Goal: Task Accomplishment & Management: Complete application form

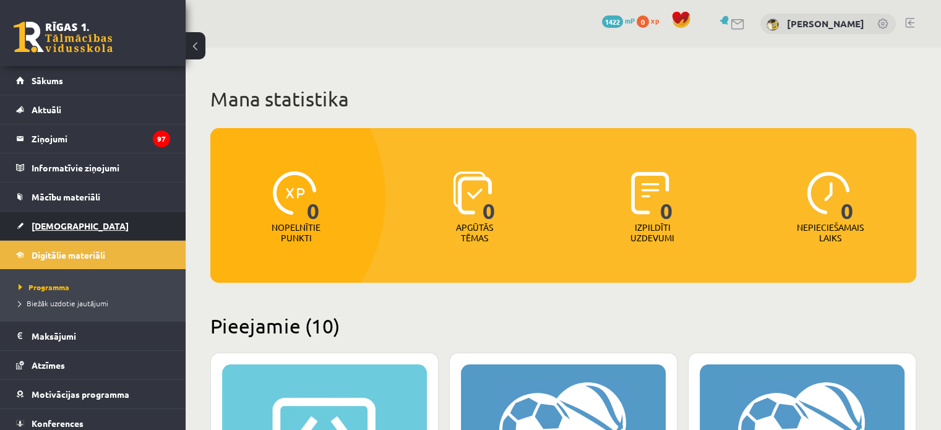
click at [53, 219] on link "[DEMOGRAPHIC_DATA]" at bounding box center [93, 226] width 154 height 28
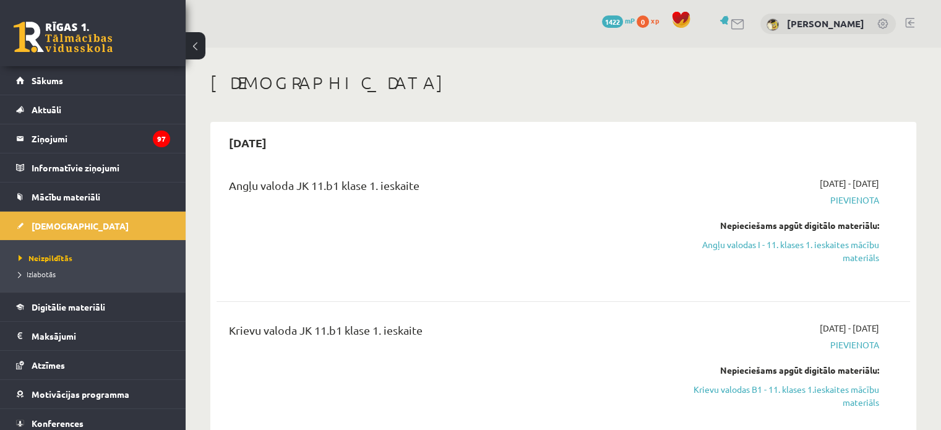
scroll to position [62, 0]
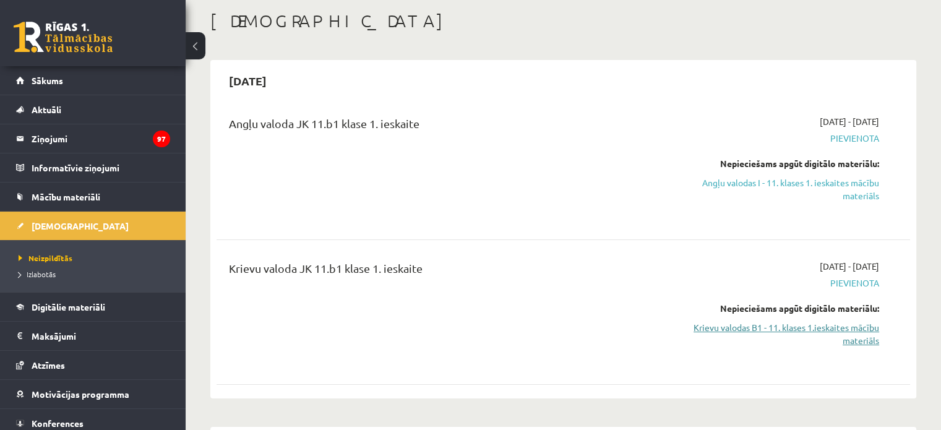
click at [778, 325] on link "Krievu valodas B1 - 11. klases 1.ieskaites mācību materiāls" at bounding box center [777, 334] width 204 height 26
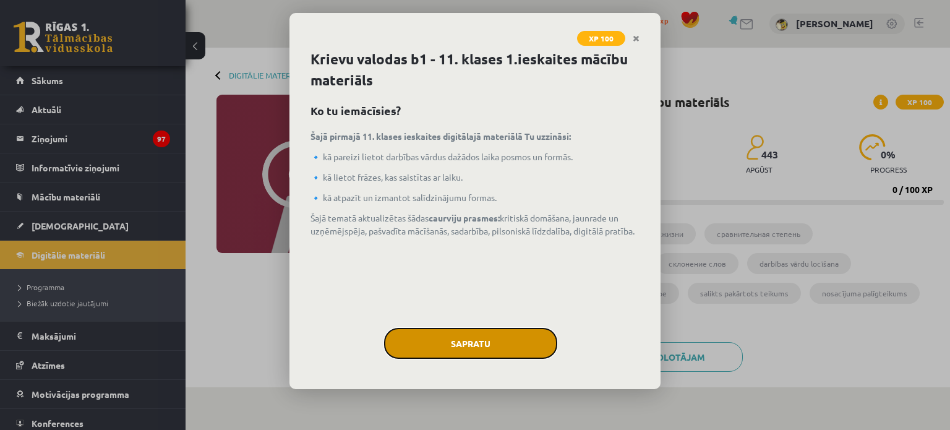
click at [418, 338] on button "Sapratu" at bounding box center [470, 343] width 173 height 31
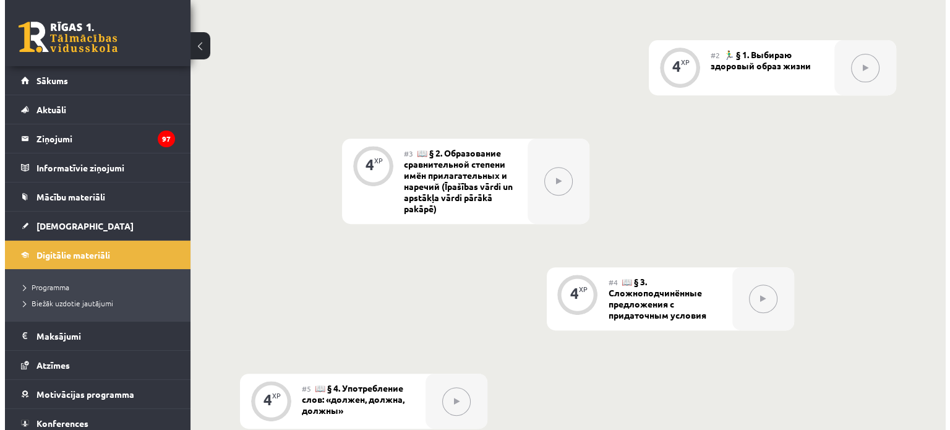
scroll to position [309, 0]
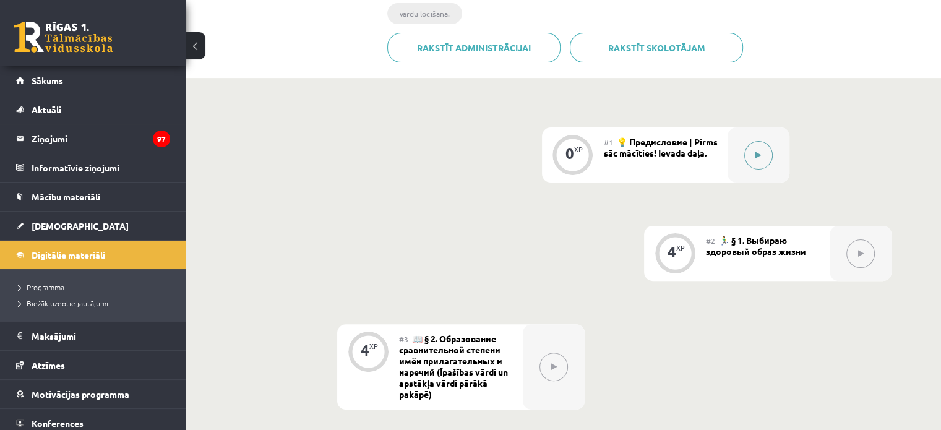
click at [760, 157] on icon at bounding box center [758, 155] width 6 height 7
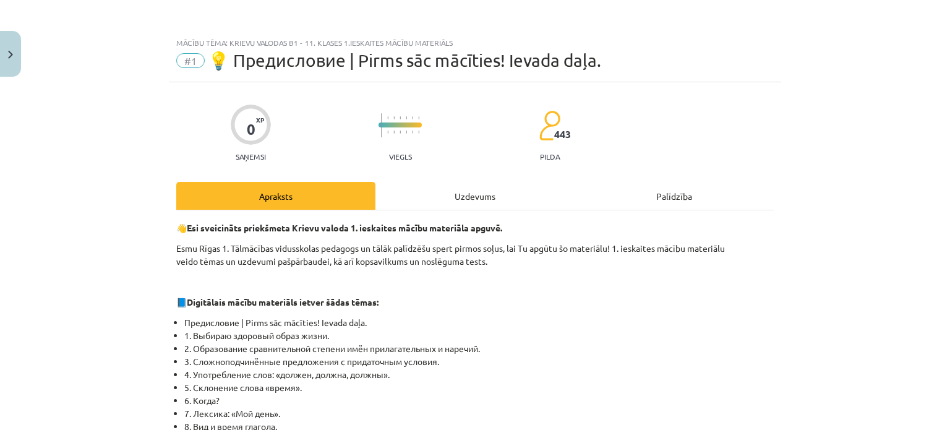
click at [465, 197] on div "Uzdevums" at bounding box center [475, 196] width 199 height 28
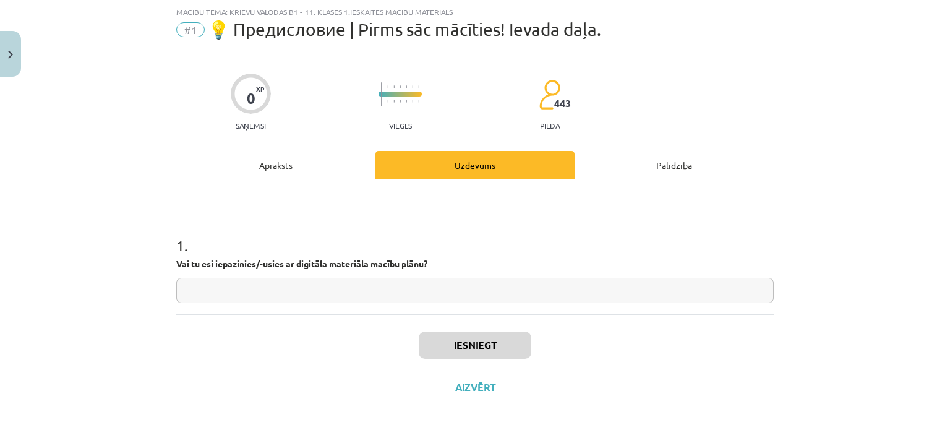
click at [268, 166] on div "Apraksts" at bounding box center [275, 165] width 199 height 28
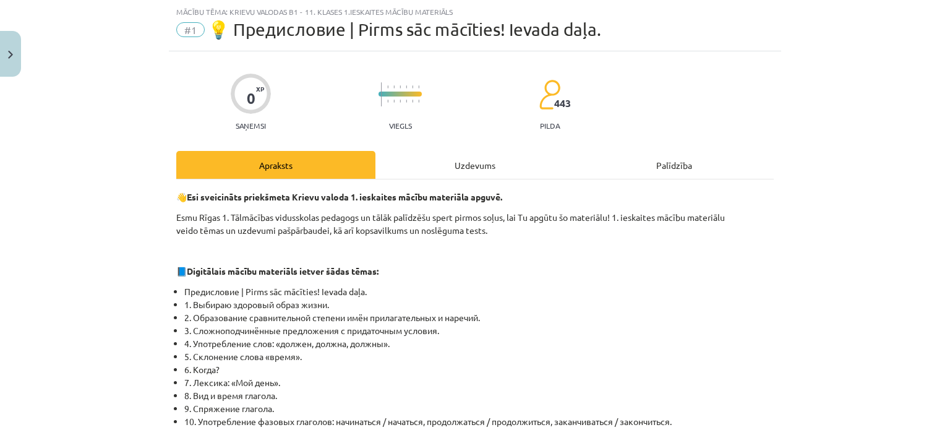
scroll to position [0, 0]
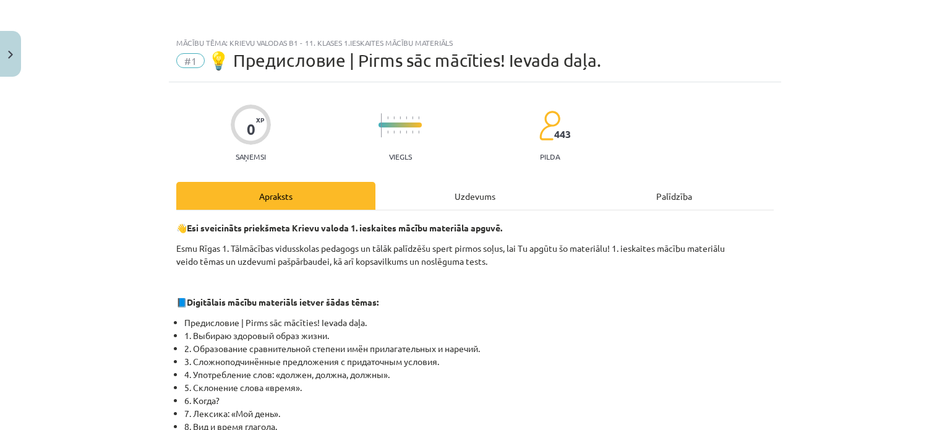
click at [442, 197] on div "Uzdevums" at bounding box center [475, 196] width 199 height 28
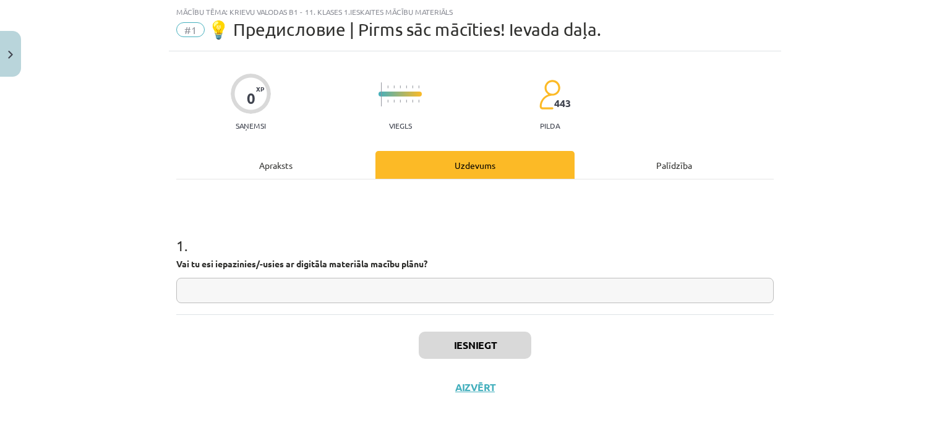
click at [251, 296] on input "text" at bounding box center [475, 290] width 598 height 25
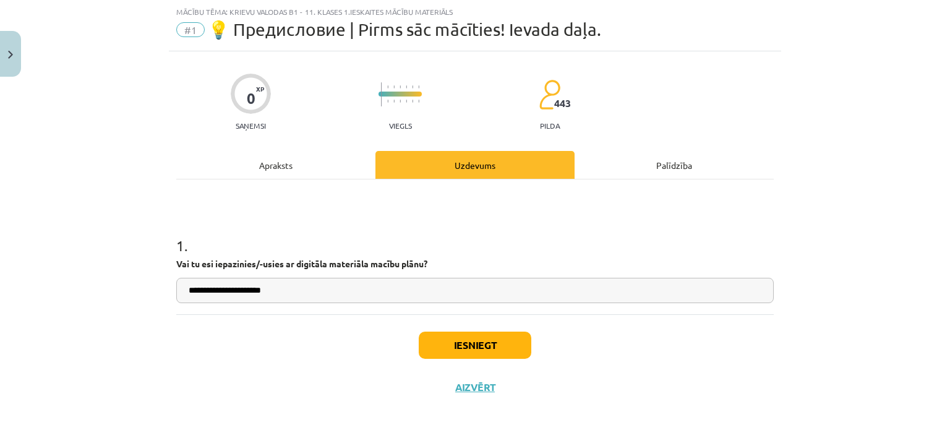
type input "**********"
click at [460, 340] on button "Iesniegt" at bounding box center [475, 345] width 113 height 27
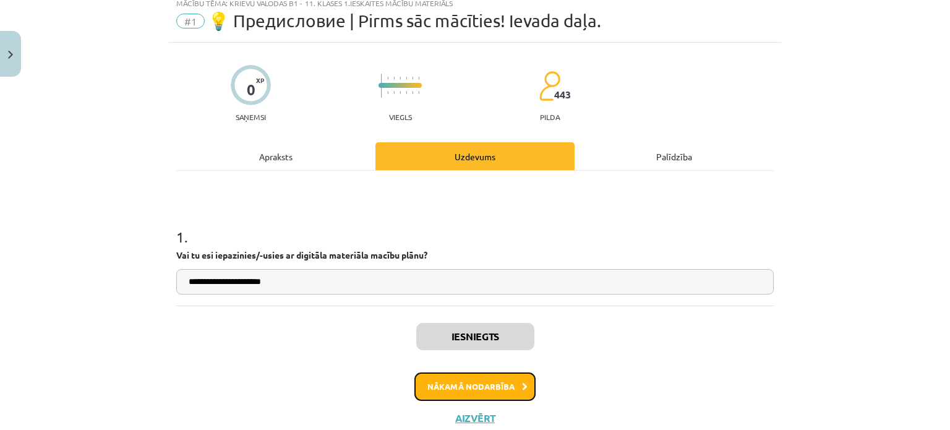
click at [448, 389] on button "Nākamā nodarbība" at bounding box center [474, 386] width 121 height 28
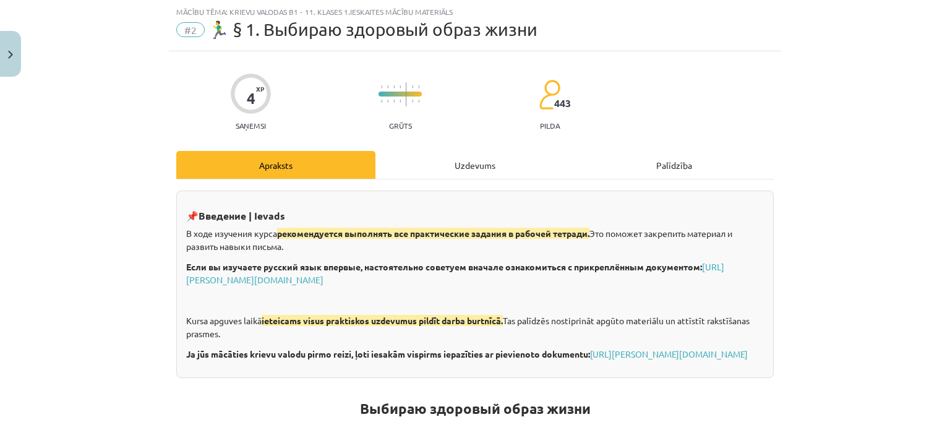
click at [455, 163] on div "Uzdevums" at bounding box center [475, 165] width 199 height 28
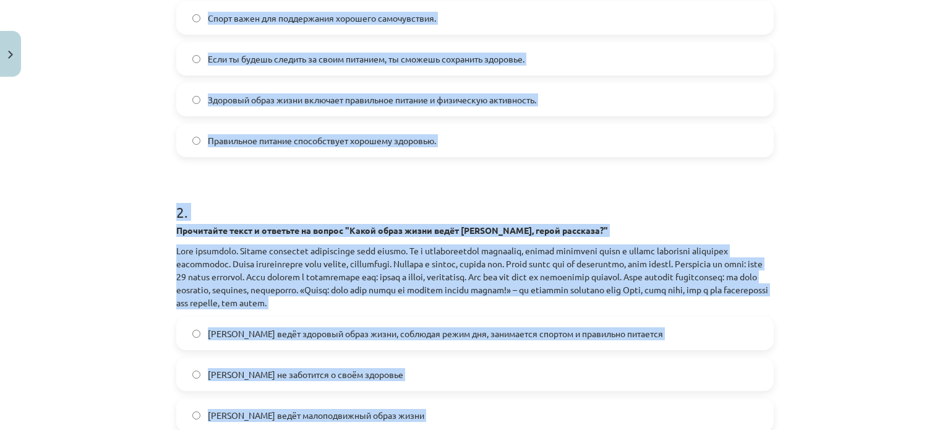
scroll to position [431, 0]
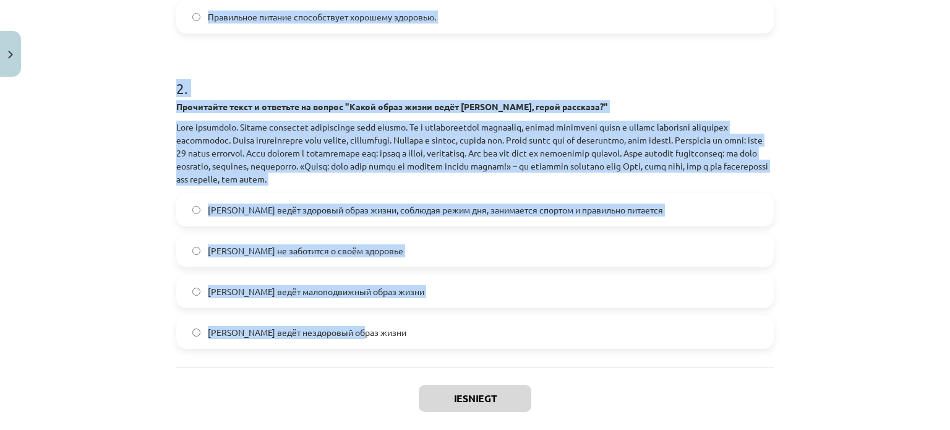
drag, startPoint x: 168, startPoint y: 93, endPoint x: 426, endPoint y: 331, distance: 350.2
click at [426, 331] on div "4 XP Saņemsi Grūts 443 pilda Apraksts Uzdevums Palīdzība 1 . Какое из следующих…" at bounding box center [475, 56] width 612 height 810
copy form "1 . Какое из следующих утверждений является примером сложноподчиненного предлож…"
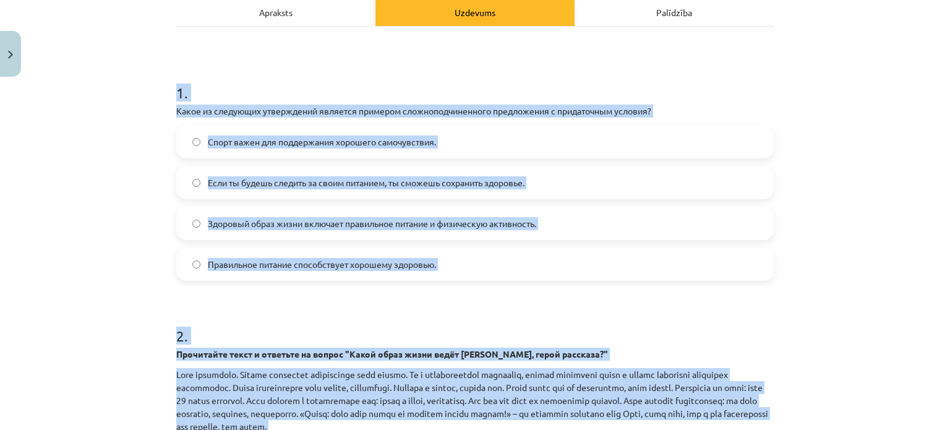
click at [171, 127] on div "4 XP Saņemsi Grūts 443 pilda Apraksts Uzdevums Palīdzība 1 . Какое из следующих…" at bounding box center [475, 304] width 612 height 810
click at [272, 190] on label "Если ты будешь следить за своим питанием, ты сможешь сохранить здоровье." at bounding box center [475, 182] width 595 height 31
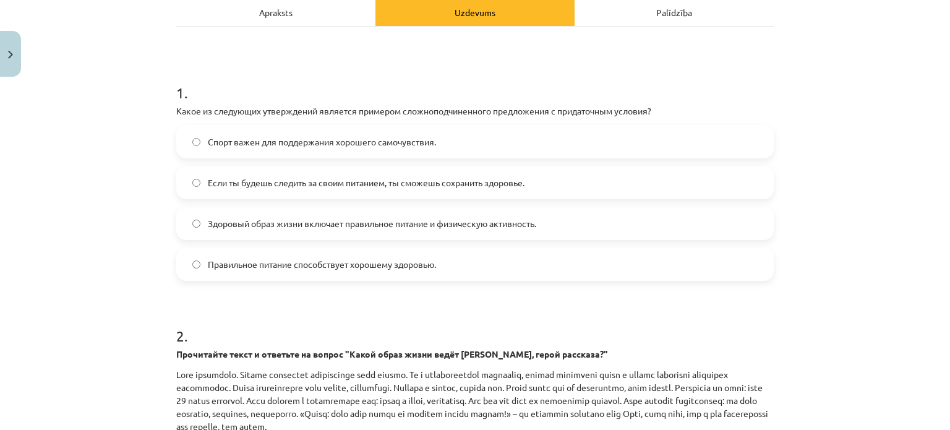
scroll to position [493, 0]
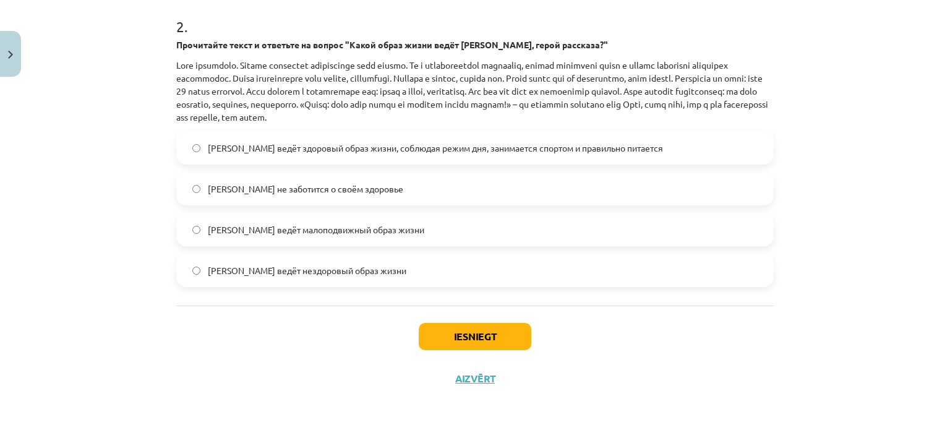
click at [240, 147] on span "Олег ведёт здоровый образ жизни, соблюдая режим дня, занимается спортом и прави…" at bounding box center [435, 148] width 455 height 13
click at [491, 337] on button "Iesniegt" at bounding box center [475, 336] width 113 height 27
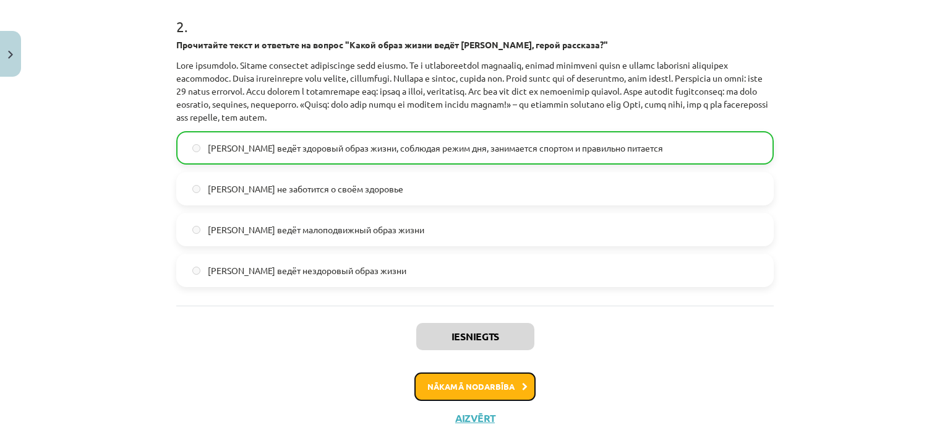
click at [440, 394] on button "Nākamā nodarbība" at bounding box center [474, 386] width 121 height 28
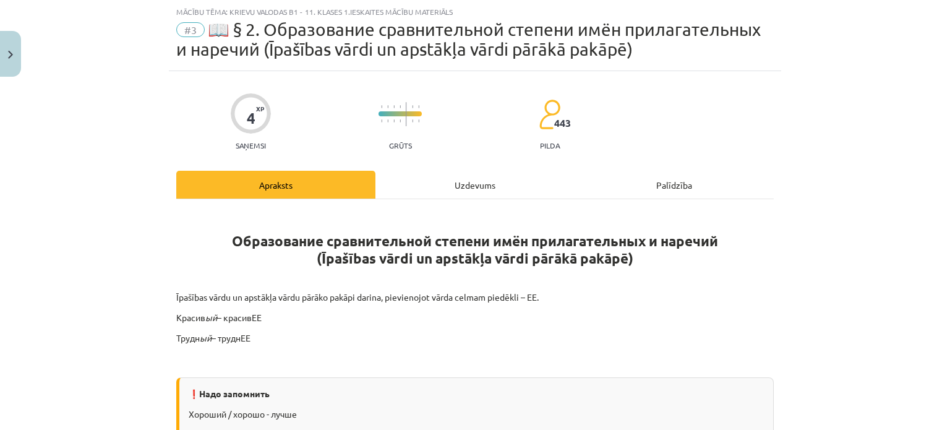
scroll to position [93, 0]
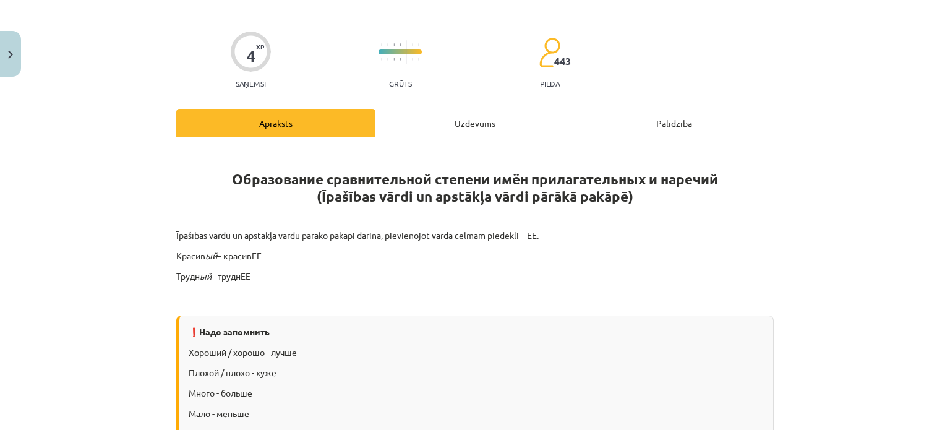
click at [423, 129] on div "Uzdevums" at bounding box center [475, 123] width 199 height 28
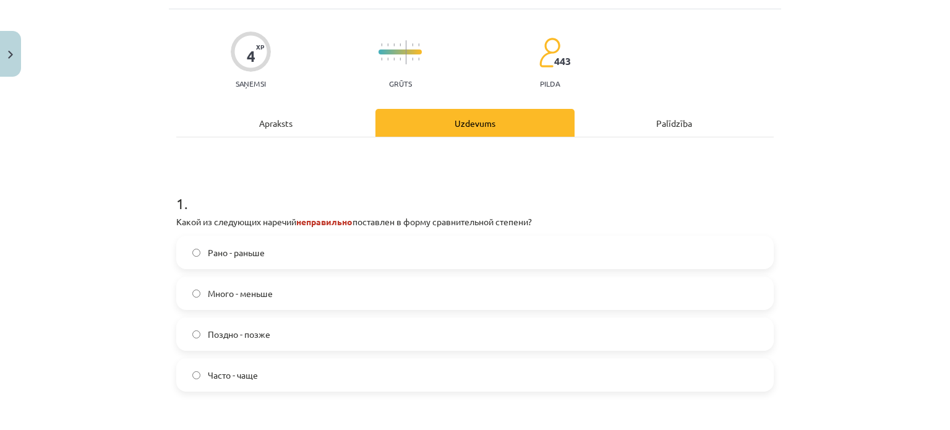
click at [290, 296] on label "Много - меньше" at bounding box center [475, 293] width 595 height 31
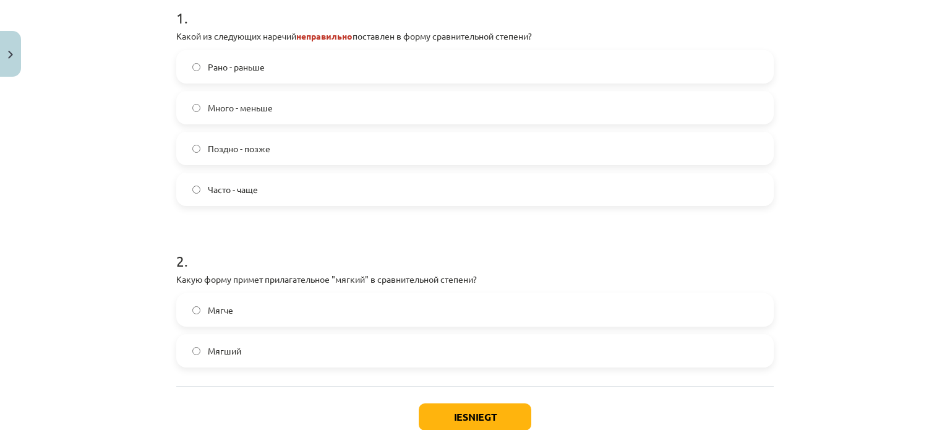
scroll to position [340, 0]
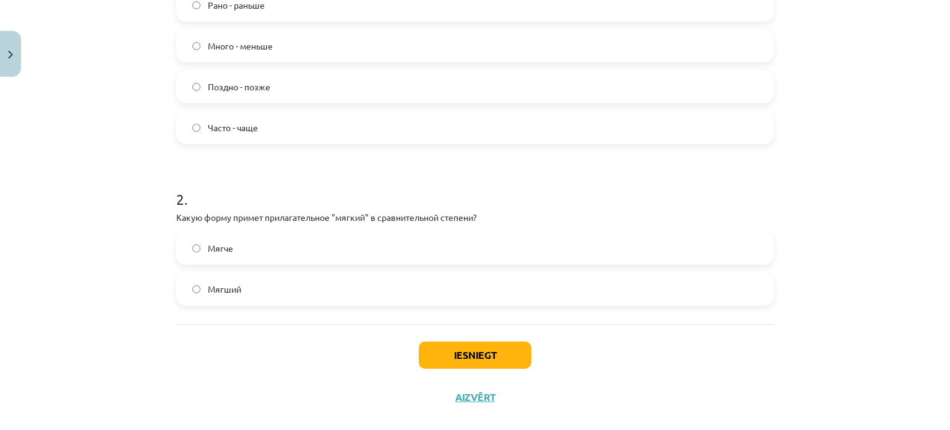
click at [258, 251] on label "Мягче" at bounding box center [475, 248] width 595 height 31
click at [461, 356] on button "Iesniegt" at bounding box center [475, 354] width 113 height 27
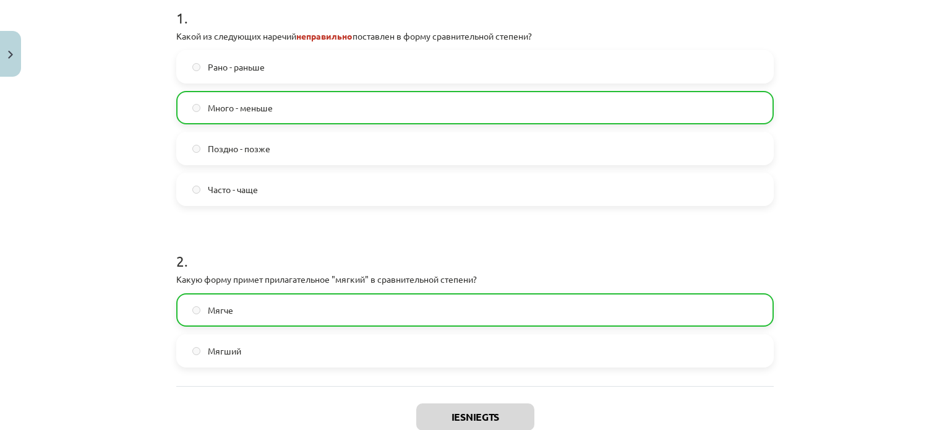
scroll to position [398, 0]
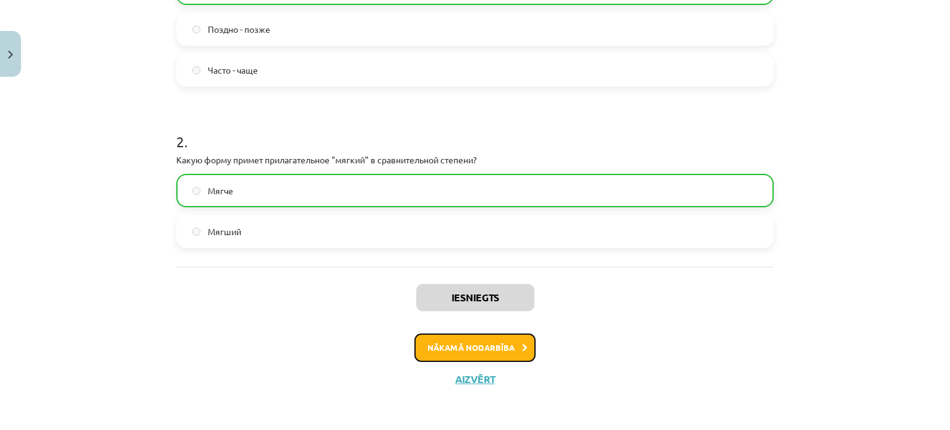
click at [451, 345] on button "Nākamā nodarbība" at bounding box center [474, 347] width 121 height 28
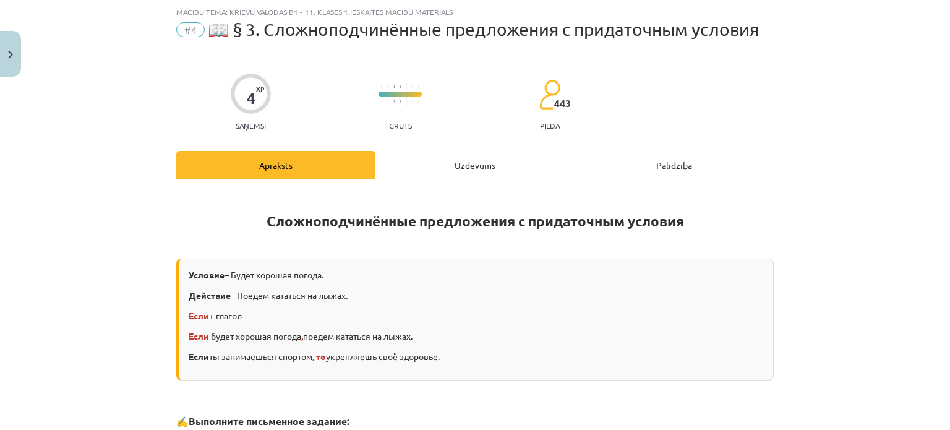
click at [442, 160] on div "Uzdevums" at bounding box center [475, 165] width 199 height 28
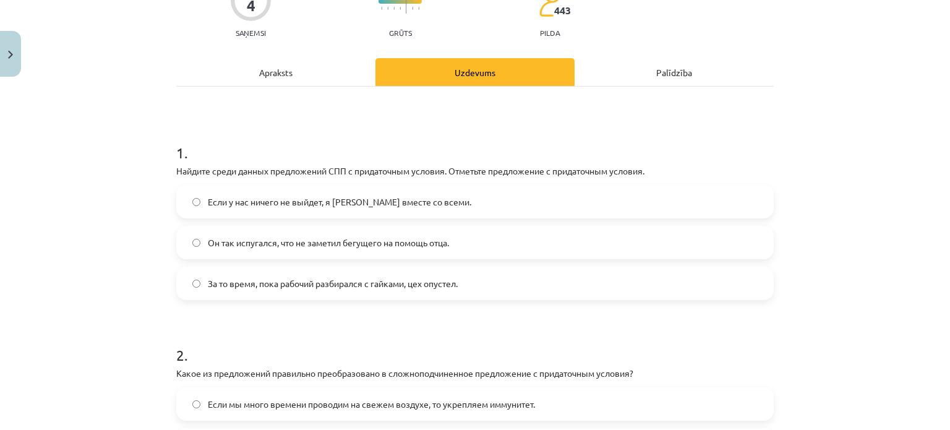
scroll to position [186, 0]
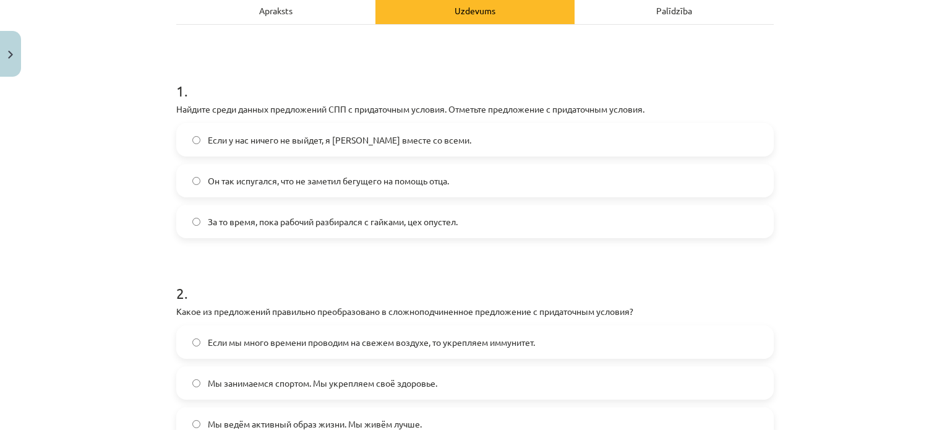
click at [319, 13] on div "Apraksts" at bounding box center [275, 10] width 199 height 28
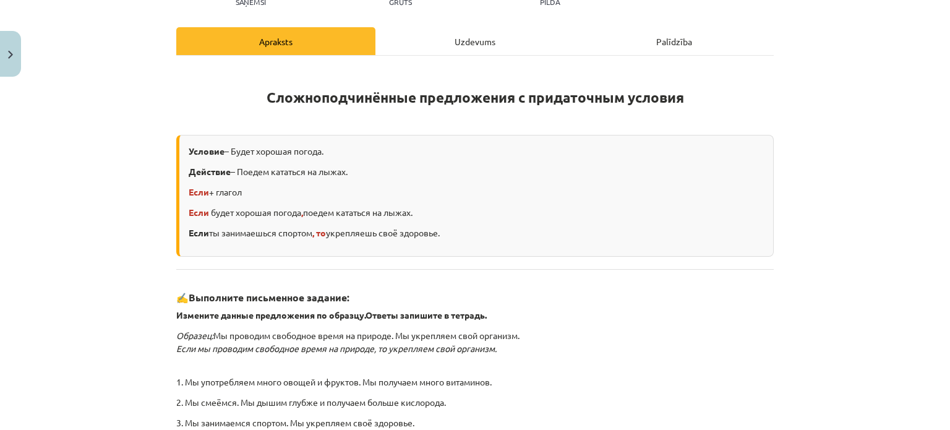
scroll to position [217, 0]
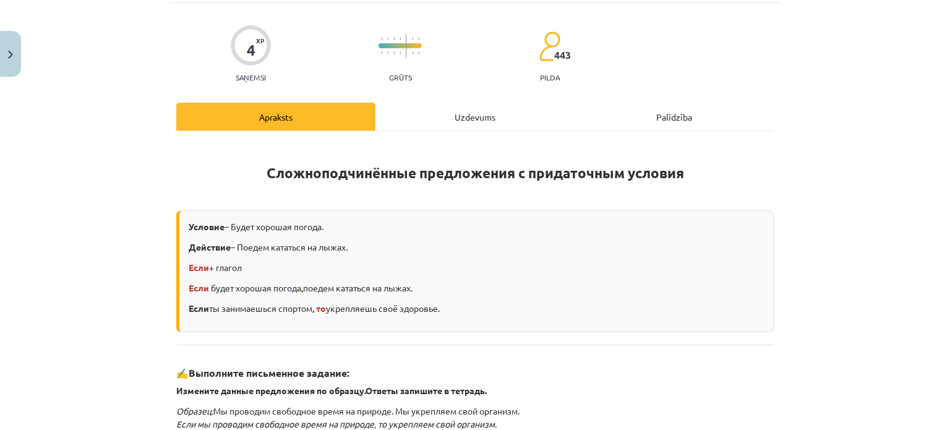
click at [452, 118] on div "Uzdevums" at bounding box center [475, 117] width 199 height 28
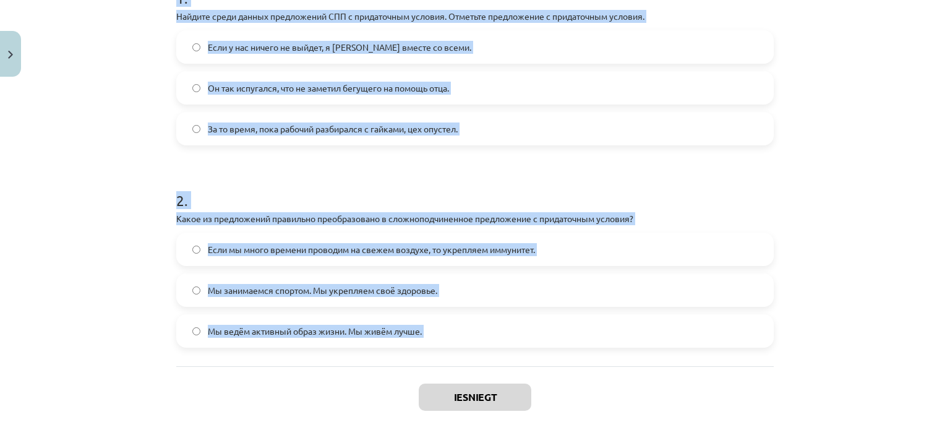
scroll to position [339, 0]
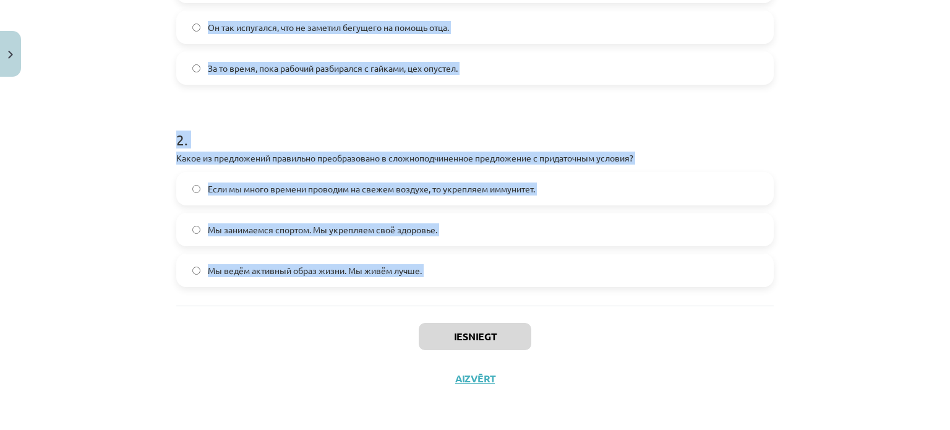
drag, startPoint x: 174, startPoint y: 239, endPoint x: 355, endPoint y: 316, distance: 197.1
click at [355, 316] on div "4 XP Saņemsi Grūts 443 pilda Apraksts Uzdevums Palīdzība 1 . Найдите среди данн…" at bounding box center [475, 71] width 612 height 656
copy form "1 . Найдите среди данных предложений СПП с придаточным условия. Отметьте предло…"
click at [148, 117] on div "Mācību tēma: Krievu valodas b1 - 11. klases 1.ieskaites mācību materiāls #4 📖 §…" at bounding box center [475, 215] width 950 height 430
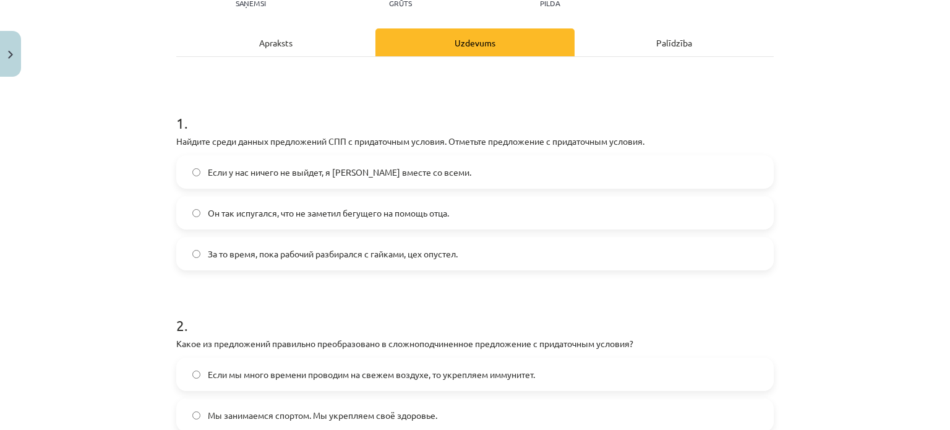
click at [249, 163] on label "Если у нас ничего не выйдет, я уеду вместе со всеми." at bounding box center [475, 172] width 595 height 31
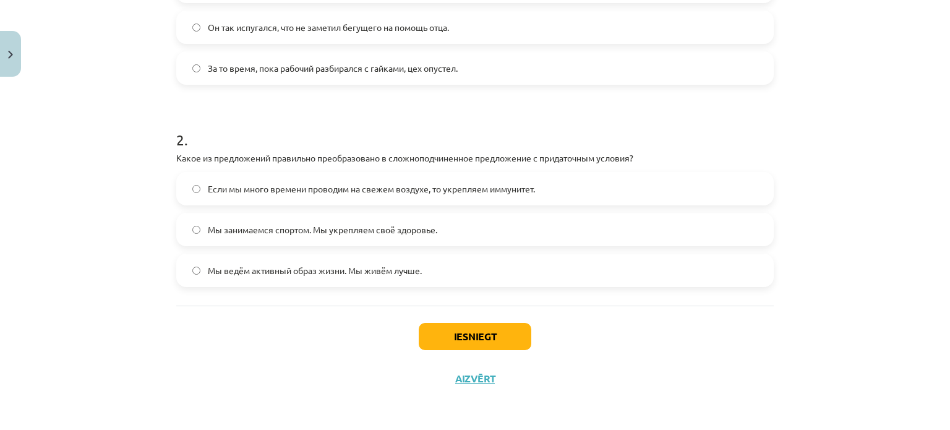
click at [276, 187] on span "Если мы много времени проводим на свежем воздухе, то укрепляем иммунитет." at bounding box center [371, 188] width 327 height 13
click at [456, 329] on button "Iesniegt" at bounding box center [475, 336] width 113 height 27
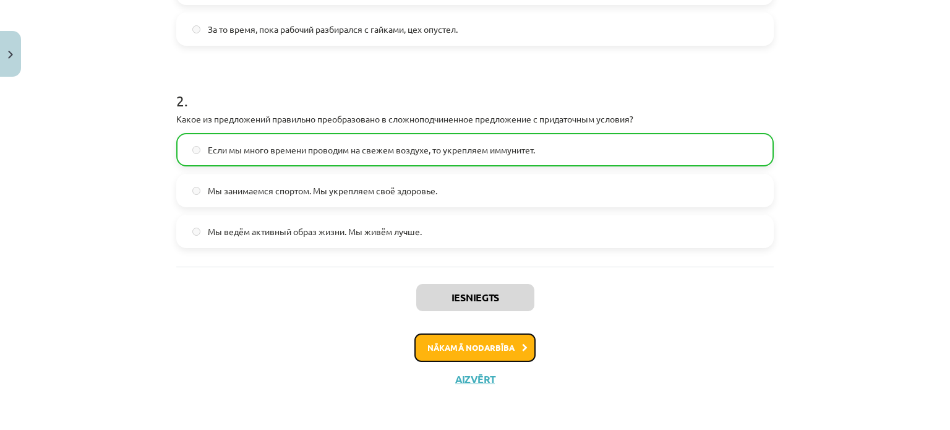
click at [512, 348] on button "Nākamā nodarbība" at bounding box center [474, 347] width 121 height 28
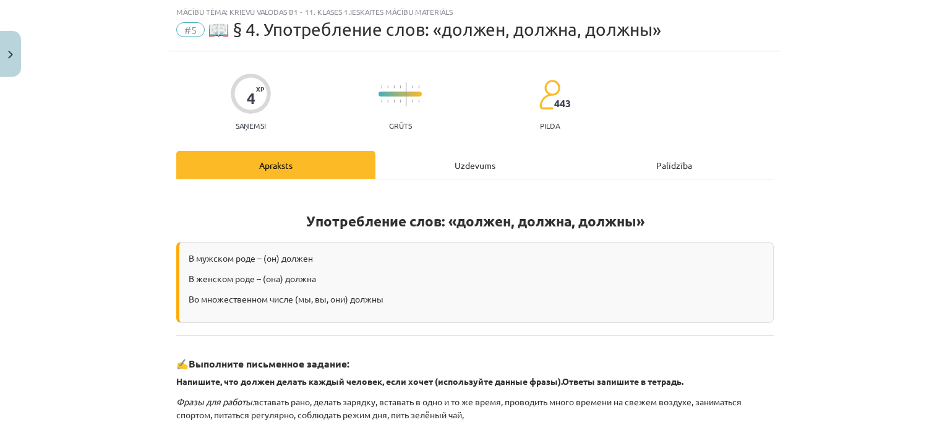
click at [448, 170] on div "Uzdevums" at bounding box center [475, 165] width 199 height 28
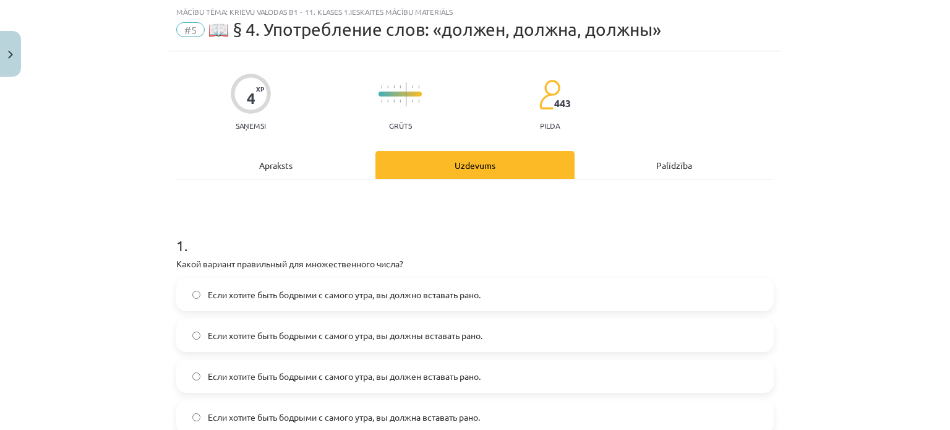
scroll to position [93, 0]
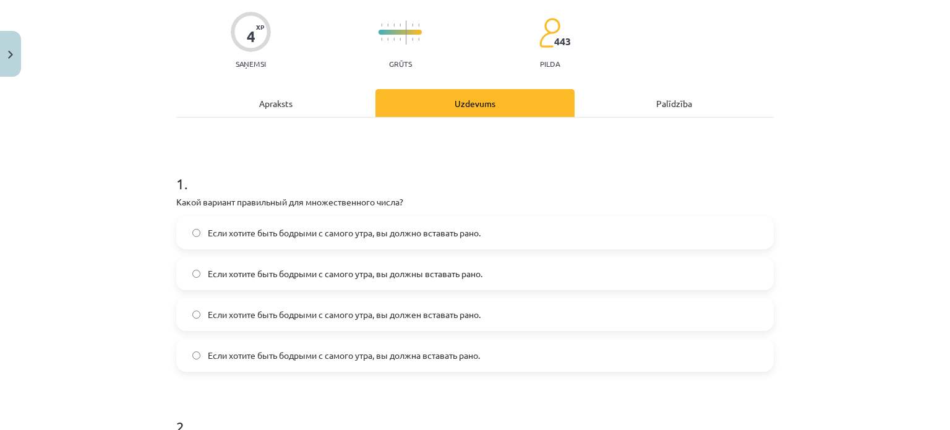
click at [505, 274] on label "Если хотите быть бодрыми с самого утра, вы должны вставать рано." at bounding box center [475, 273] width 595 height 31
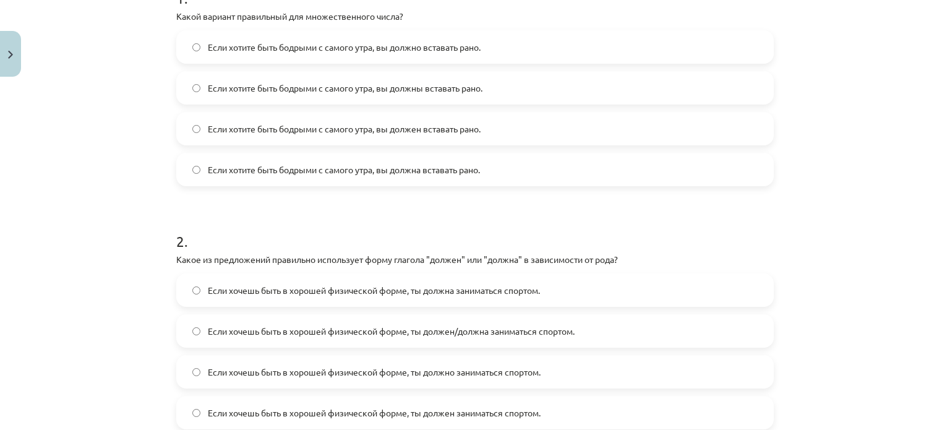
scroll to position [340, 0]
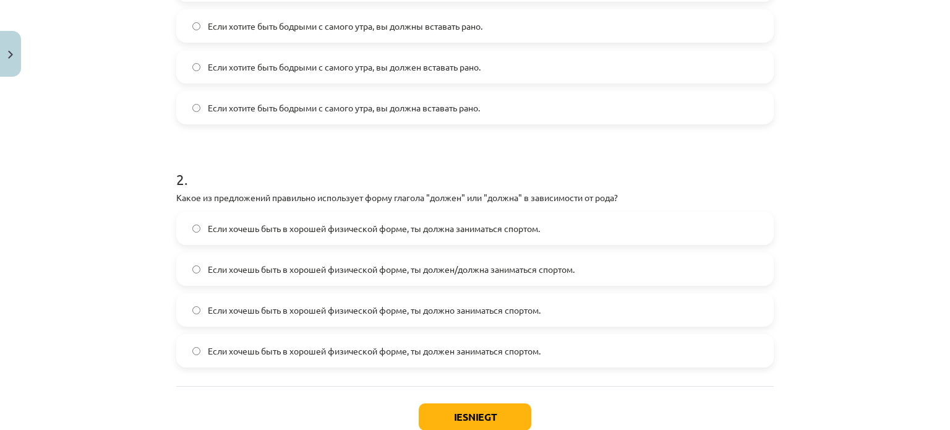
click at [582, 265] on label "Если хочешь быть в хорошей физической форме, ты должен/должна заниматься спорто…" at bounding box center [475, 269] width 595 height 31
click at [484, 415] on button "Iesniegt" at bounding box center [475, 416] width 113 height 27
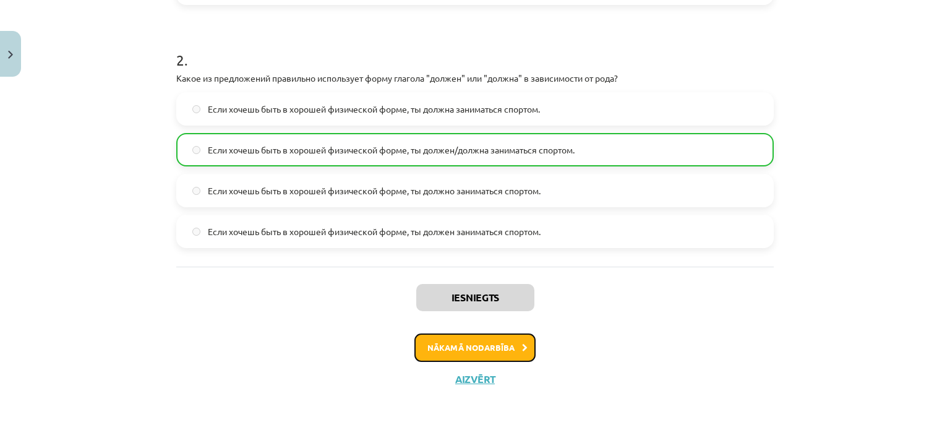
click at [491, 351] on button "Nākamā nodarbība" at bounding box center [474, 347] width 121 height 28
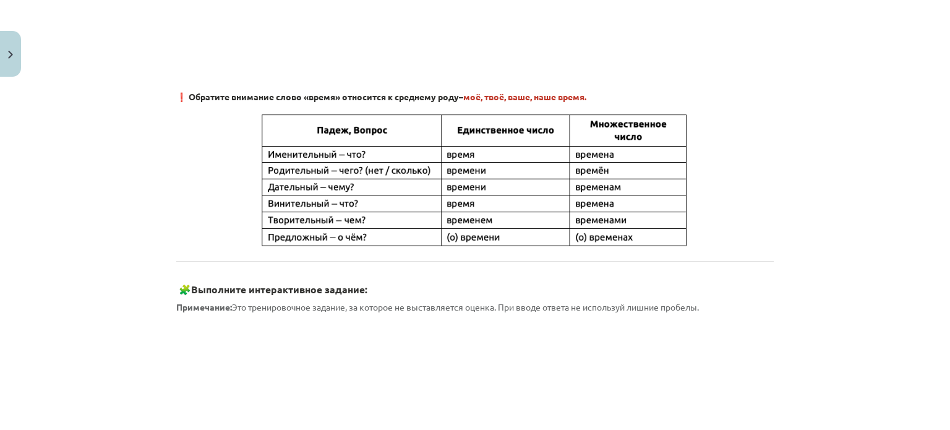
scroll to position [31, 0]
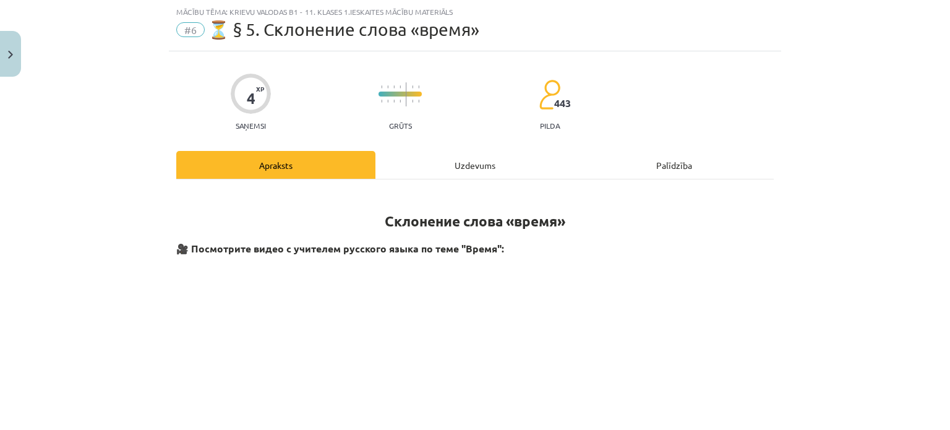
click at [486, 158] on div "Uzdevums" at bounding box center [475, 165] width 199 height 28
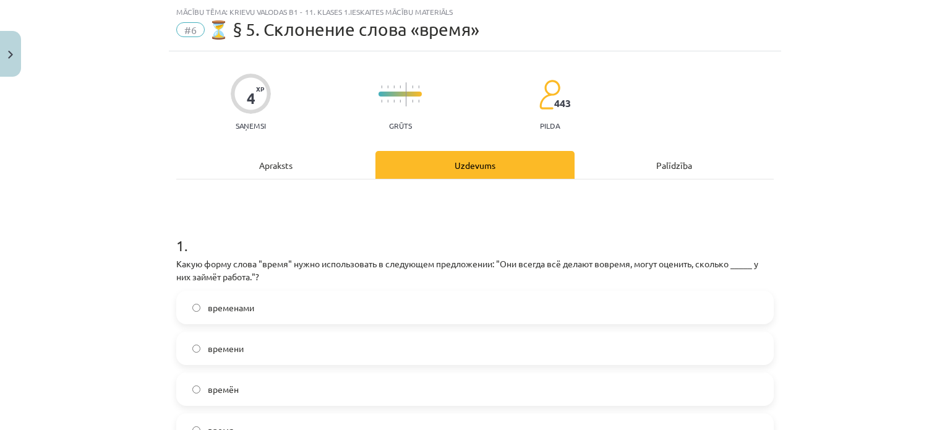
scroll to position [155, 0]
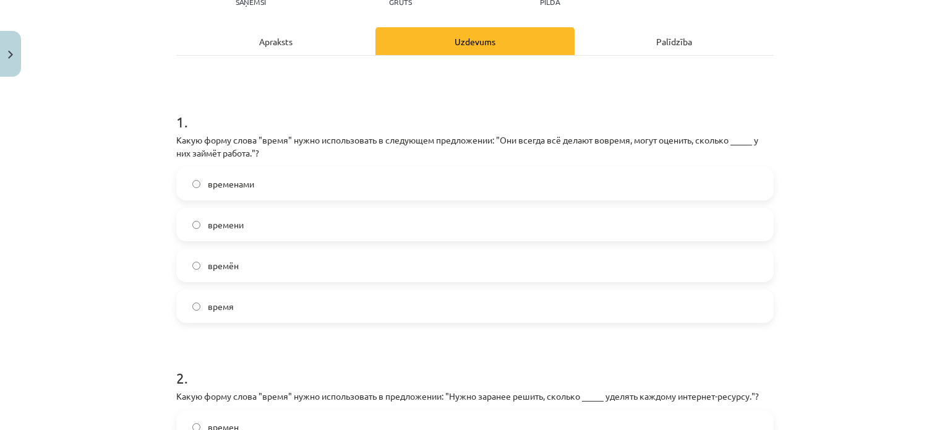
click at [228, 226] on span "времени" at bounding box center [226, 224] width 36 height 13
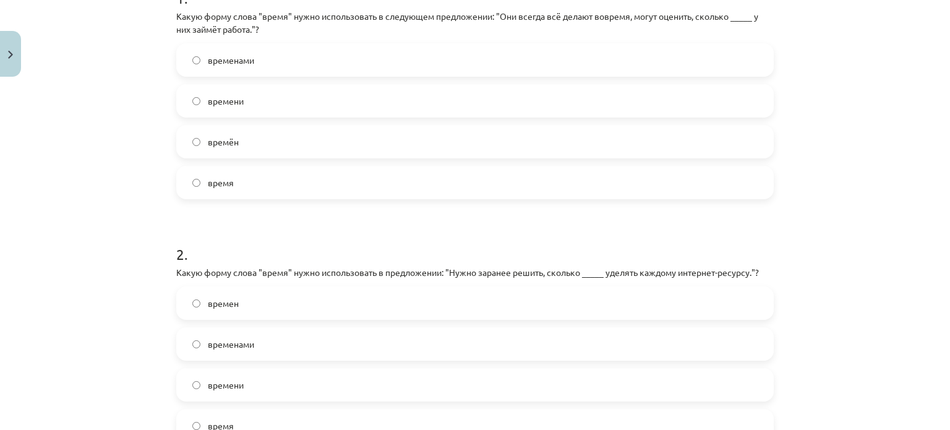
scroll to position [340, 0]
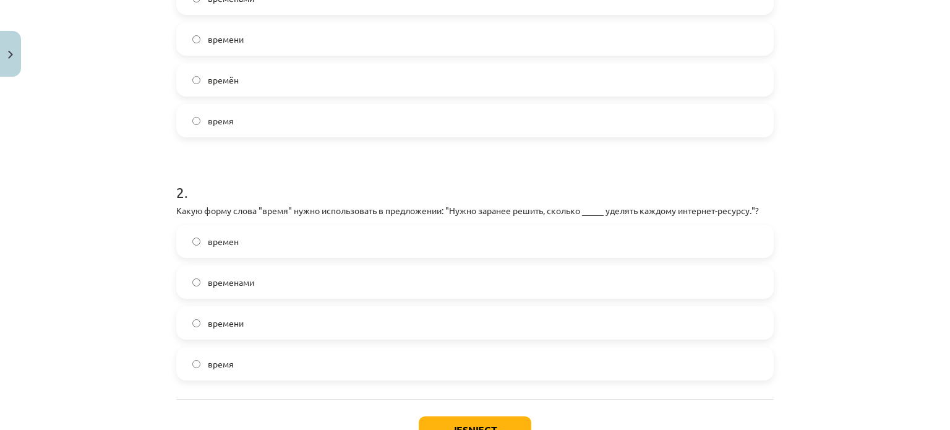
click at [244, 321] on label "времени" at bounding box center [475, 322] width 595 height 31
click at [492, 423] on button "Iesniegt" at bounding box center [475, 429] width 113 height 27
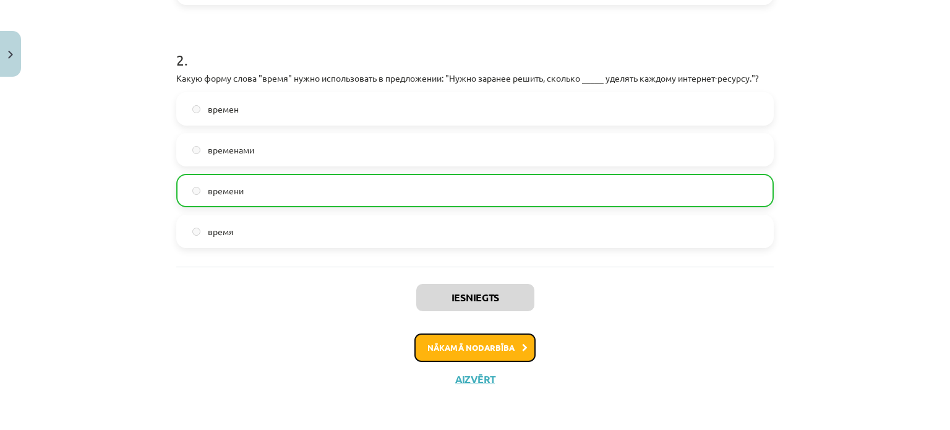
click at [483, 342] on button "Nākamā nodarbība" at bounding box center [474, 347] width 121 height 28
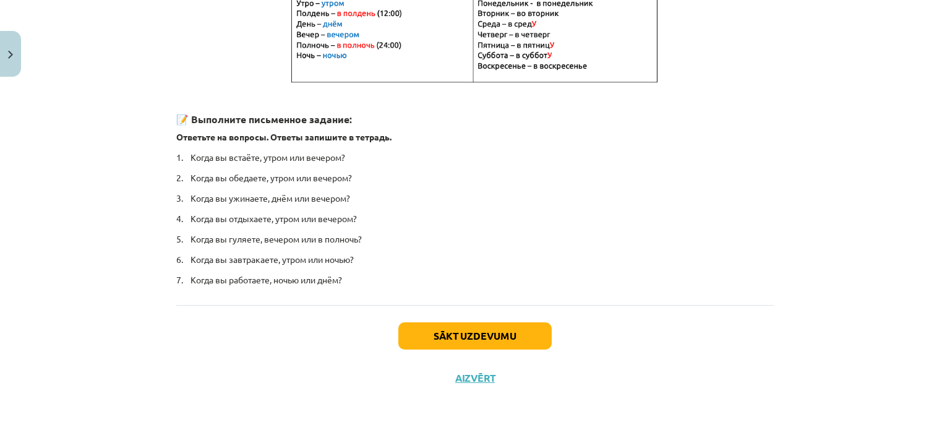
scroll to position [31, 0]
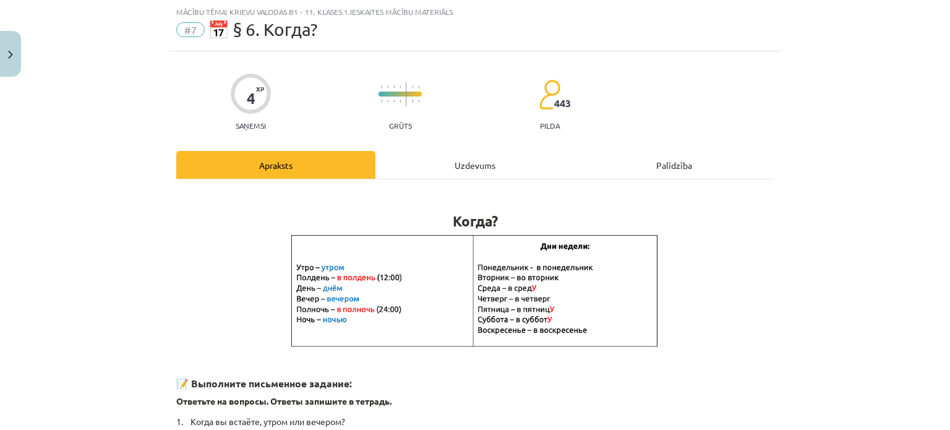
click at [434, 157] on div "Uzdevums" at bounding box center [475, 165] width 199 height 28
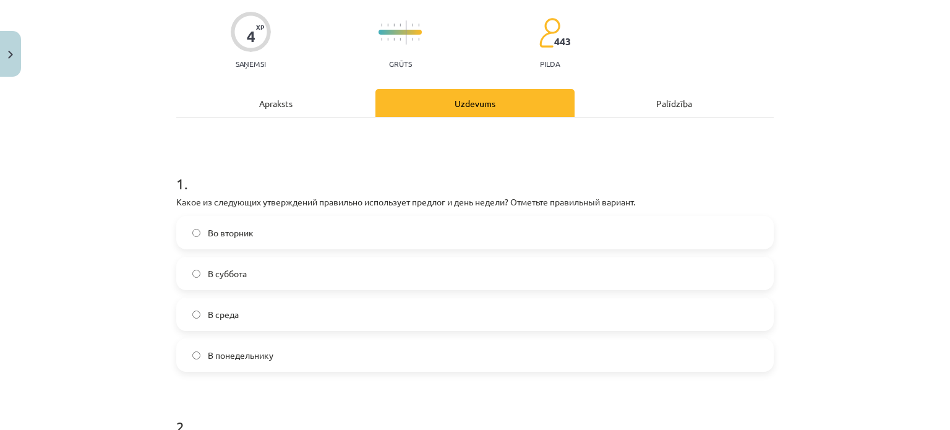
scroll to position [155, 0]
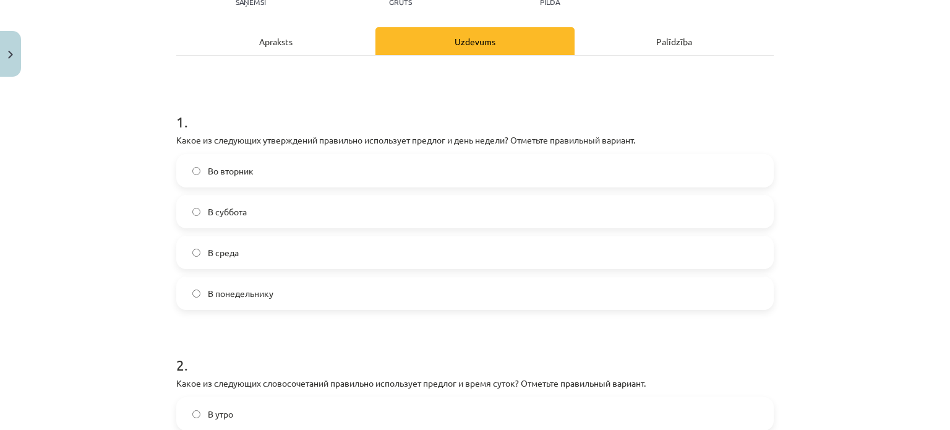
click at [250, 173] on label "Во вторник" at bounding box center [475, 170] width 595 height 31
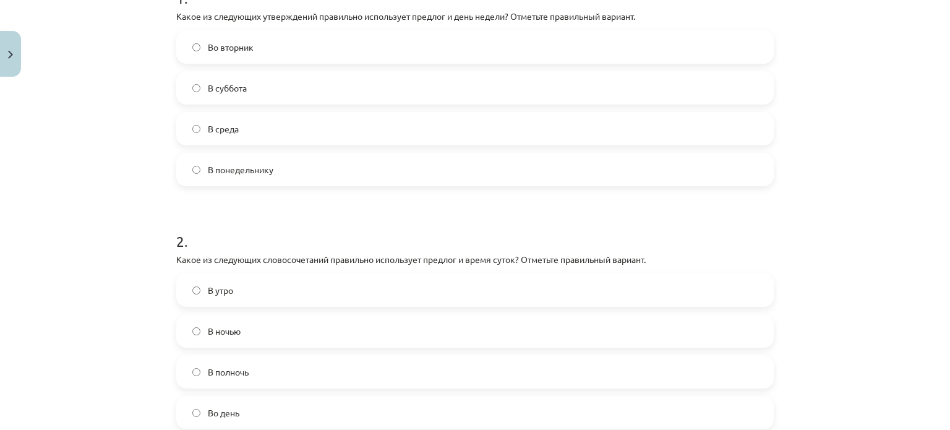
scroll to position [340, 0]
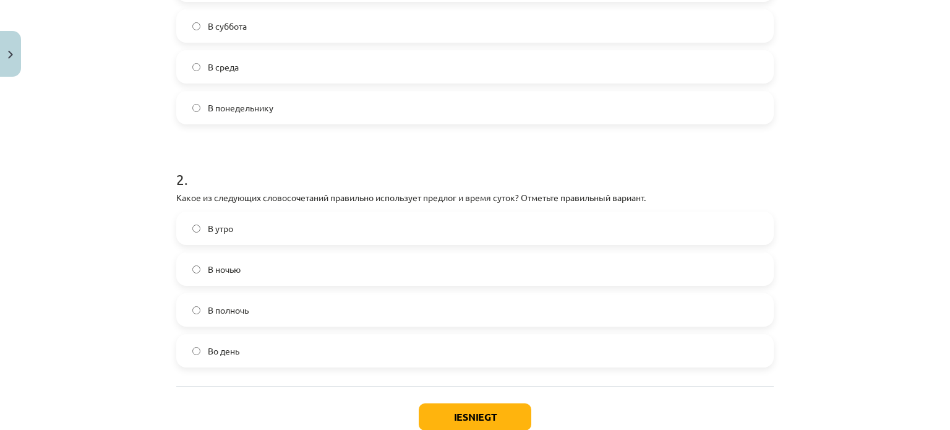
drag, startPoint x: 244, startPoint y: 309, endPoint x: 250, endPoint y: 308, distance: 6.2
click at [243, 309] on span "В полночь" at bounding box center [228, 310] width 41 height 13
click at [468, 411] on button "Iesniegt" at bounding box center [475, 416] width 113 height 27
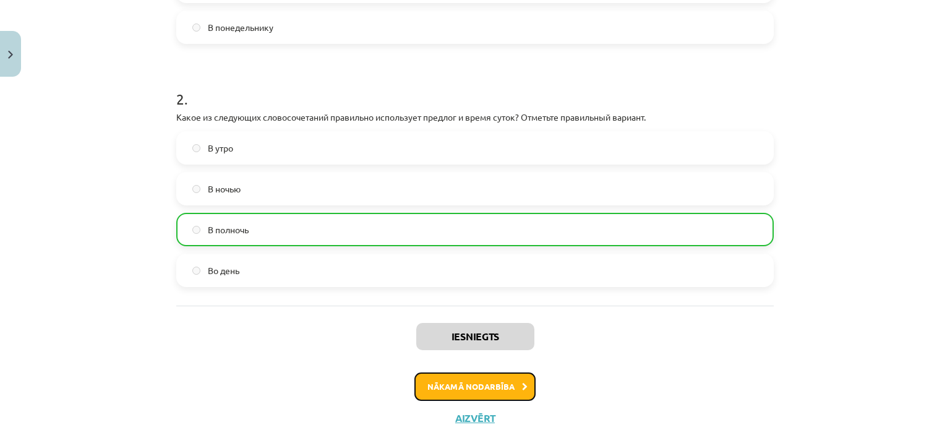
click at [486, 385] on button "Nākamā nodarbība" at bounding box center [474, 386] width 121 height 28
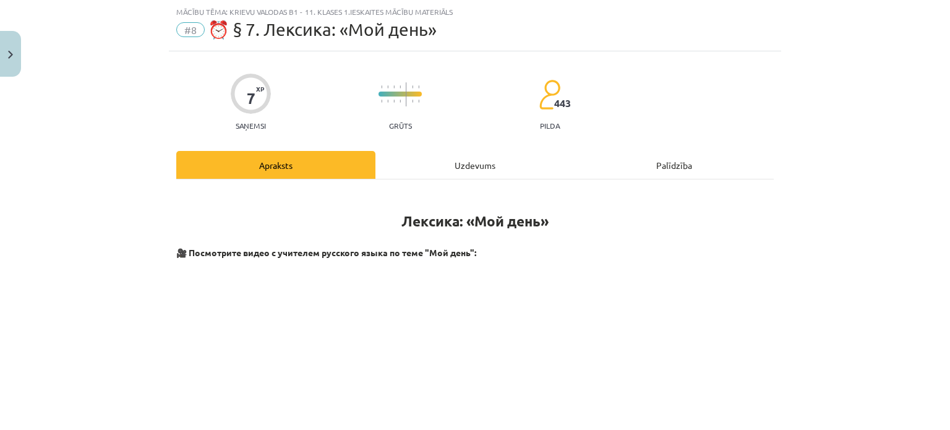
click at [451, 161] on div "Uzdevums" at bounding box center [475, 165] width 199 height 28
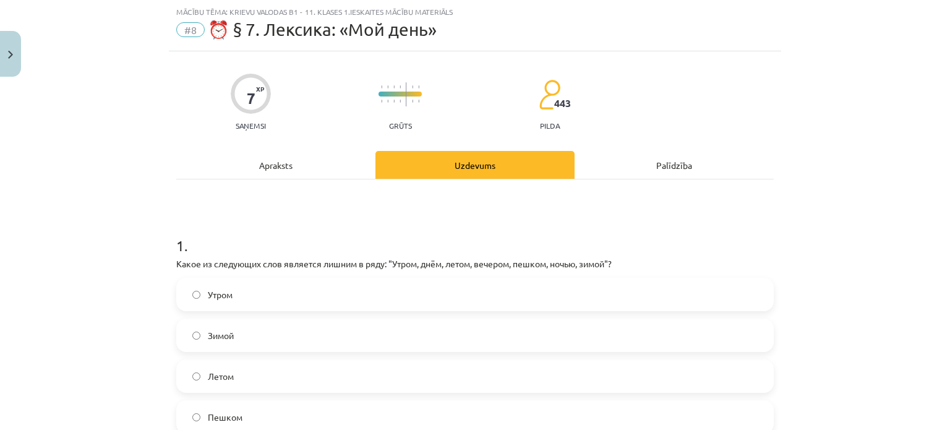
click at [455, 169] on div "Uzdevums" at bounding box center [475, 165] width 199 height 28
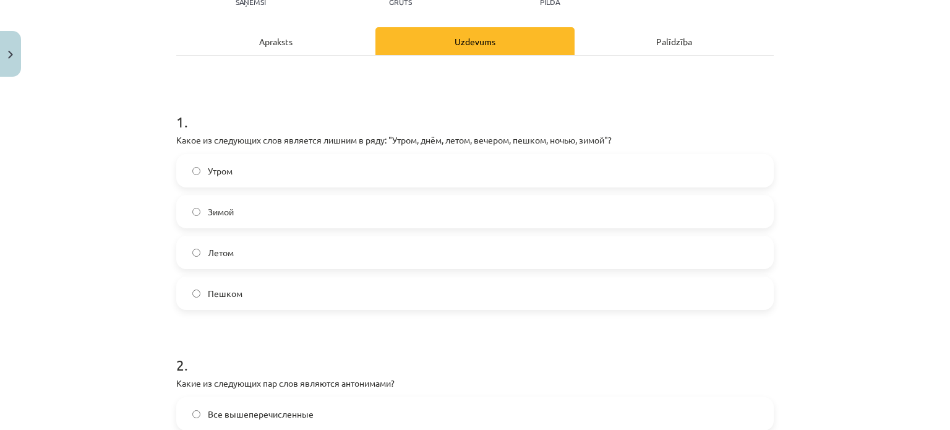
click at [240, 291] on label "Пешком" at bounding box center [475, 293] width 595 height 31
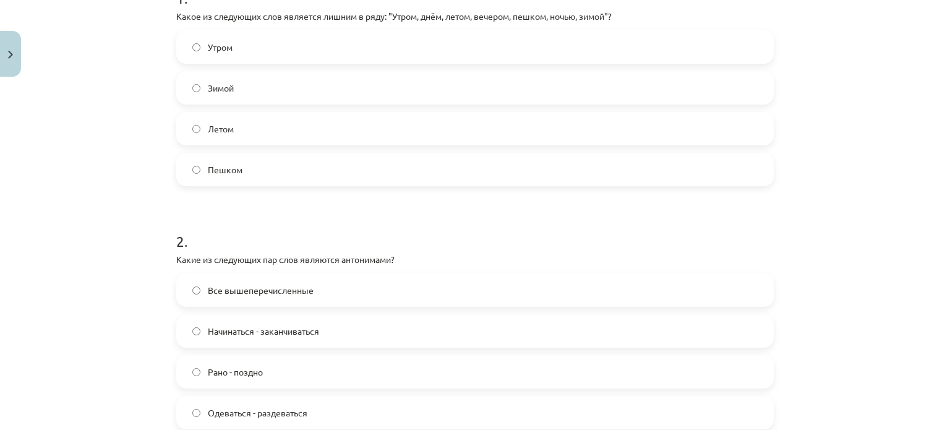
scroll to position [340, 0]
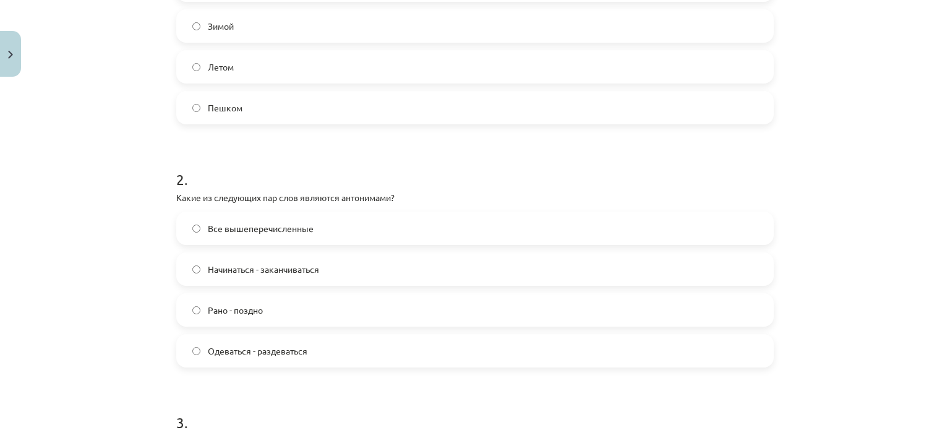
click at [265, 307] on label "Рано - поздно" at bounding box center [475, 309] width 595 height 31
click at [267, 271] on span "Начинаться - заканчиваться" at bounding box center [263, 269] width 111 height 13
click at [280, 239] on label "Все вышеперечисленные" at bounding box center [475, 228] width 595 height 31
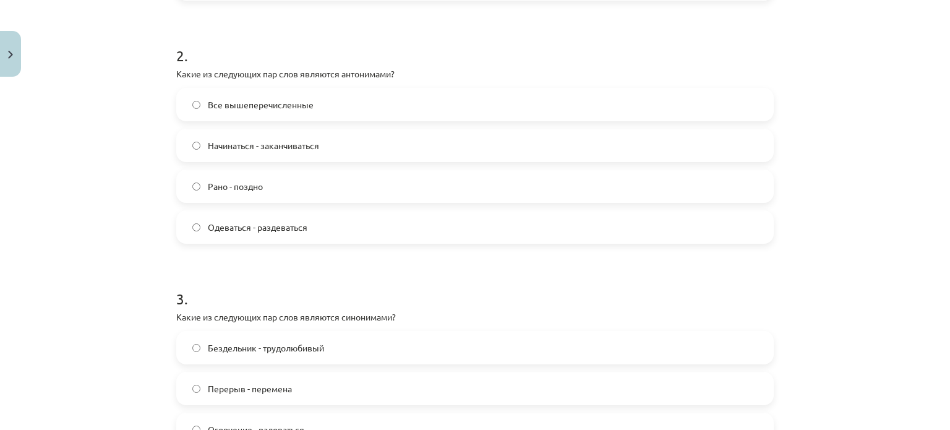
scroll to position [526, 0]
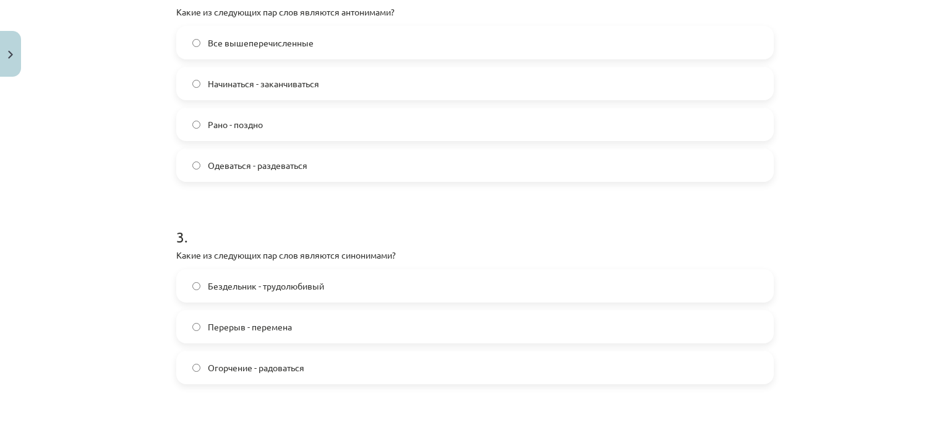
click at [272, 327] on span "Перерыв - перемена" at bounding box center [250, 326] width 84 height 13
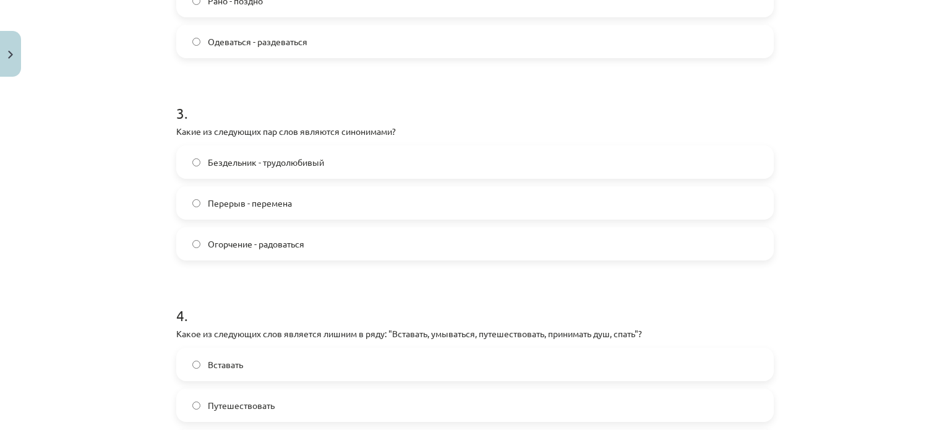
scroll to position [773, 0]
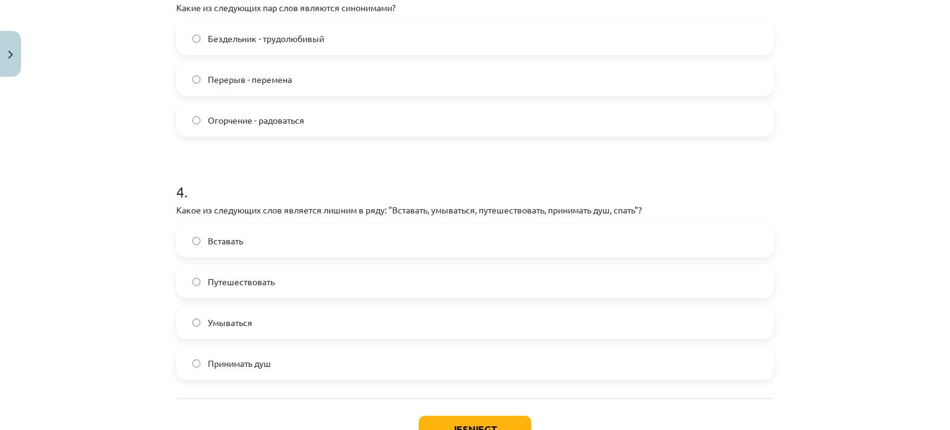
click at [239, 282] on span "Путешествовать" at bounding box center [241, 281] width 67 height 13
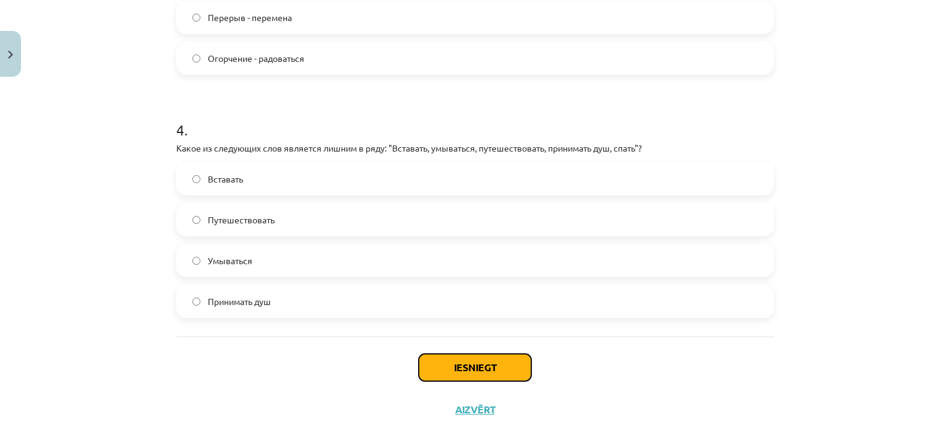
click at [476, 367] on button "Iesniegt" at bounding box center [475, 367] width 113 height 27
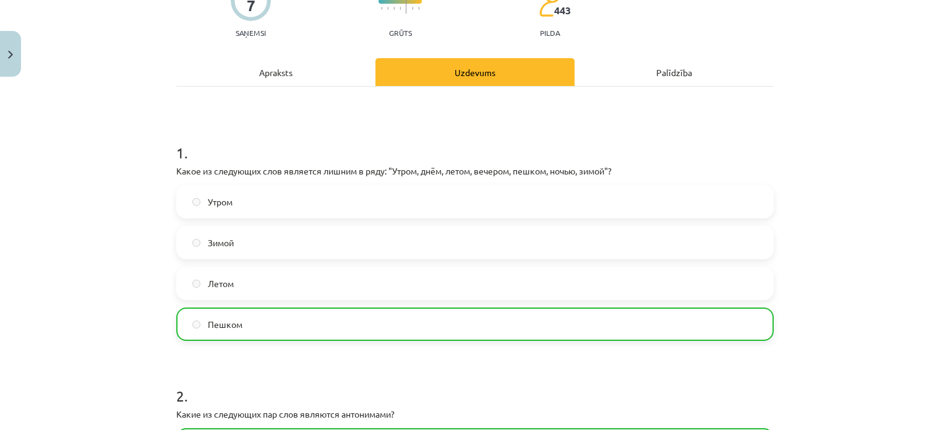
scroll to position [0, 0]
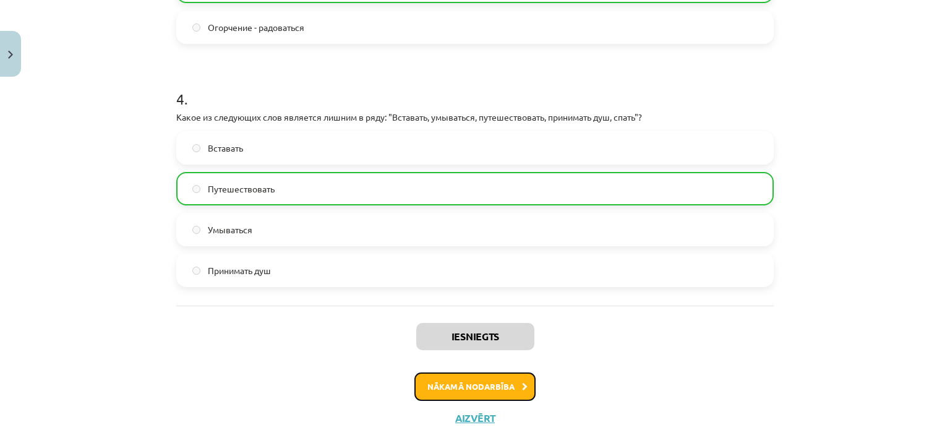
click at [462, 385] on button "Nākamā nodarbība" at bounding box center [474, 386] width 121 height 28
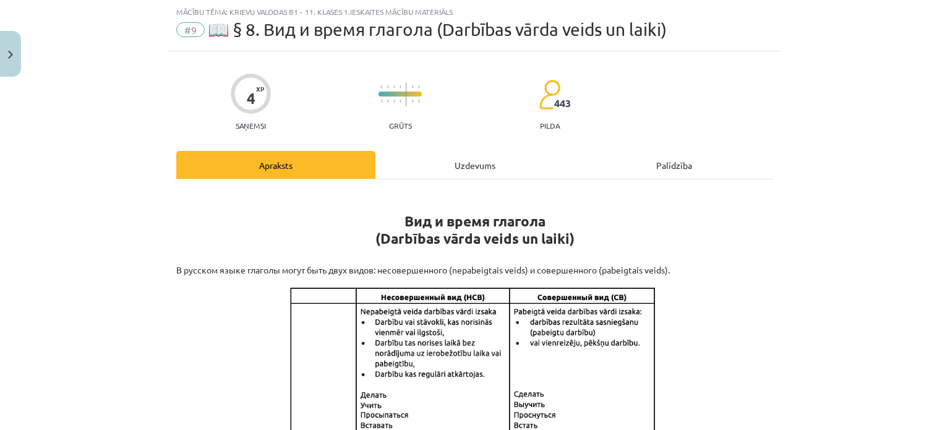
click at [450, 166] on div "Uzdevums" at bounding box center [475, 165] width 199 height 28
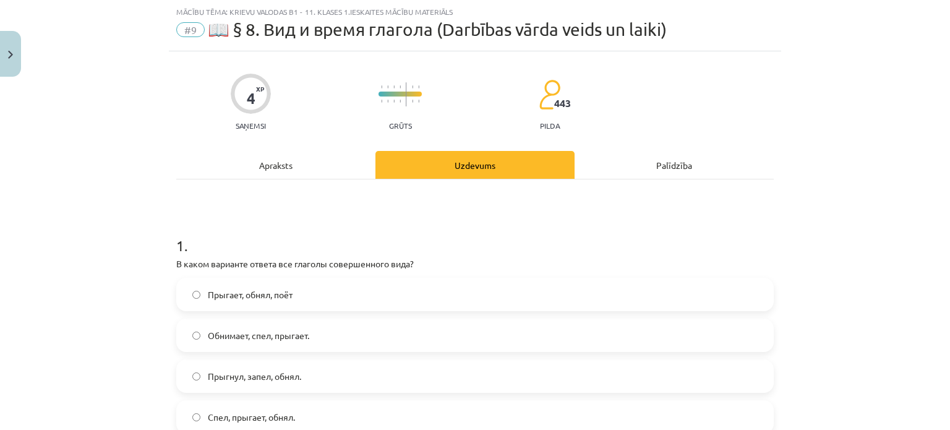
click at [286, 379] on span "Прыгнул, запел, обнял." at bounding box center [254, 376] width 93 height 13
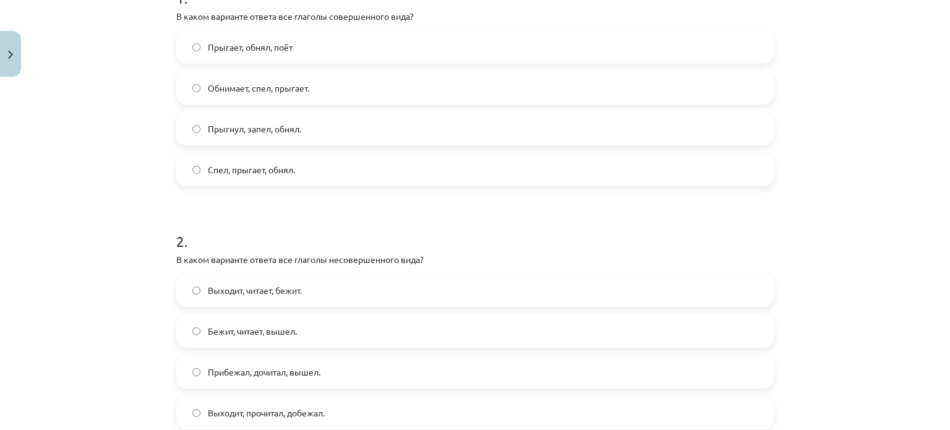
scroll to position [402, 0]
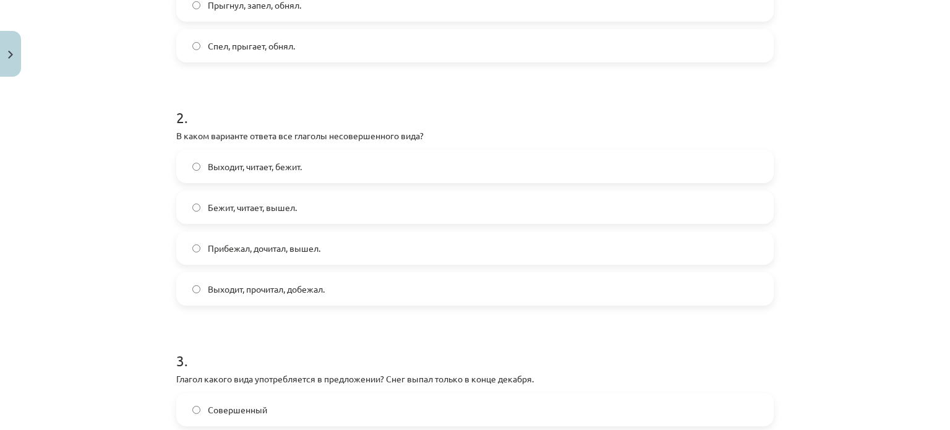
click at [293, 170] on span "Выходит, читает, бежит." at bounding box center [255, 166] width 94 height 13
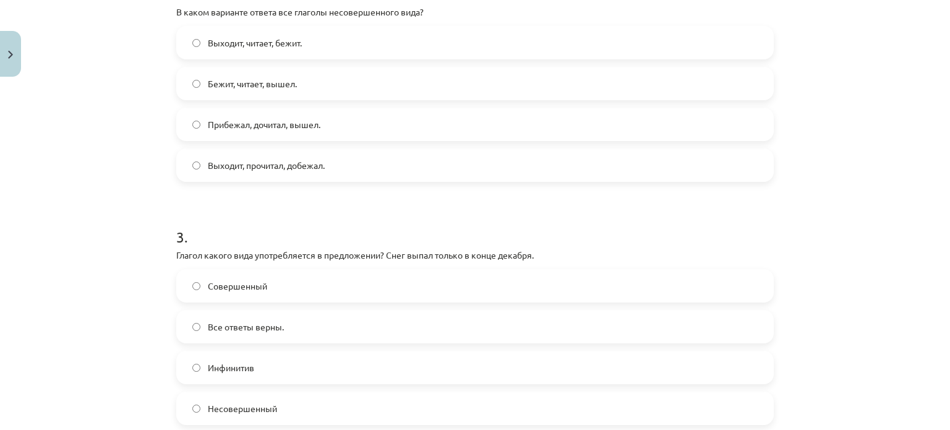
scroll to position [588, 0]
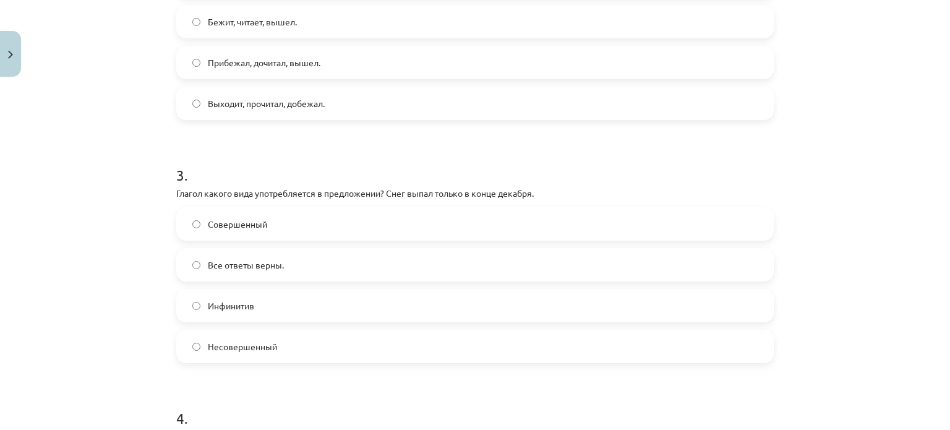
click at [274, 266] on span "Все ответы верны." at bounding box center [246, 265] width 76 height 13
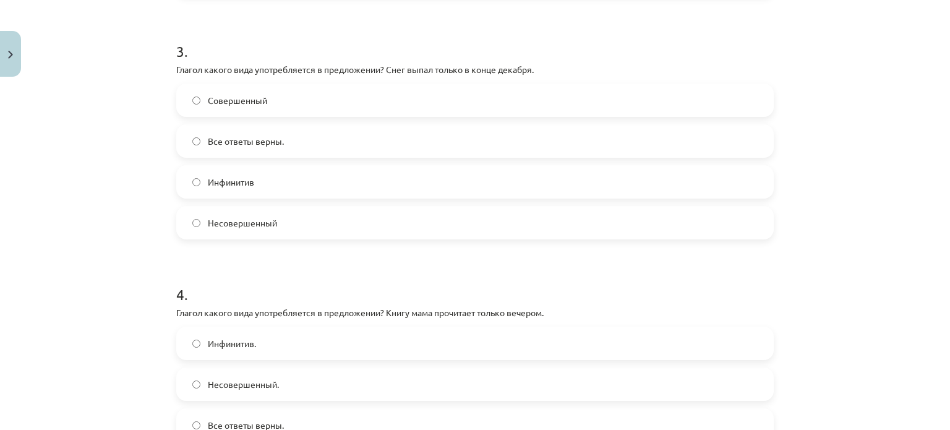
scroll to position [835, 0]
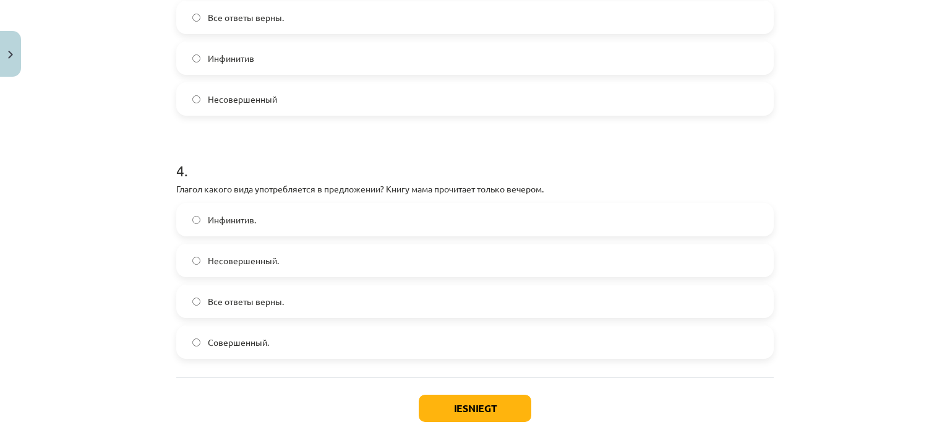
click at [230, 215] on span "Инфинитив." at bounding box center [232, 219] width 48 height 13
click at [465, 408] on button "Iesniegt" at bounding box center [475, 408] width 113 height 27
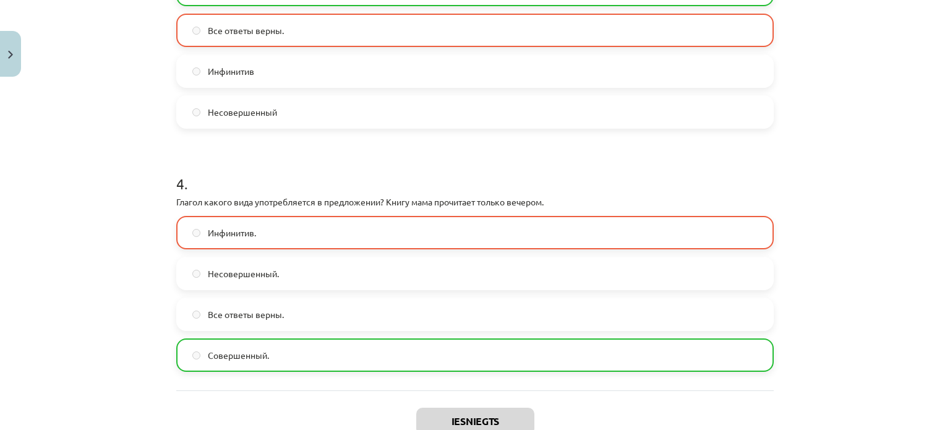
scroll to position [760, 0]
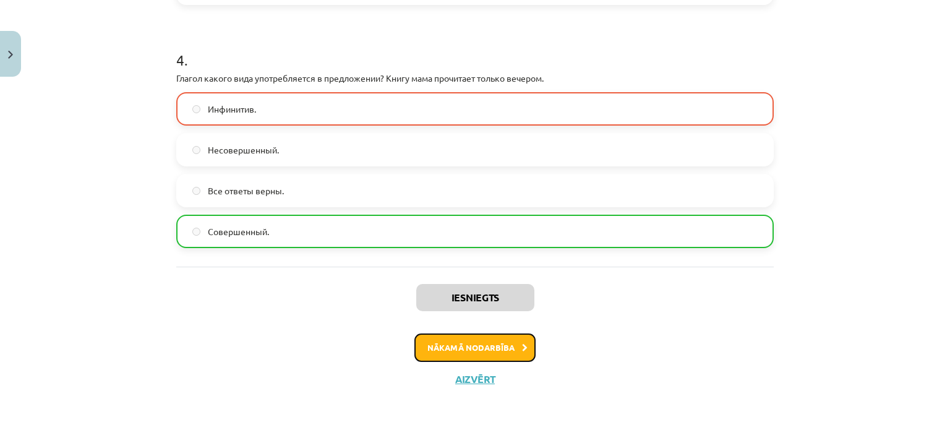
click at [507, 355] on button "Nākamā nodarbība" at bounding box center [474, 347] width 121 height 28
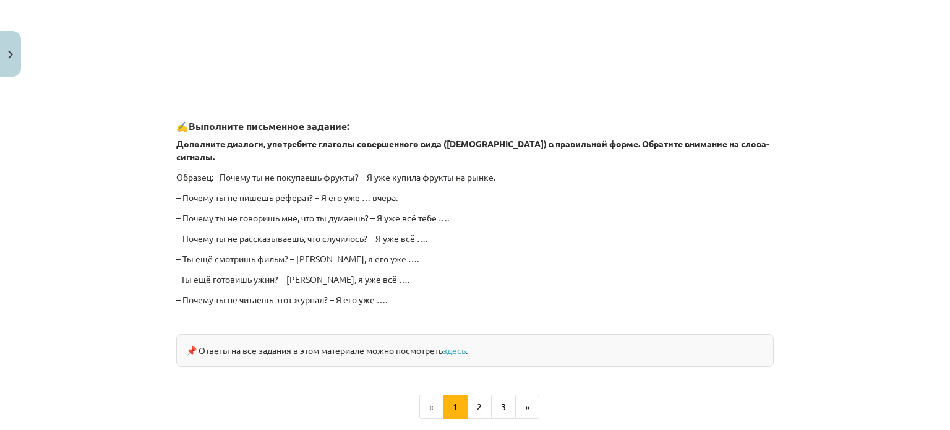
scroll to position [31, 0]
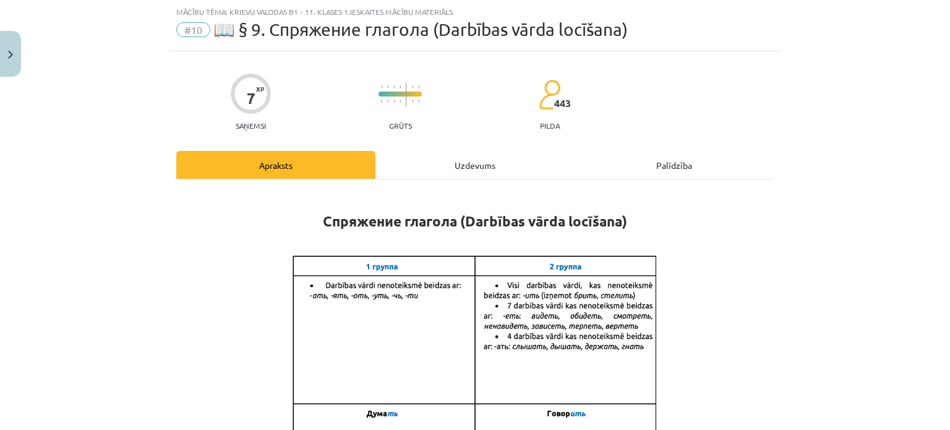
click at [450, 155] on div "Uzdevums" at bounding box center [475, 165] width 199 height 28
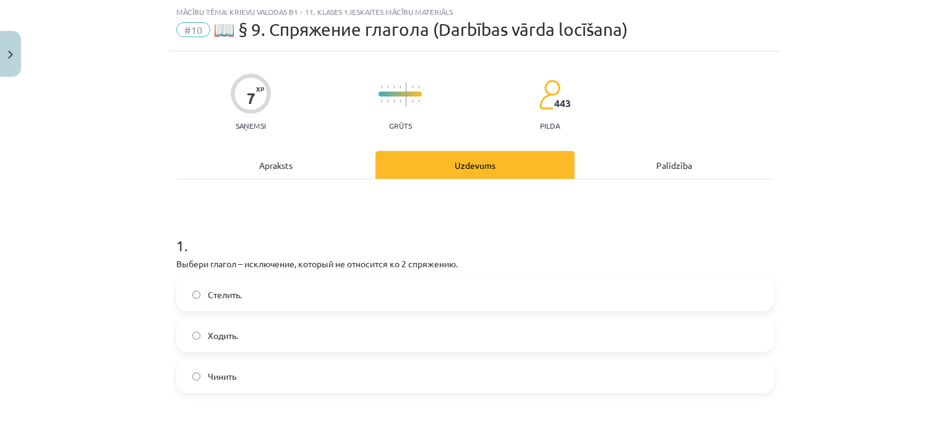
scroll to position [155, 0]
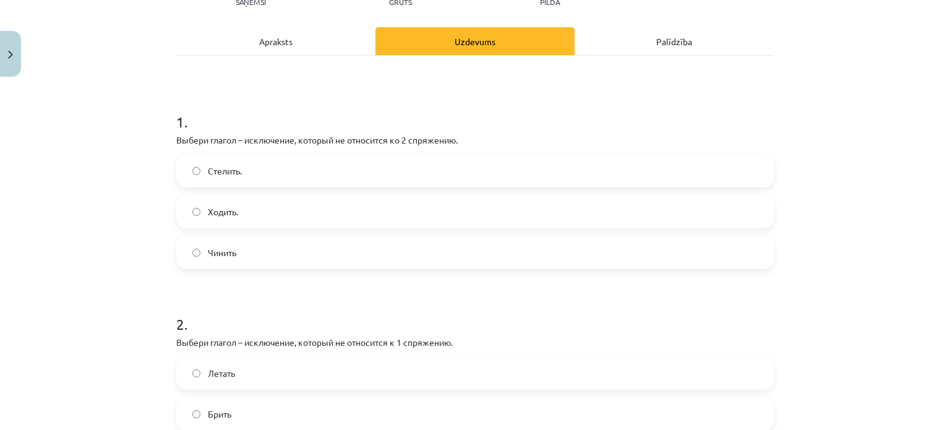
click at [238, 245] on label "Чинить" at bounding box center [475, 252] width 595 height 31
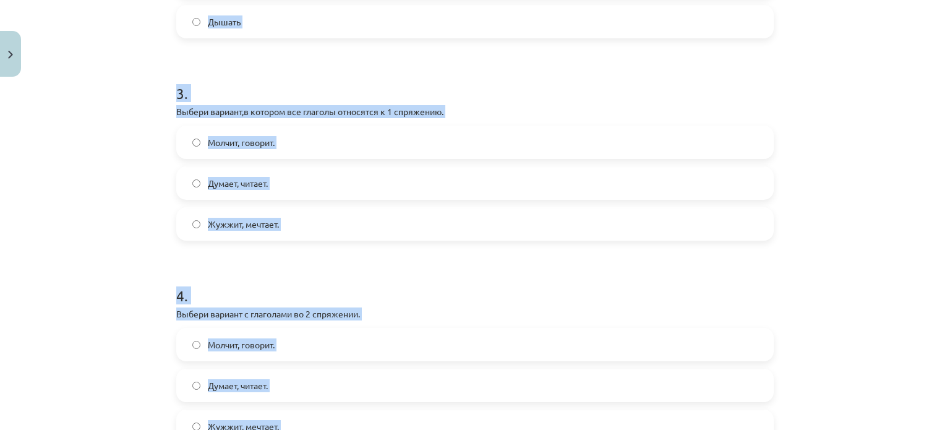
scroll to position [744, 0]
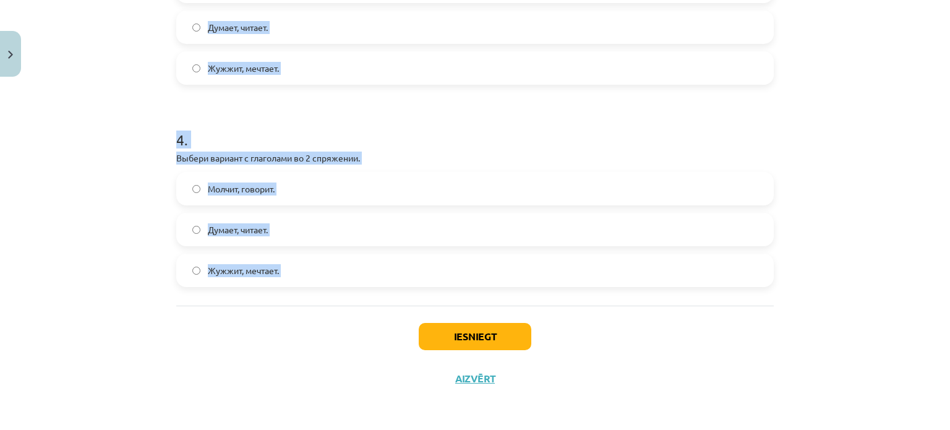
drag, startPoint x: 166, startPoint y: 252, endPoint x: 351, endPoint y: 325, distance: 199.7
copy form "2 . Выбери глагол – исключение, который не относится к 1 спряжению. Летать Брит…"
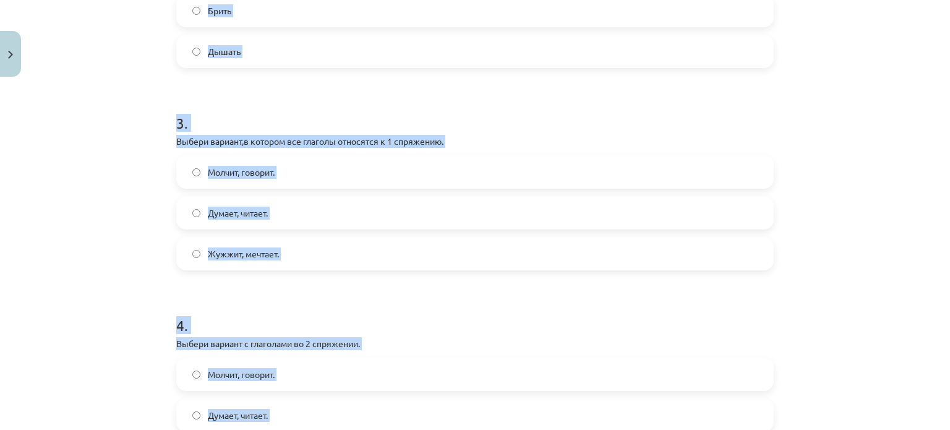
click at [123, 100] on div "Mācību tēma: Krievu valodas b1 - 11. klases 1.ieskaites mācību materiāls #10 📖 …" at bounding box center [475, 215] width 950 height 430
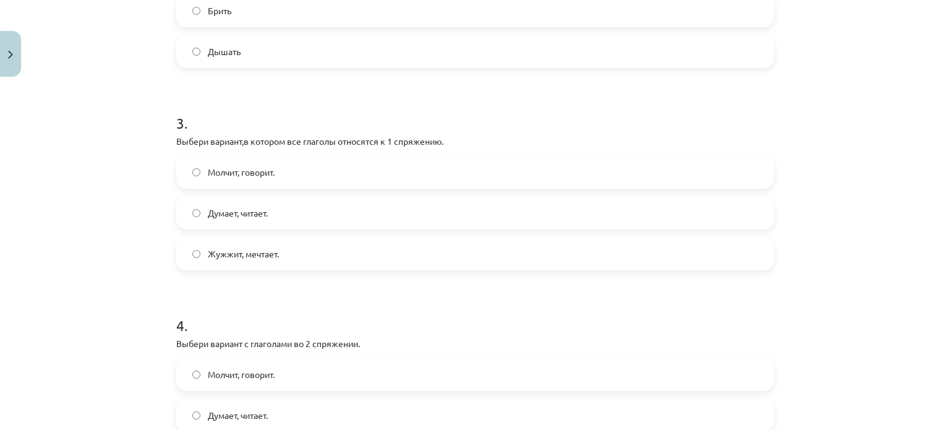
scroll to position [434, 0]
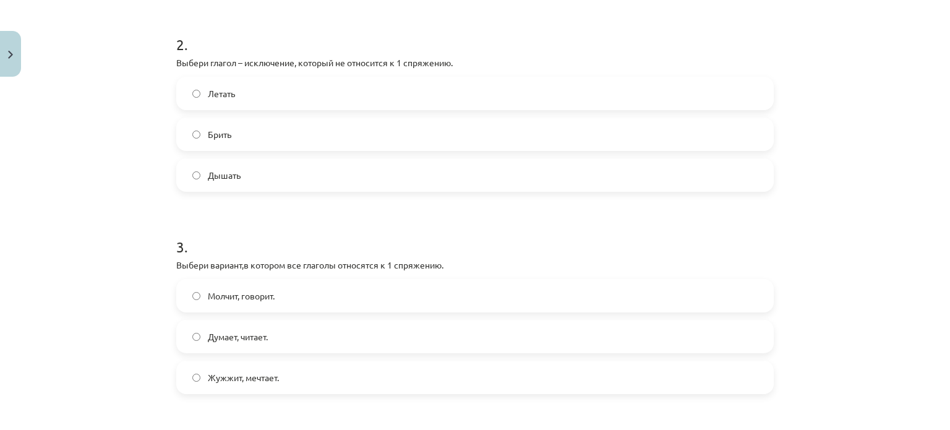
click at [236, 128] on label "Брить" at bounding box center [475, 134] width 595 height 31
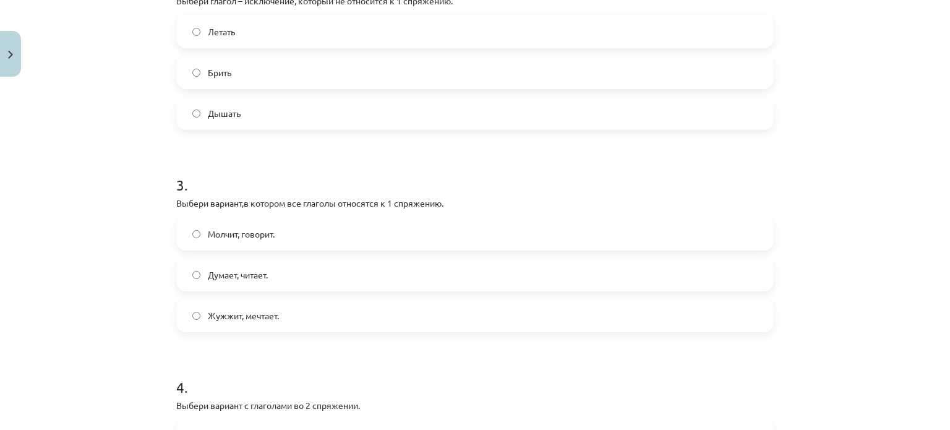
scroll to position [558, 0]
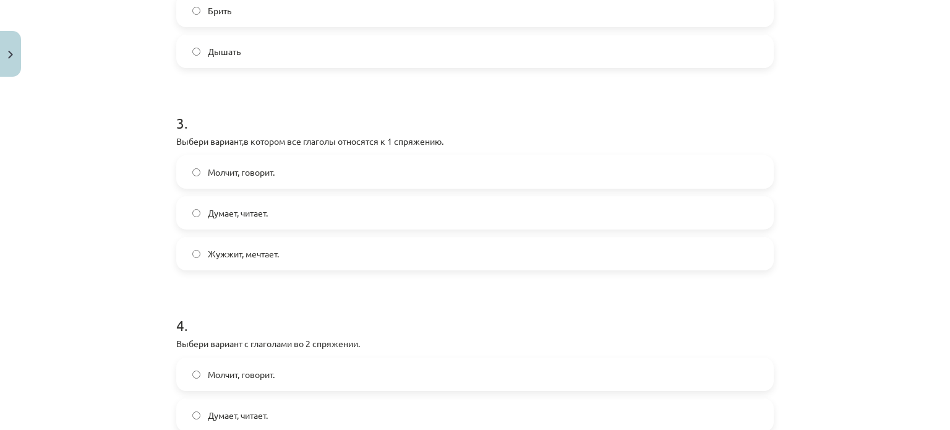
click at [267, 211] on label "Думает, читает." at bounding box center [475, 212] width 595 height 31
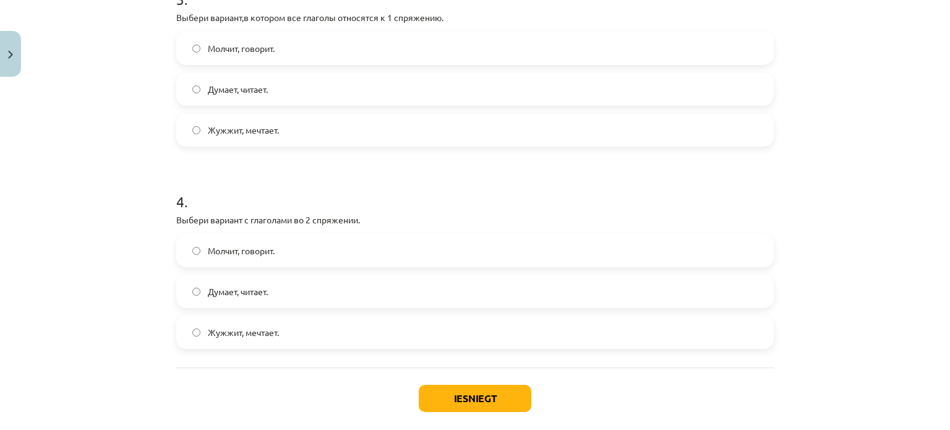
click at [280, 244] on label "Молчит, говорит." at bounding box center [475, 250] width 595 height 31
click at [473, 398] on button "Iesniegt" at bounding box center [475, 398] width 113 height 27
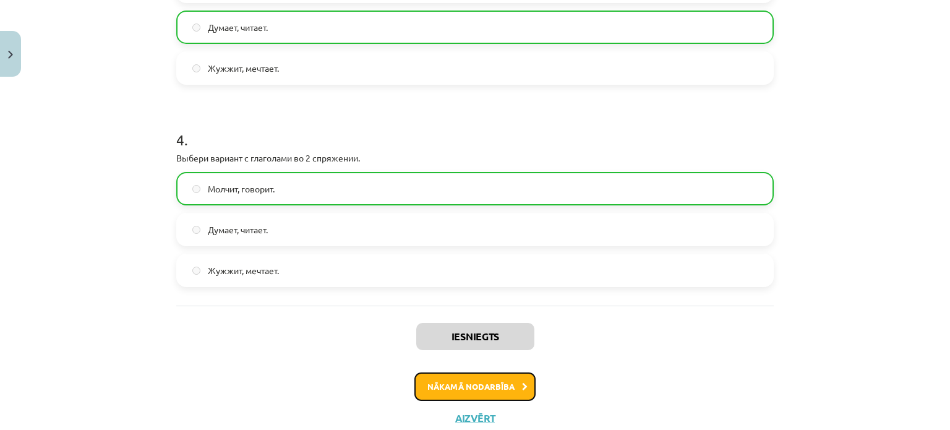
click at [471, 390] on button "Nākamā nodarbība" at bounding box center [474, 386] width 121 height 28
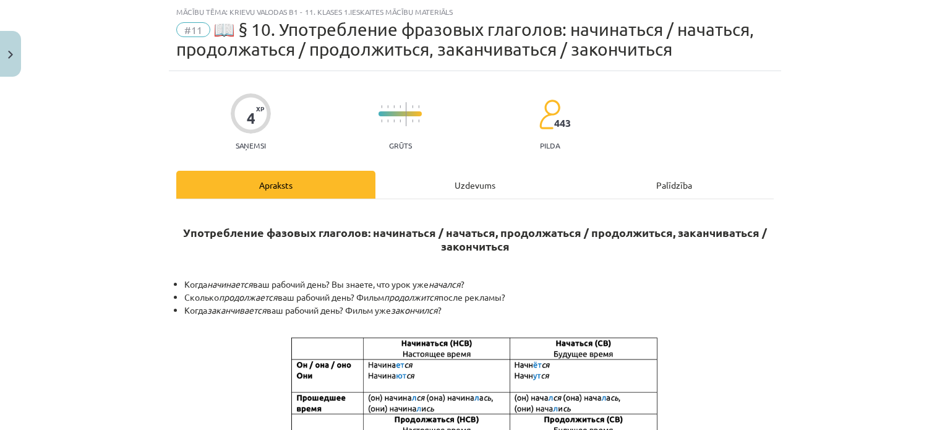
click at [431, 180] on div "Uzdevums" at bounding box center [475, 185] width 199 height 28
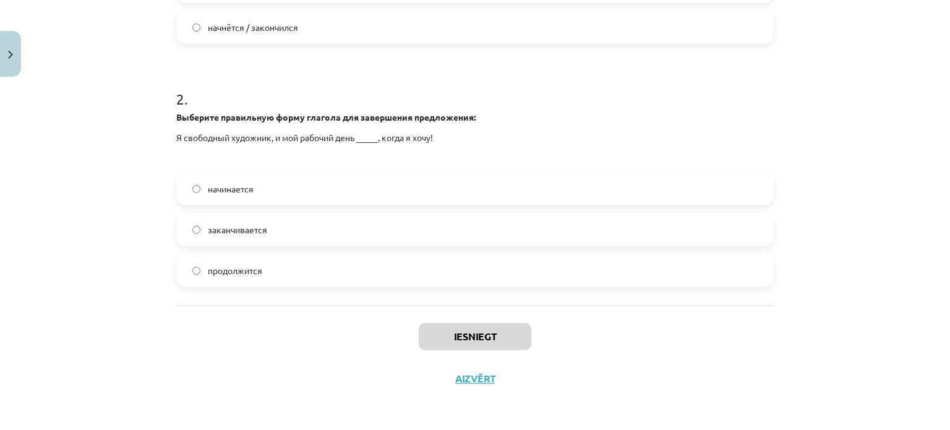
scroll to position [234, 0]
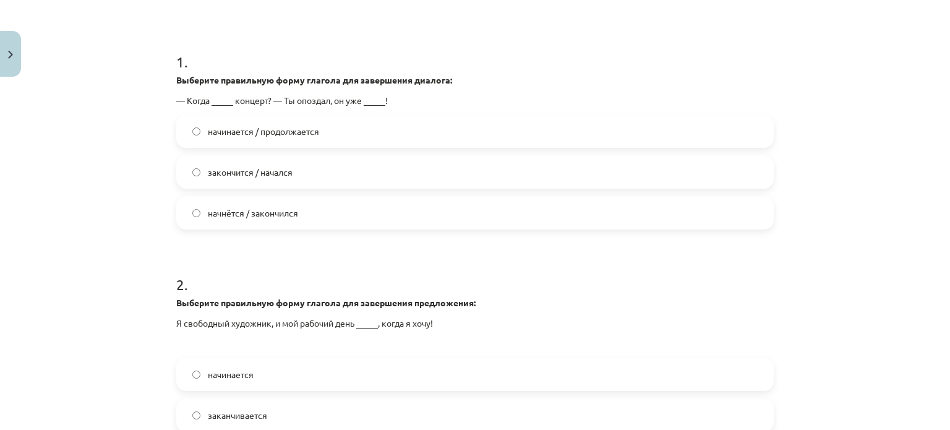
click at [283, 219] on label "начнётся / закончился" at bounding box center [475, 212] width 595 height 31
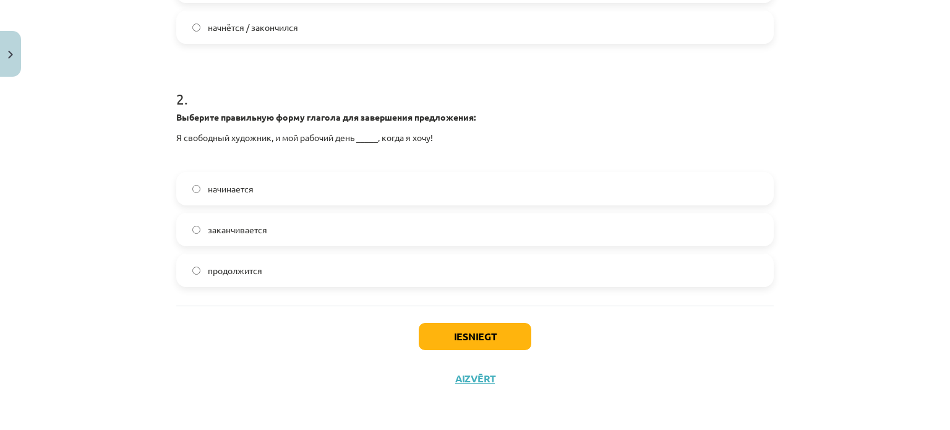
click at [268, 185] on label "начинается" at bounding box center [475, 188] width 595 height 31
click at [494, 334] on button "Iesniegt" at bounding box center [475, 336] width 113 height 27
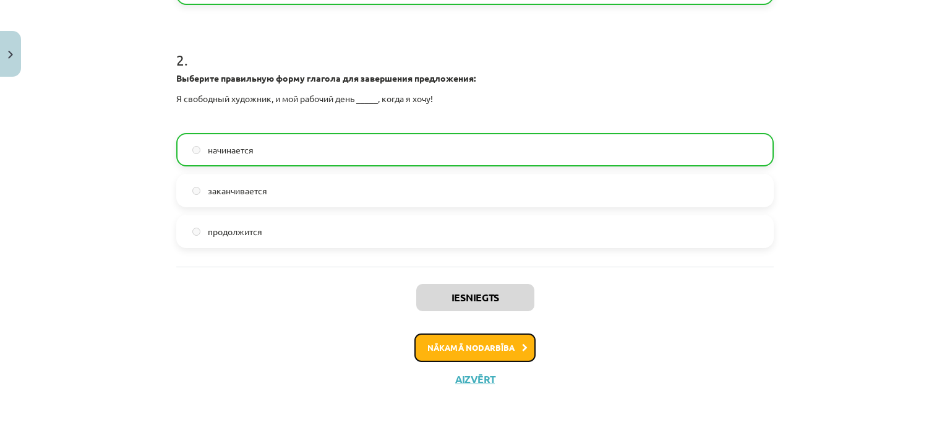
click at [510, 343] on button "Nākamā nodarbība" at bounding box center [474, 347] width 121 height 28
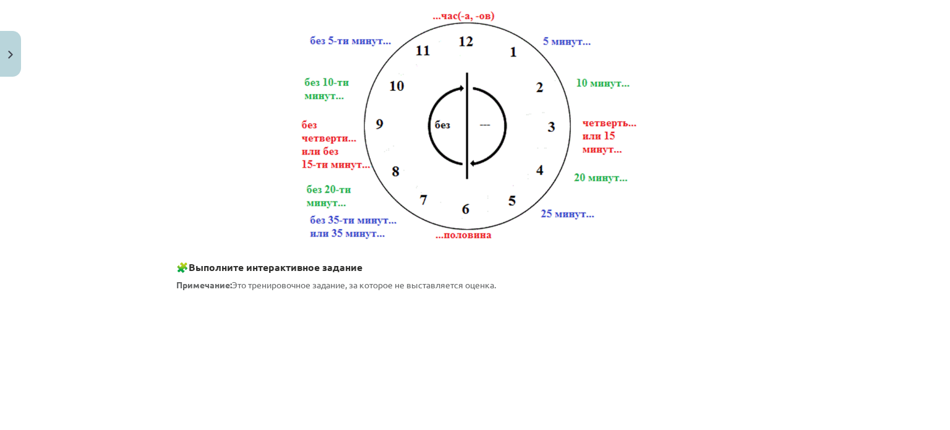
scroll to position [31, 0]
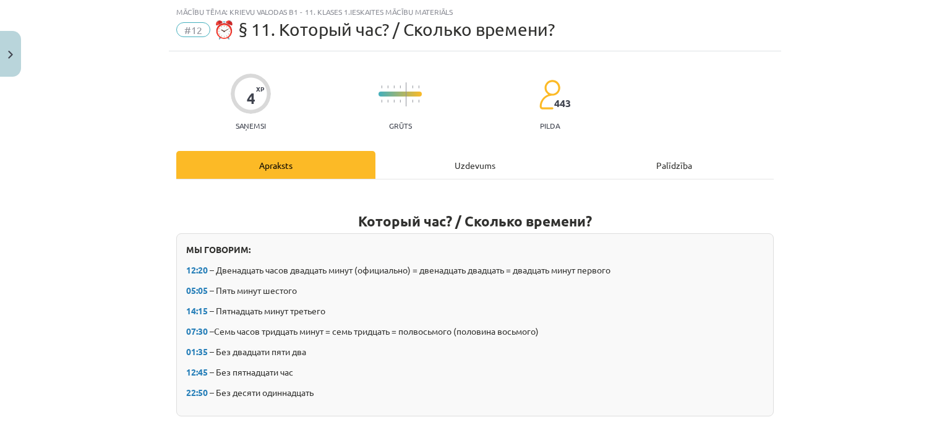
click at [421, 156] on div "Uzdevums" at bounding box center [475, 165] width 199 height 28
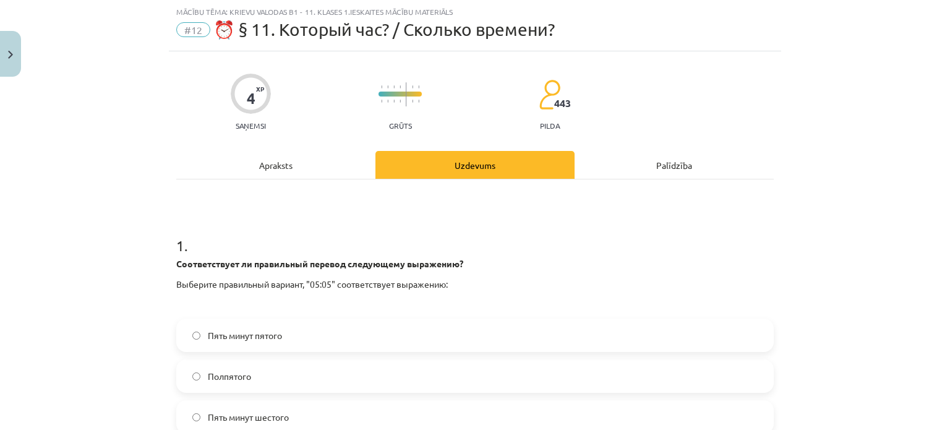
scroll to position [93, 0]
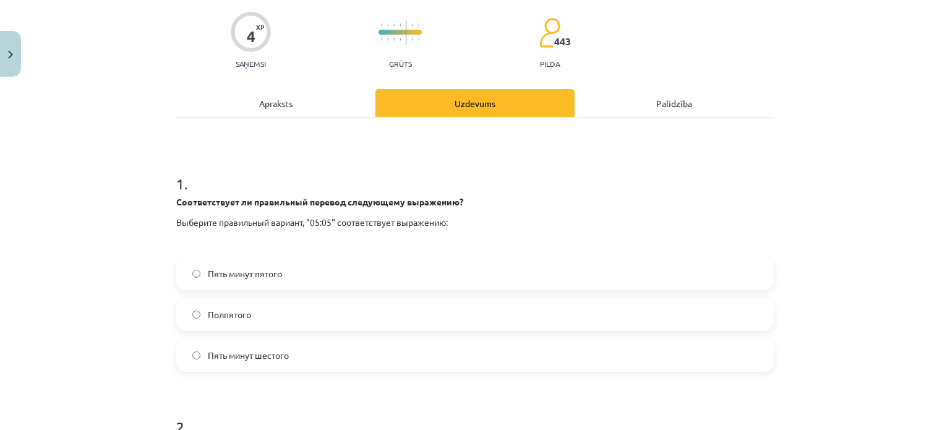
click at [260, 356] on span "Пять минут шестого" at bounding box center [248, 355] width 81 height 13
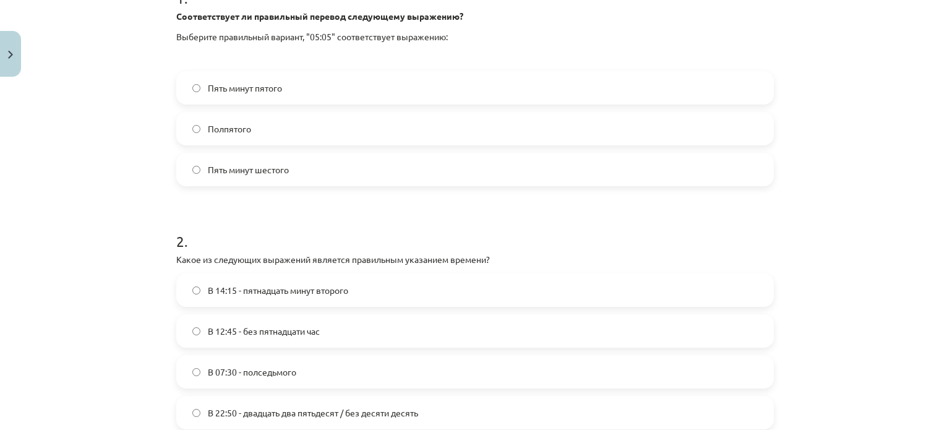
click at [277, 325] on span "В 12:45 - без пятнадцати час" at bounding box center [264, 331] width 112 height 13
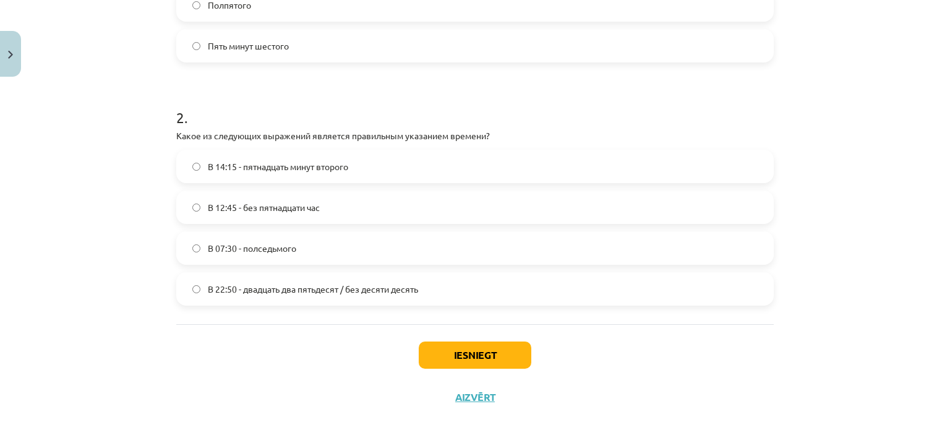
scroll to position [421, 0]
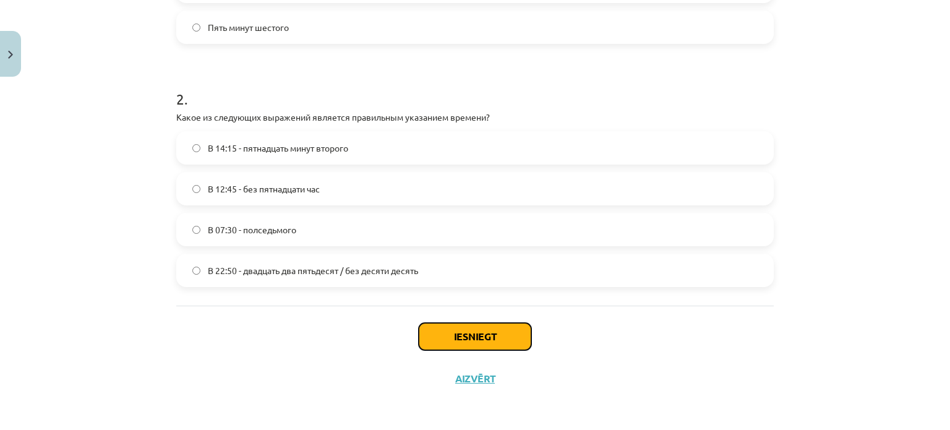
click at [473, 339] on button "Iesniegt" at bounding box center [475, 336] width 113 height 27
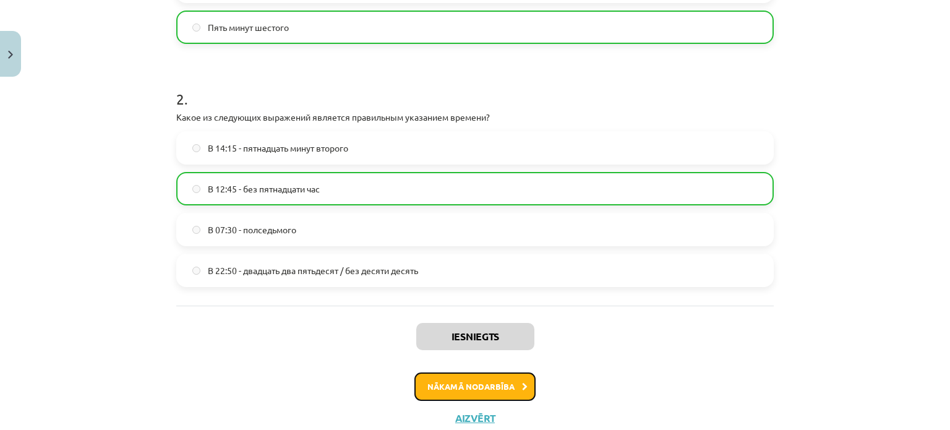
click at [469, 376] on button "Nākamā nodarbība" at bounding box center [474, 386] width 121 height 28
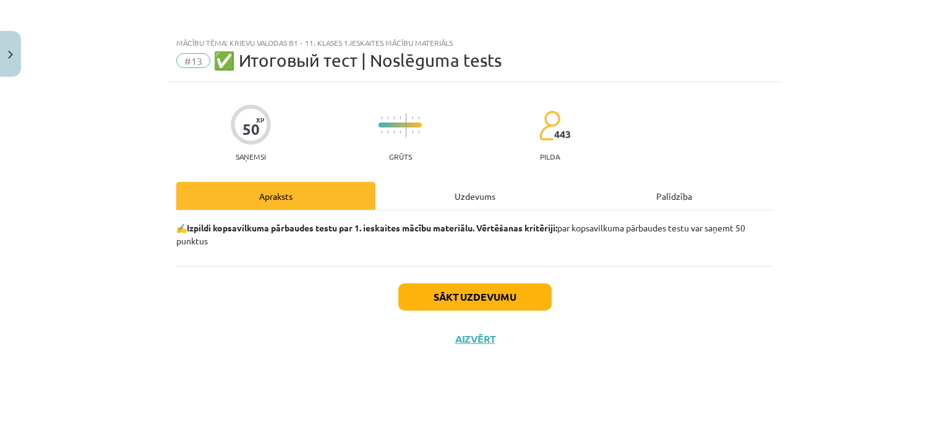
scroll to position [0, 0]
click at [471, 198] on div "Uzdevums" at bounding box center [475, 196] width 199 height 28
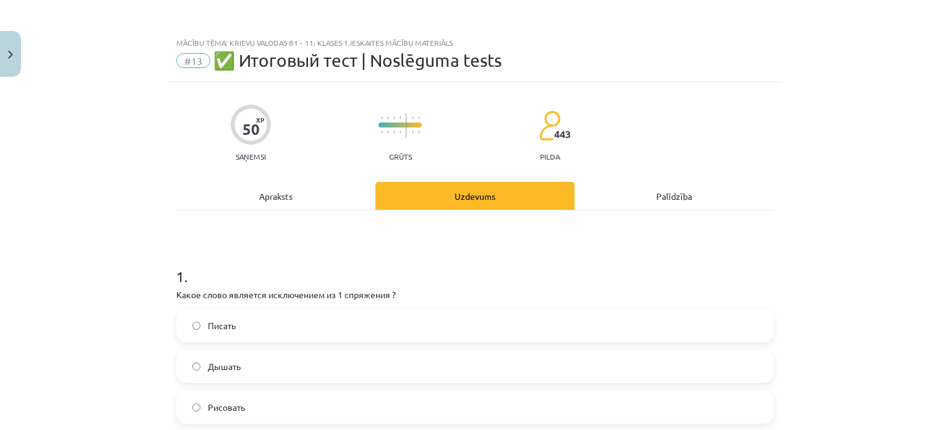
click at [208, 319] on span "Писать" at bounding box center [222, 325] width 28 height 13
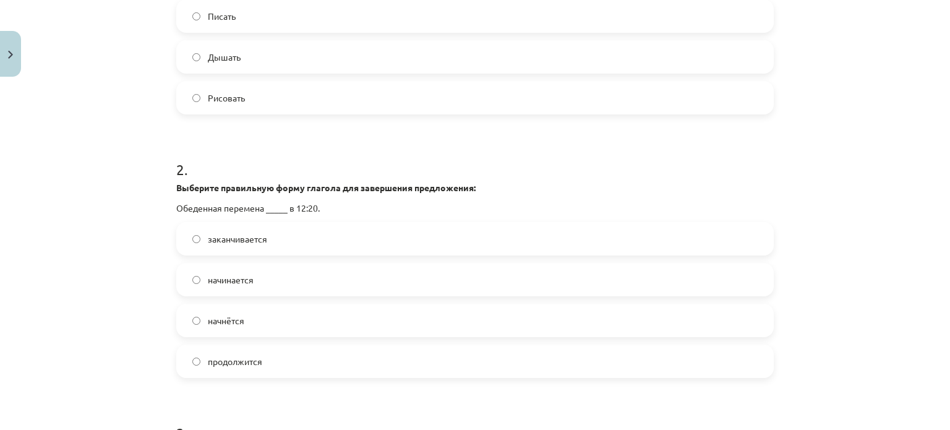
scroll to position [433, 0]
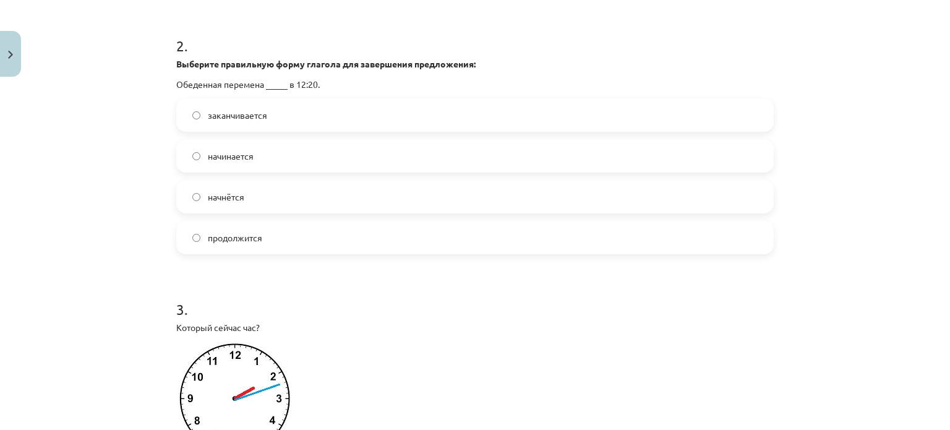
click at [223, 196] on span "начнётся" at bounding box center [226, 197] width 36 height 13
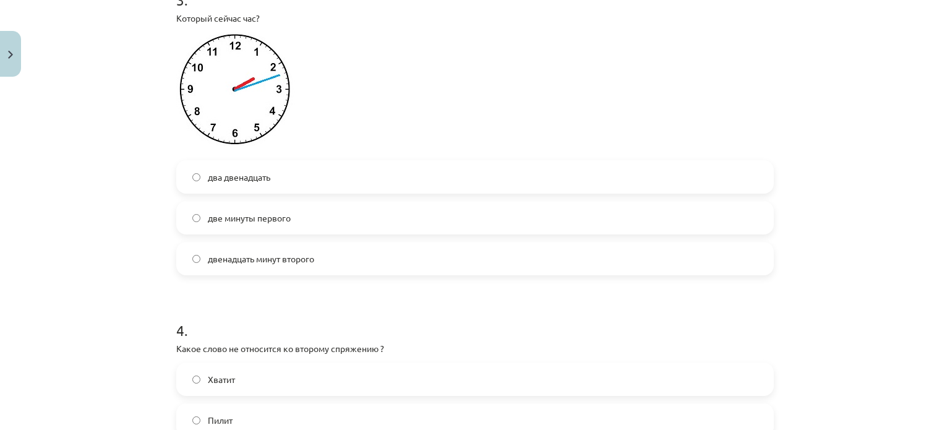
scroll to position [681, 0]
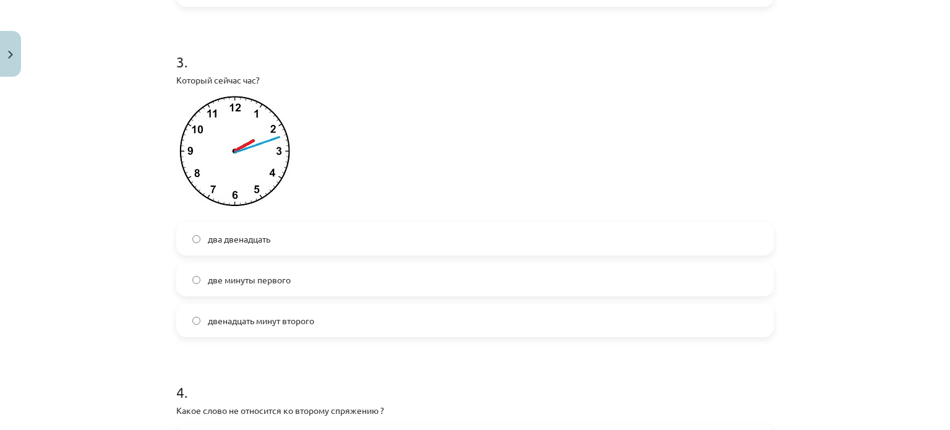
drag, startPoint x: 265, startPoint y: 336, endPoint x: 260, endPoint y: 320, distance: 16.2
click at [264, 336] on div "двенадцать минут второго" at bounding box center [475, 320] width 598 height 33
click at [250, 312] on label "двенадцать минут второго" at bounding box center [475, 320] width 595 height 31
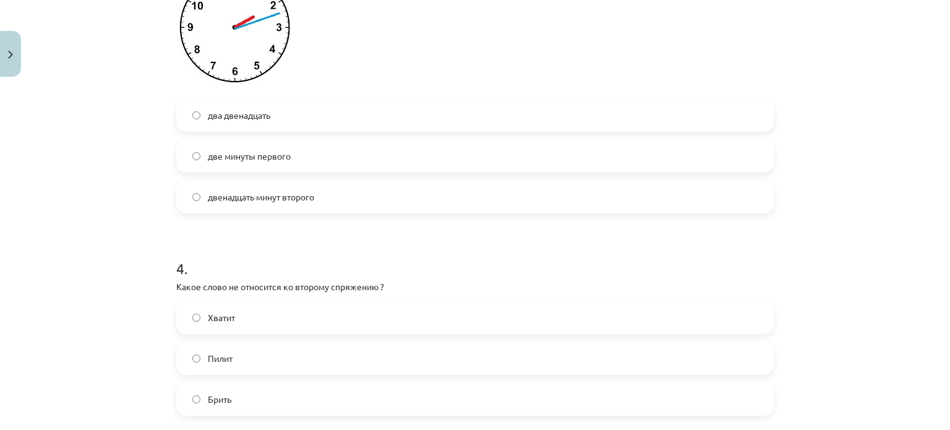
scroll to position [866, 0]
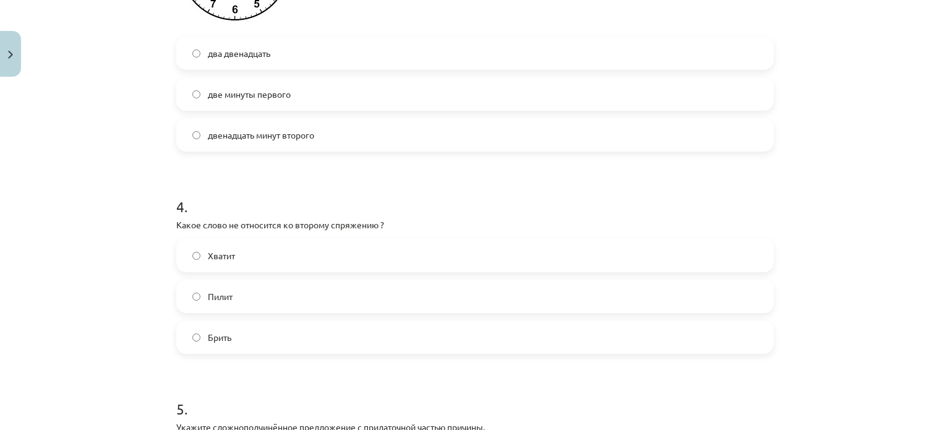
click at [243, 333] on label "Брить" at bounding box center [475, 337] width 595 height 31
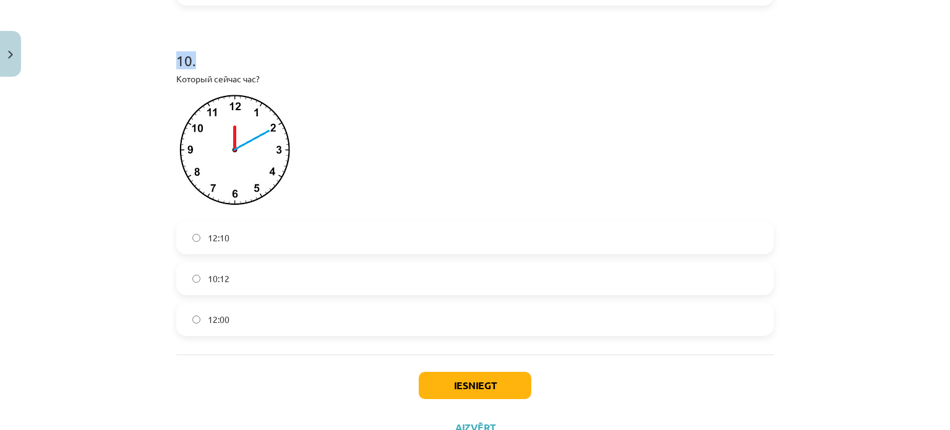
scroll to position [2265, 0]
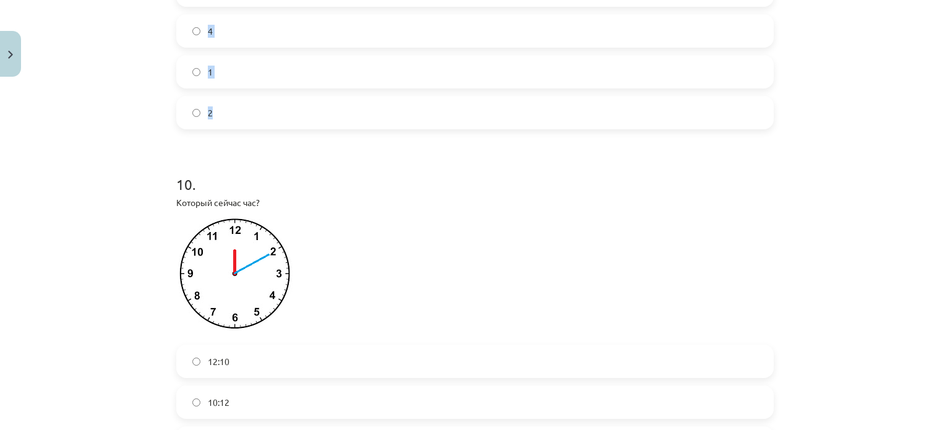
drag, startPoint x: 149, startPoint y: 147, endPoint x: 338, endPoint y: 116, distance: 191.7
click at [338, 116] on div "Mācību tēma: Krievu valodas b1 - 11. klases 1.ieskaites mācību materiāls #13 ✅ …" at bounding box center [475, 215] width 950 height 430
copy form "5 . Укажите сложноподчинённое предложение с придаточной частью причины. Берёза …"
click at [94, 142] on div "Mācību tēma: Krievu valodas b1 - 11. klases 1.ieskaites mācību materiāls #13 ✅ …" at bounding box center [475, 215] width 950 height 430
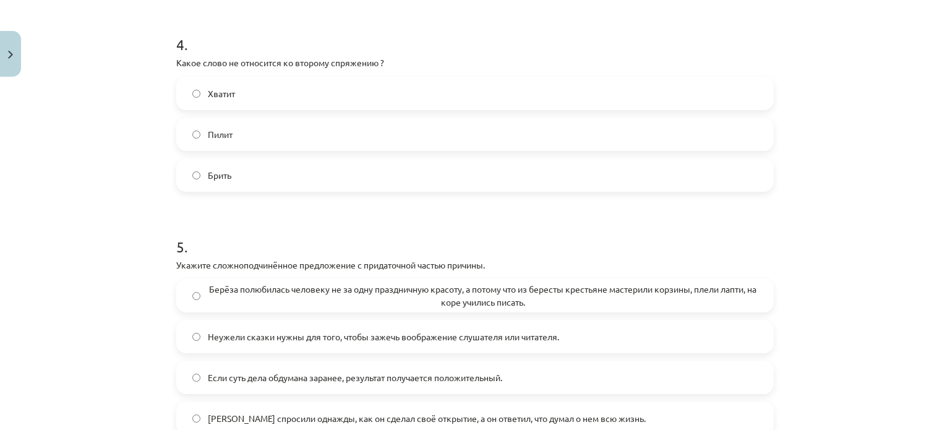
scroll to position [1090, 0]
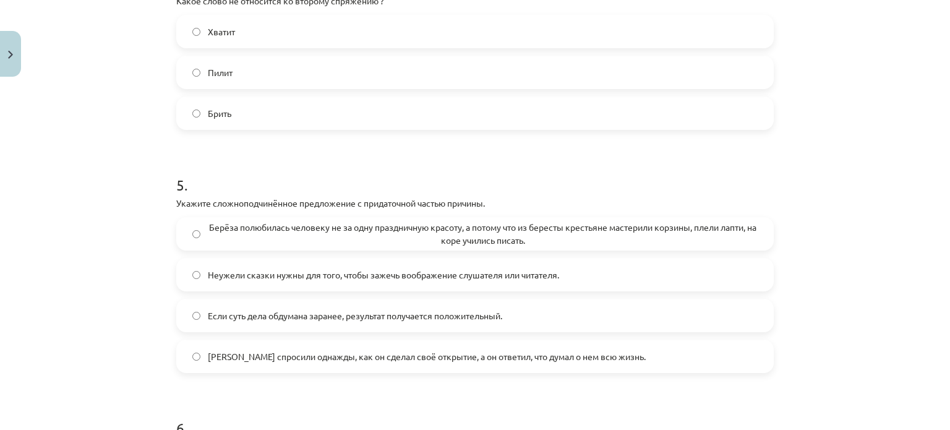
click at [287, 215] on div "5 . Укажите сложноподчинённое предложение с придаточной частью причины. Берёза …" at bounding box center [475, 264] width 598 height 218
click at [284, 232] on span "Берёза полюбилась человеку не за одну праздничную красоту, а потому что из бере…" at bounding box center [483, 234] width 550 height 26
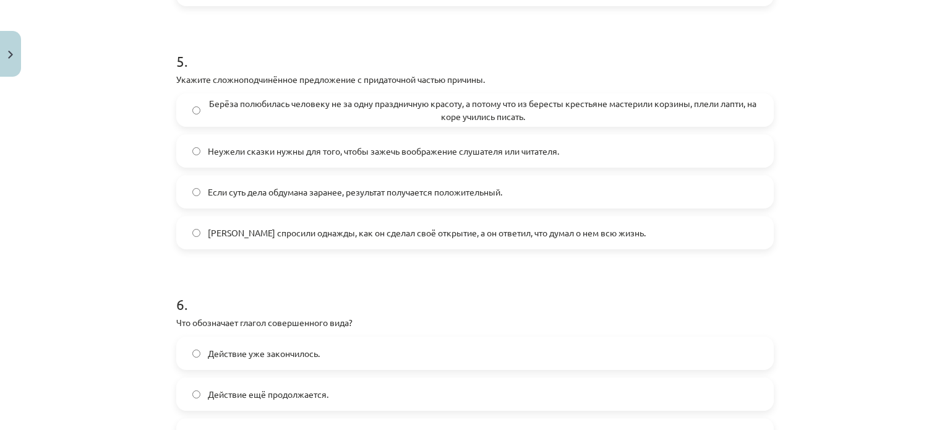
scroll to position [1276, 0]
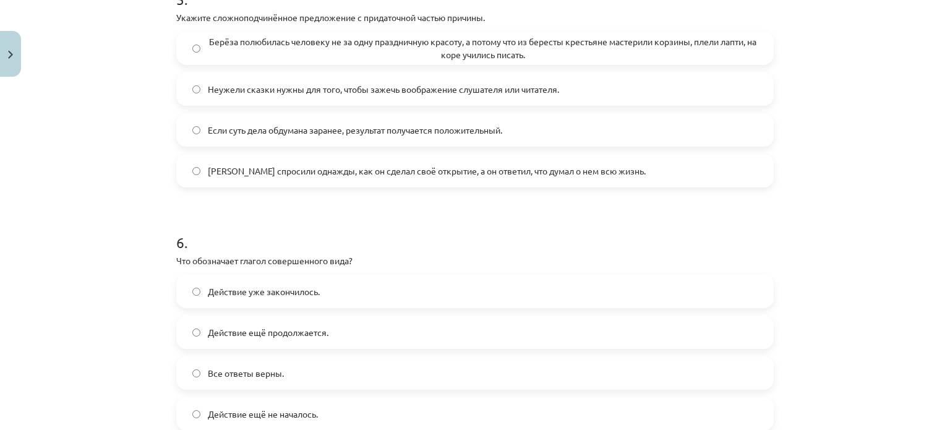
click at [257, 290] on span "Действие уже закончилось." at bounding box center [264, 291] width 112 height 13
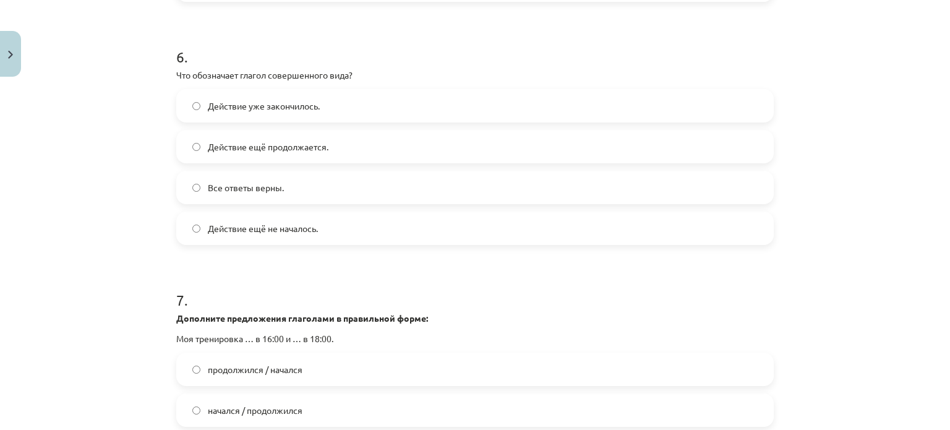
scroll to position [1585, 0]
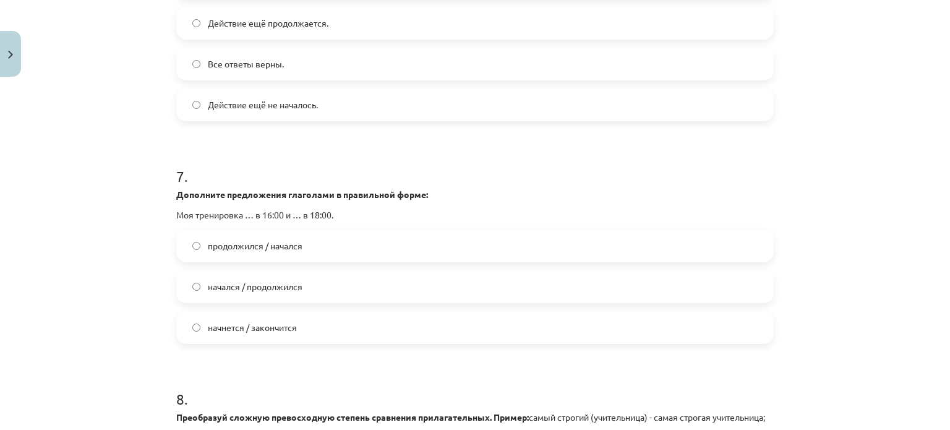
click at [263, 328] on span "начнется / закончится" at bounding box center [252, 327] width 89 height 13
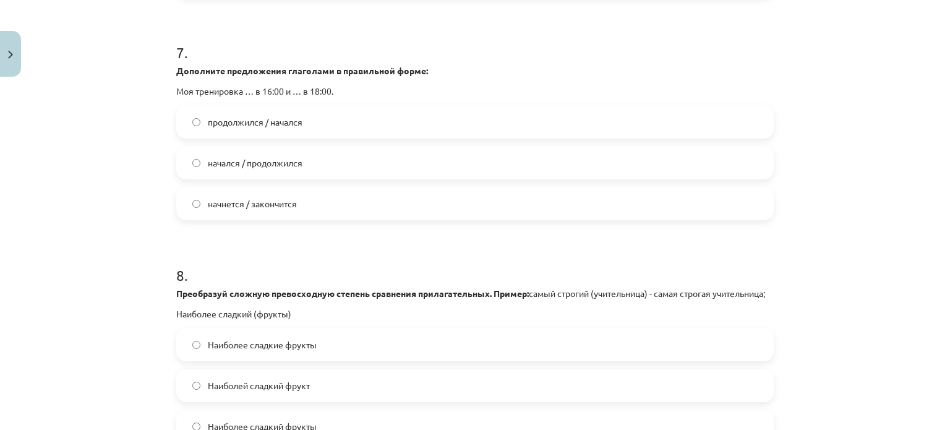
scroll to position [1771, 0]
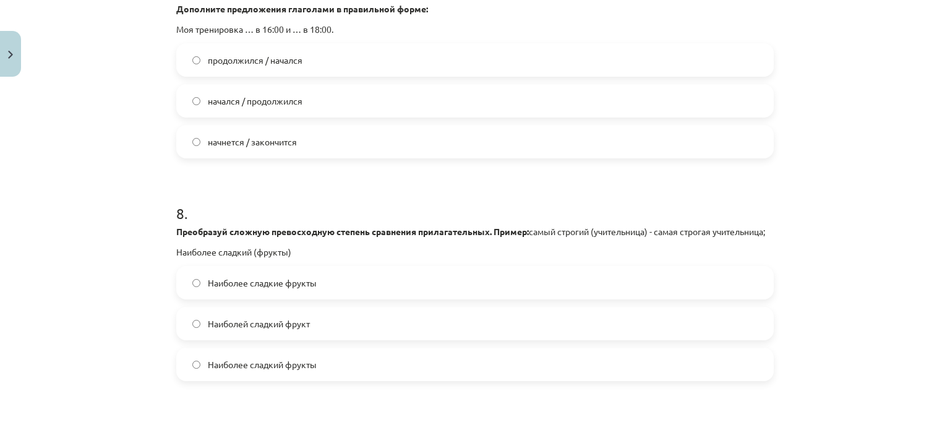
click at [330, 293] on label "Наиболее сладкие фрукты" at bounding box center [475, 282] width 595 height 31
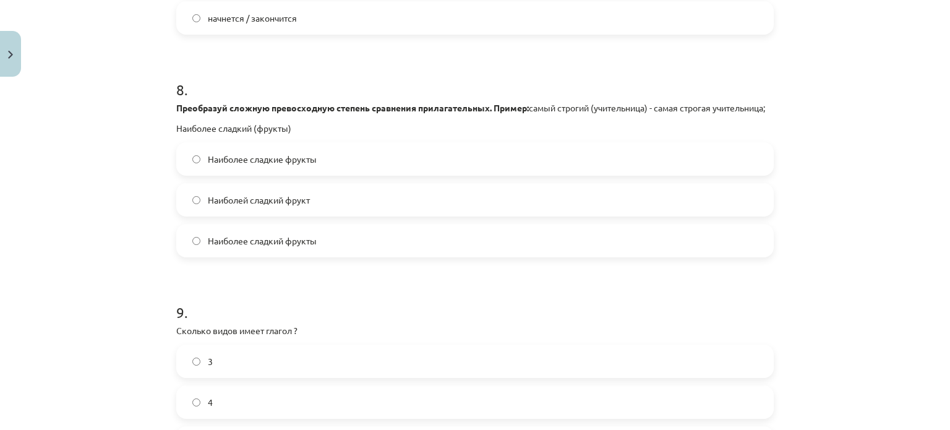
scroll to position [2018, 0]
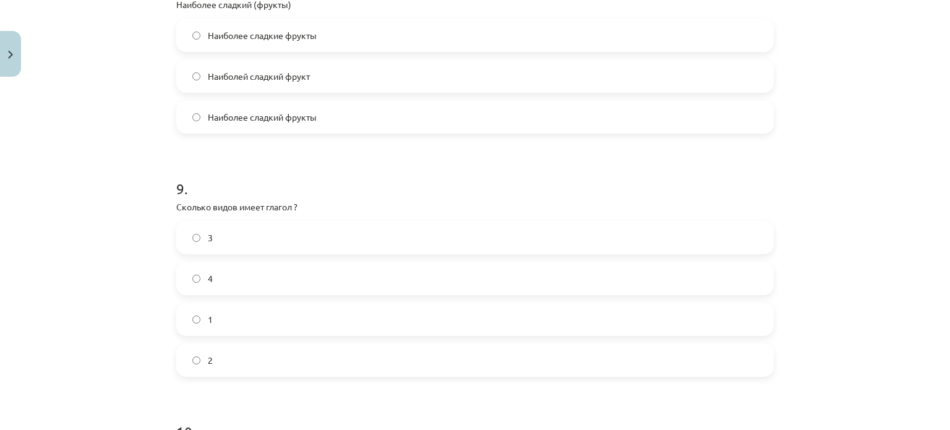
click at [217, 371] on label "2" at bounding box center [475, 360] width 595 height 31
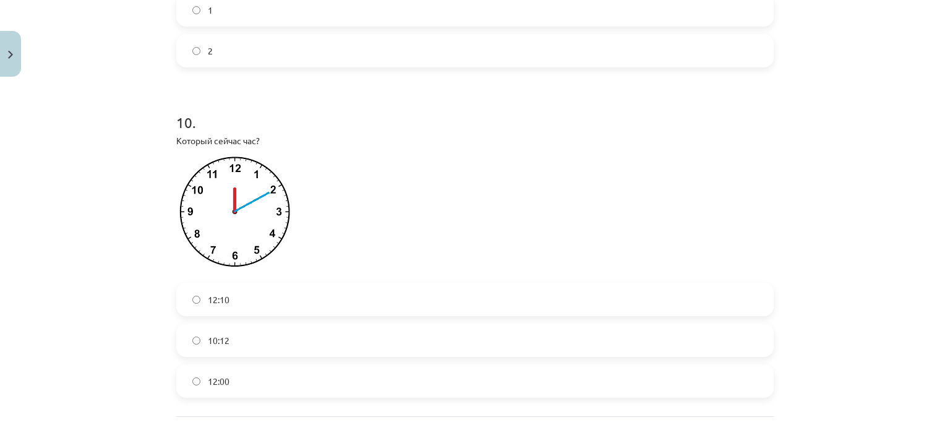
scroll to position [2389, 0]
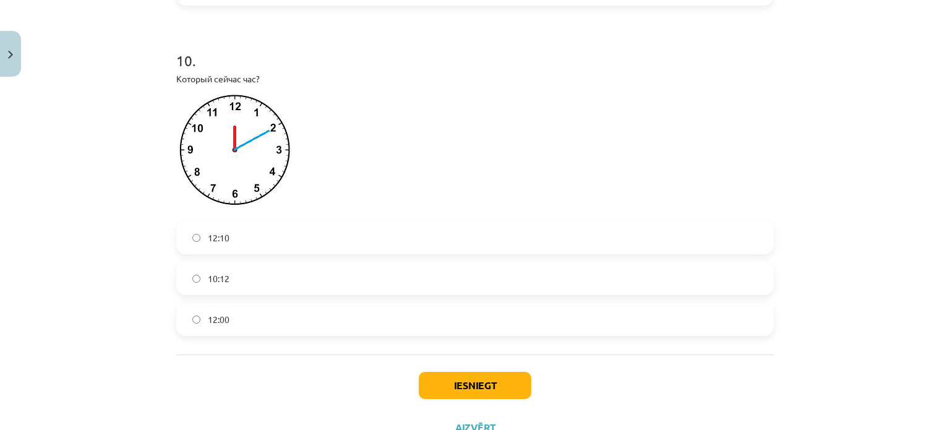
click at [208, 244] on span "12:10" at bounding box center [219, 237] width 22 height 13
click at [429, 385] on button "Iesniegt" at bounding box center [475, 385] width 113 height 27
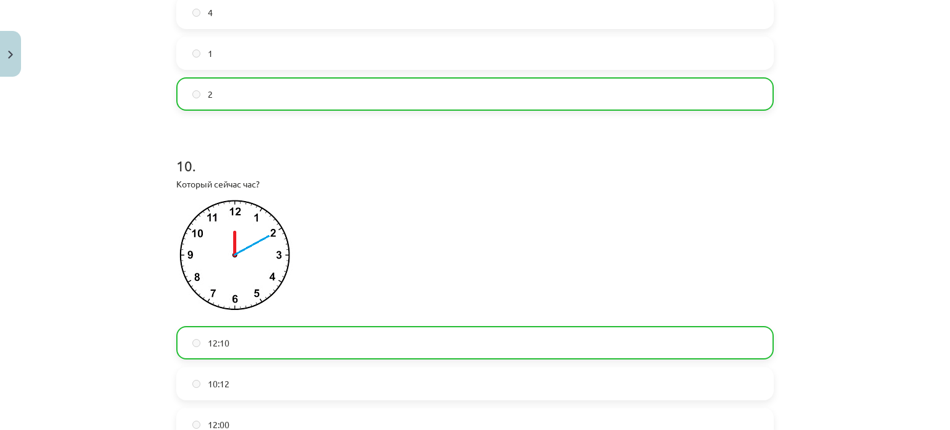
scroll to position [2490, 0]
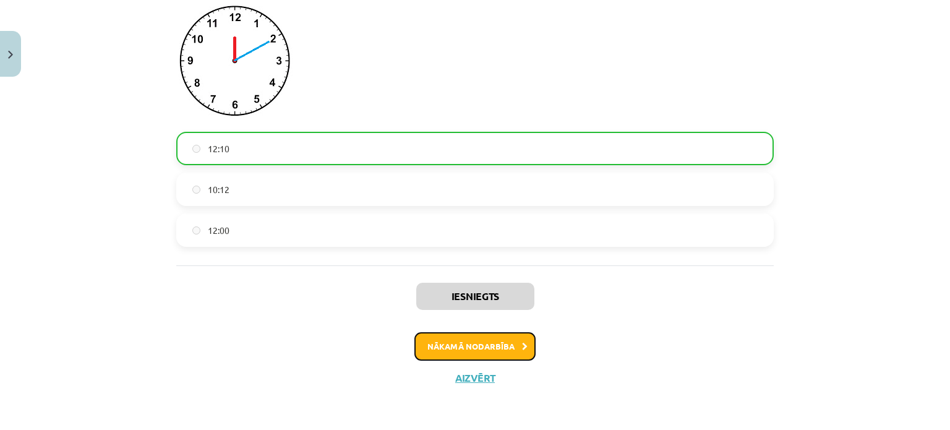
click at [465, 356] on button "Nākamā nodarbība" at bounding box center [474, 346] width 121 height 28
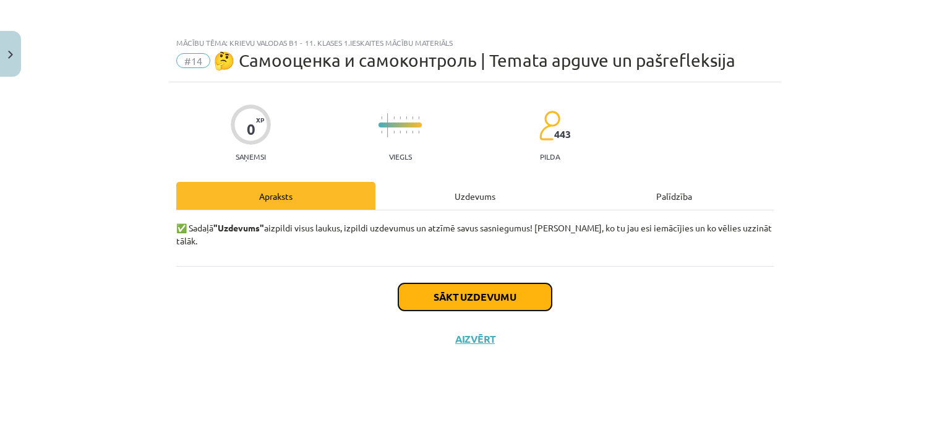
click at [450, 283] on button "Sākt uzdevumu" at bounding box center [474, 296] width 153 height 27
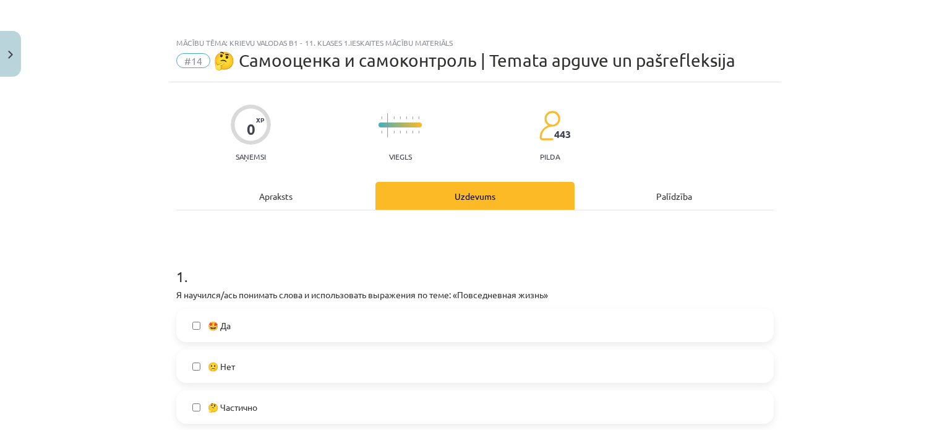
click at [271, 323] on label "🤩 Да" at bounding box center [475, 325] width 595 height 31
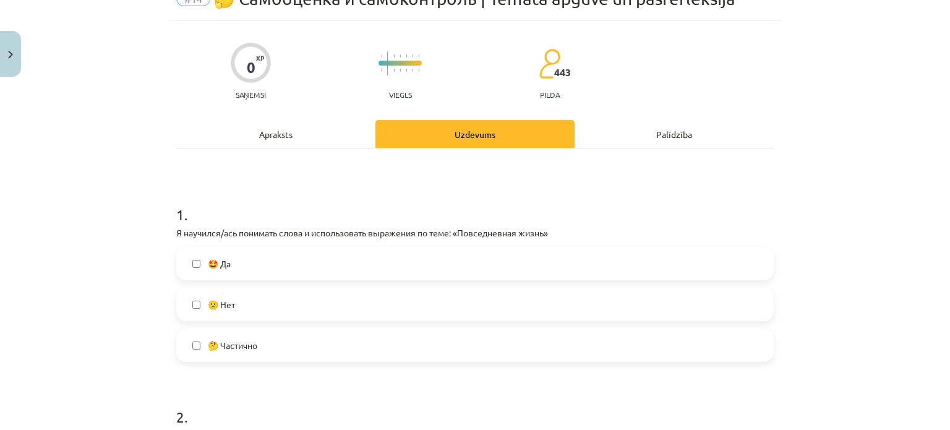
scroll to position [186, 0]
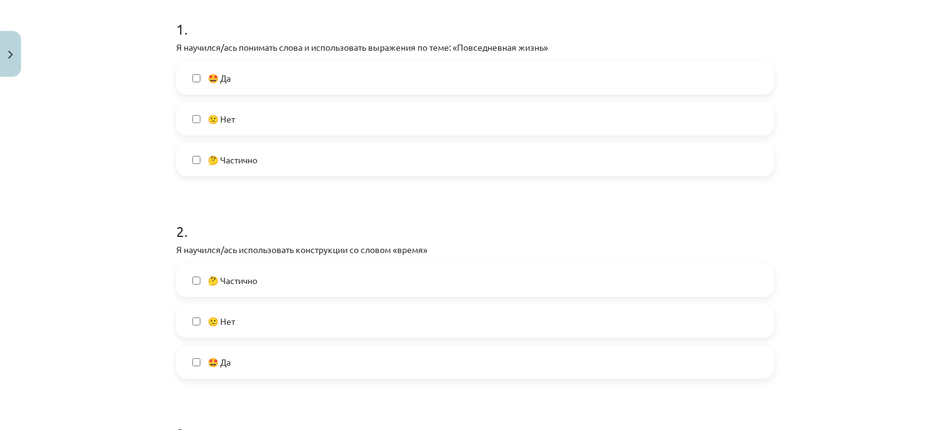
click at [252, 354] on label "🤩 Да" at bounding box center [475, 361] width 595 height 31
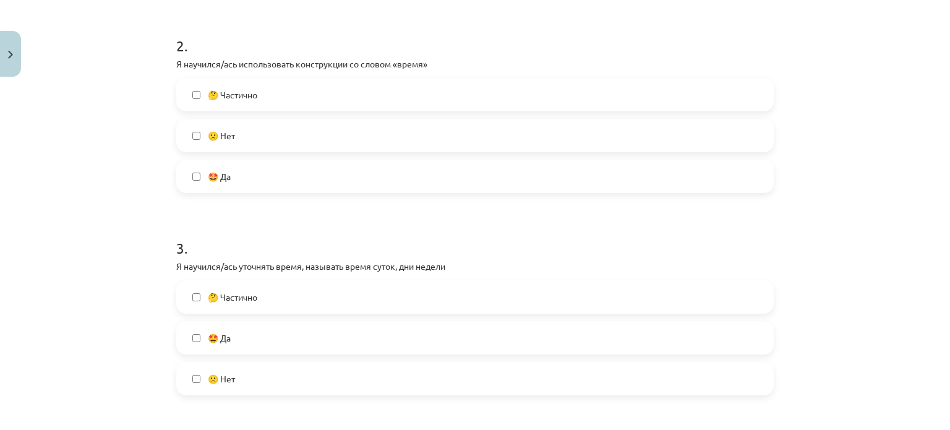
click at [258, 333] on label "🤩 Да" at bounding box center [475, 337] width 595 height 31
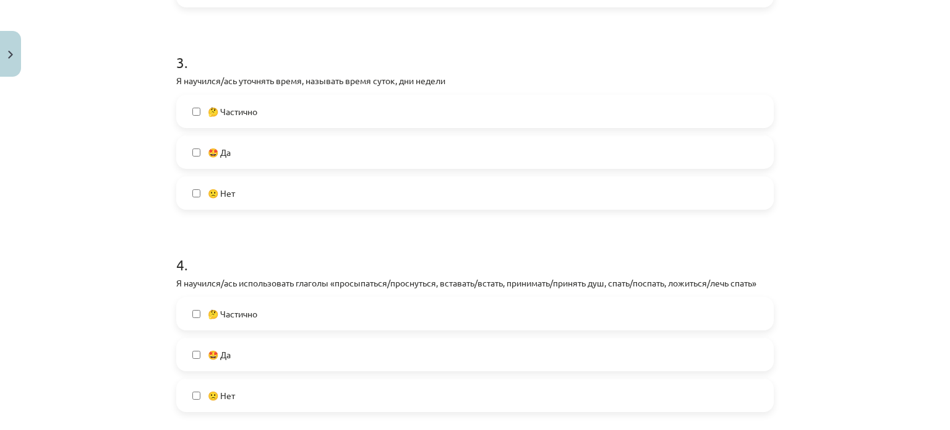
click at [260, 357] on label "🤩 Да" at bounding box center [475, 354] width 595 height 31
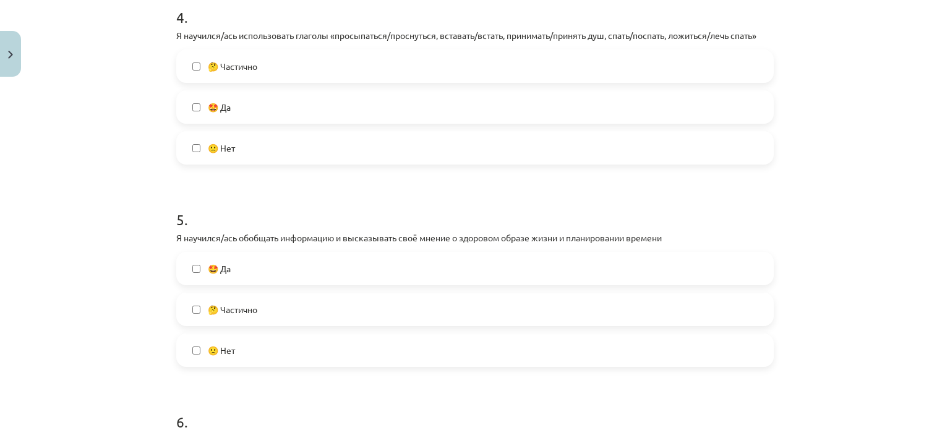
click at [266, 264] on label "🤩 Да" at bounding box center [475, 268] width 595 height 31
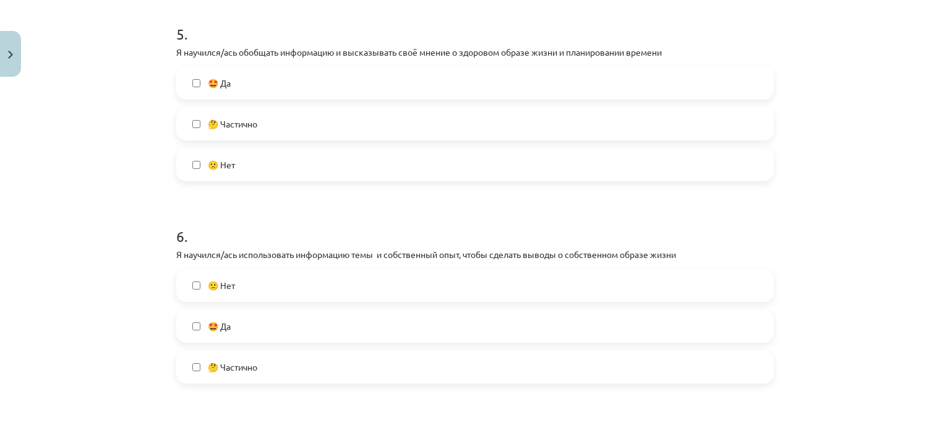
click at [262, 316] on label "🤩 Да" at bounding box center [475, 326] width 595 height 31
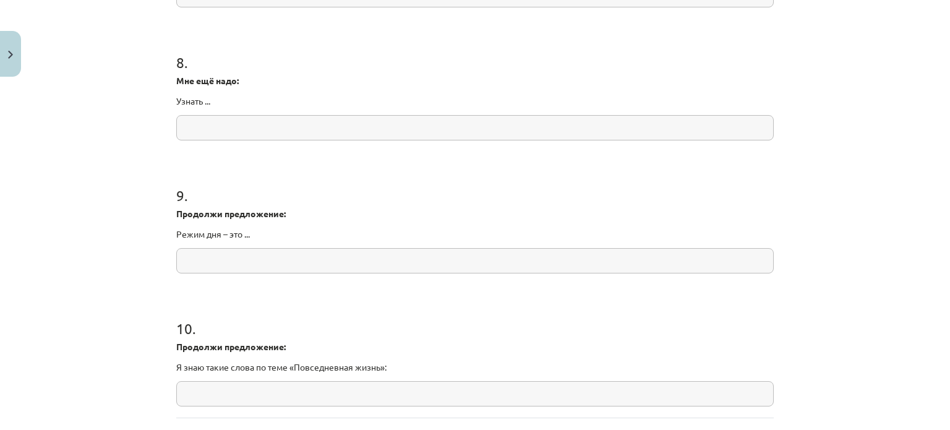
scroll to position [1673, 0]
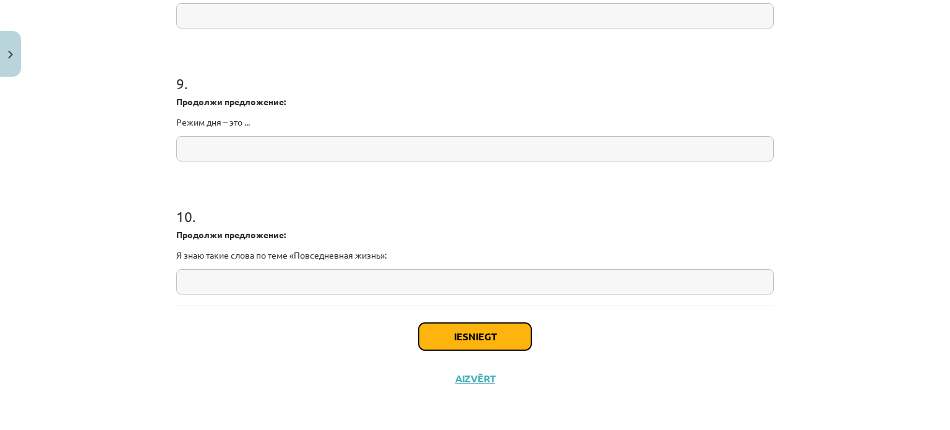
click at [469, 328] on button "Iesniegt" at bounding box center [475, 336] width 113 height 27
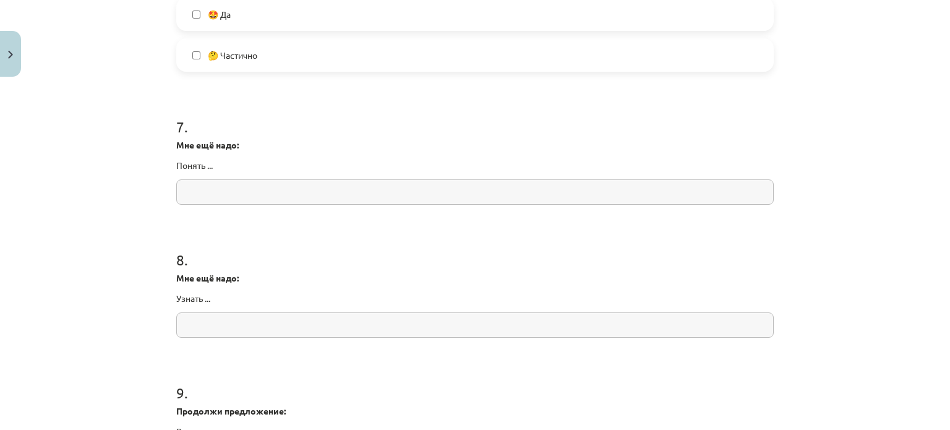
scroll to position [1302, 0]
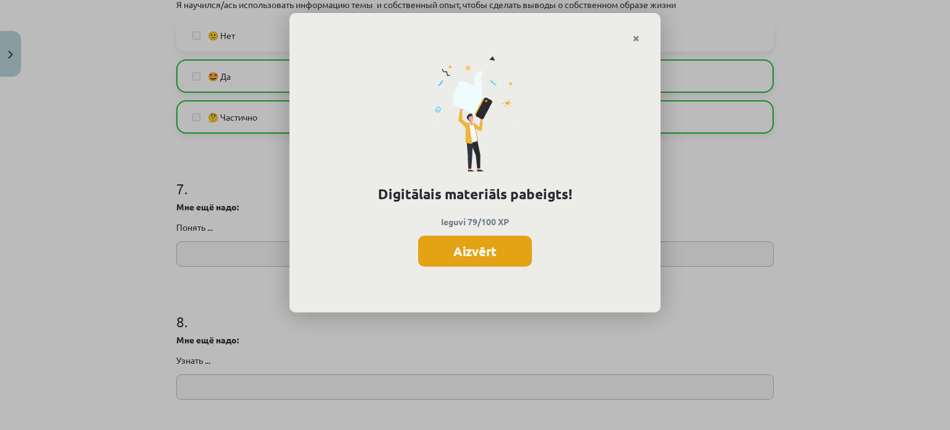
click at [475, 248] on button "Aizvērt" at bounding box center [475, 251] width 114 height 31
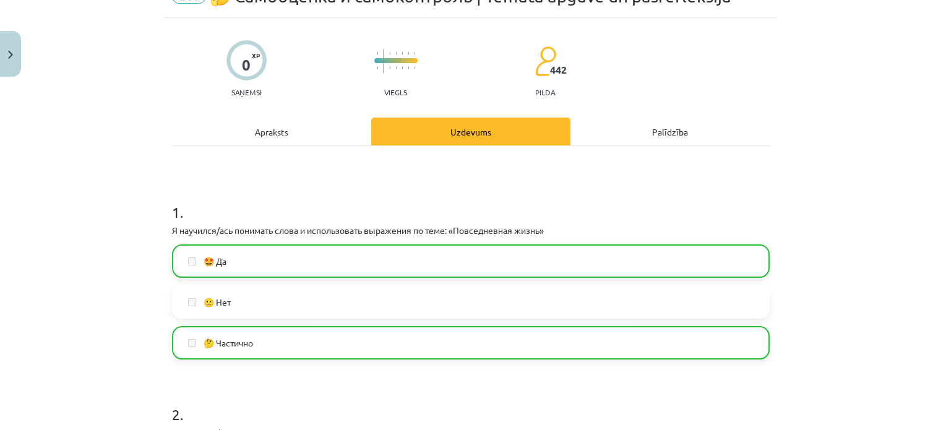
scroll to position [0, 0]
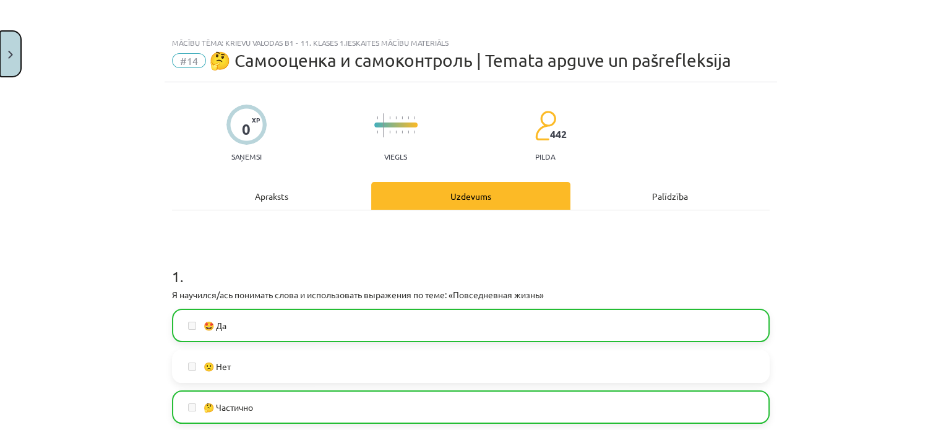
click at [11, 64] on button "Close" at bounding box center [10, 54] width 21 height 46
click at [80, 43] on div "Mācību tēma: Krievu valodas b1 - 11. klases 1.ieskaites mācību materiāls #14 🤔 …" at bounding box center [470, 215] width 941 height 430
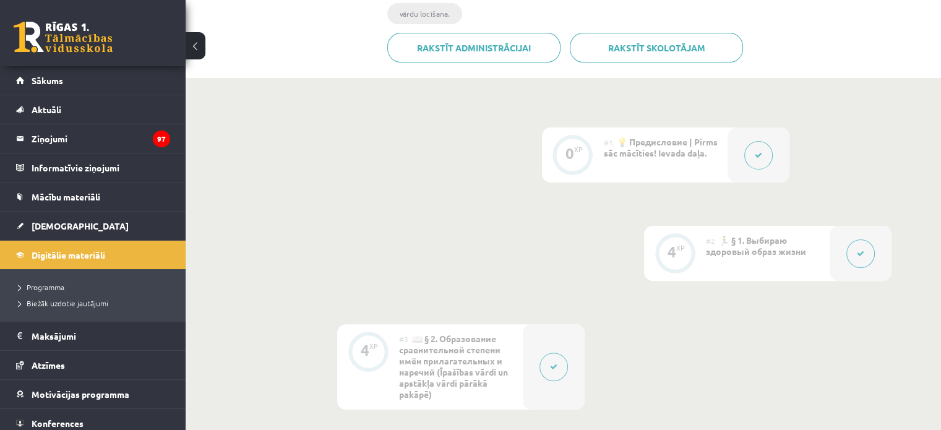
click at [41, 41] on link at bounding box center [63, 37] width 99 height 31
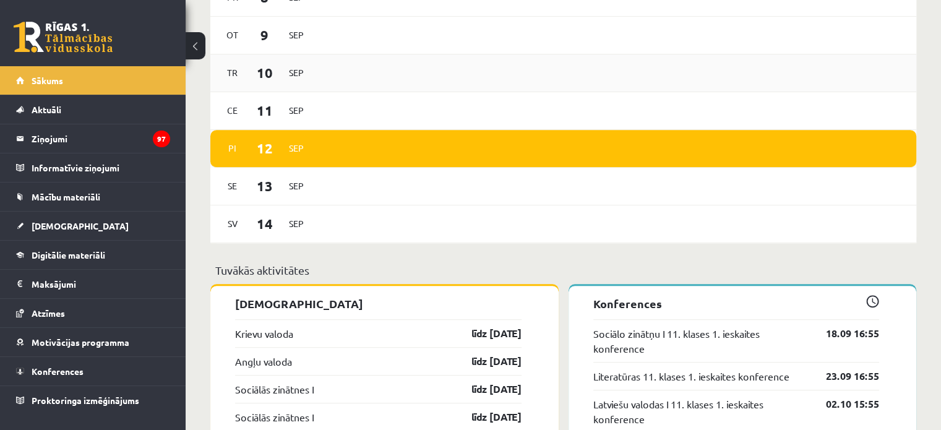
scroll to position [804, 0]
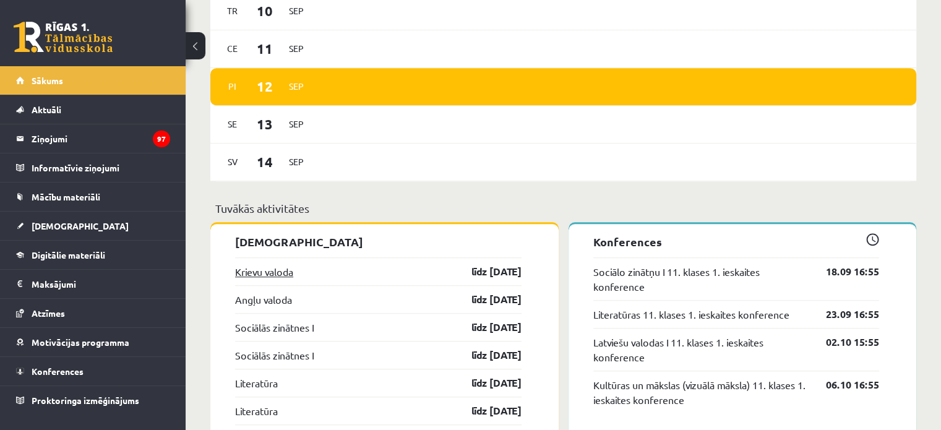
click at [264, 273] on link "Krievu valoda" at bounding box center [264, 271] width 58 height 15
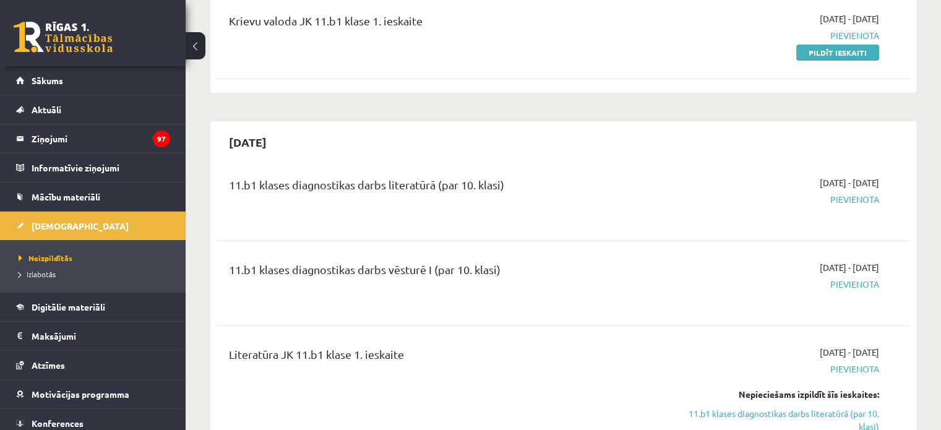
scroll to position [186, 0]
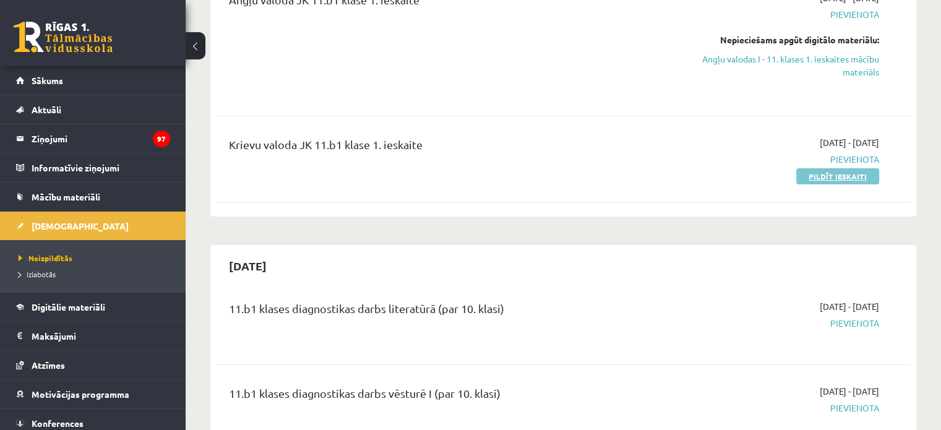
click at [859, 179] on link "Pildīt ieskaiti" at bounding box center [837, 176] width 83 height 16
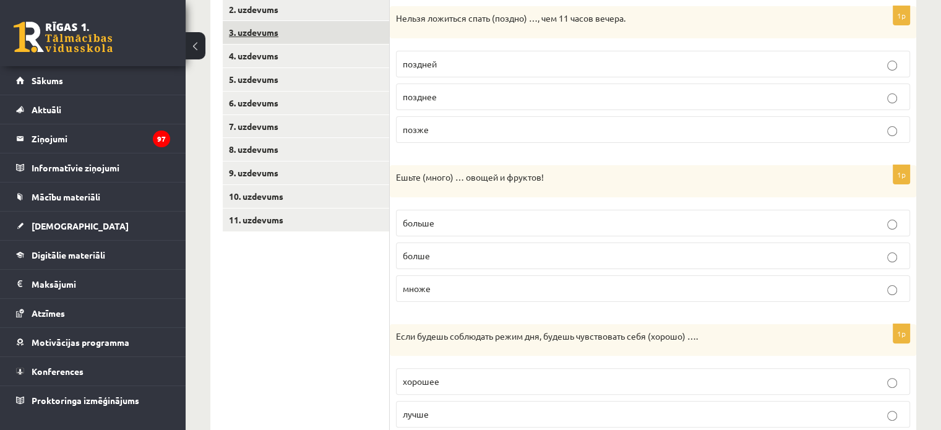
scroll to position [186, 0]
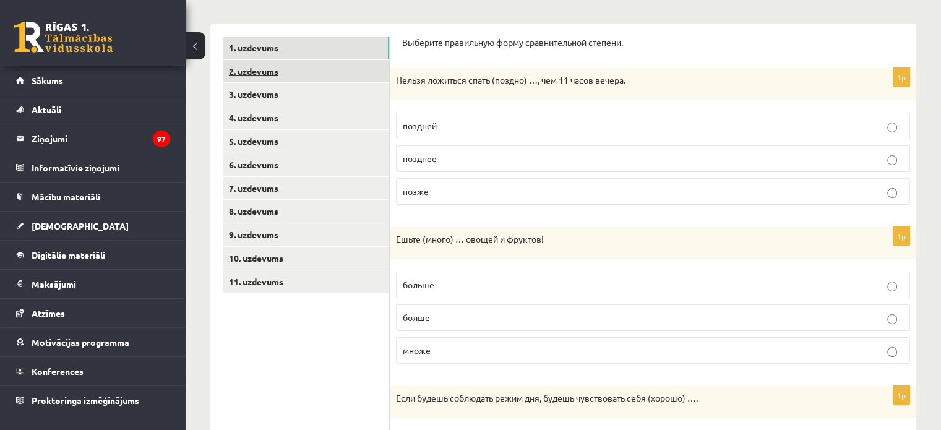
click at [279, 62] on link "2. uzdevums" at bounding box center [306, 71] width 166 height 23
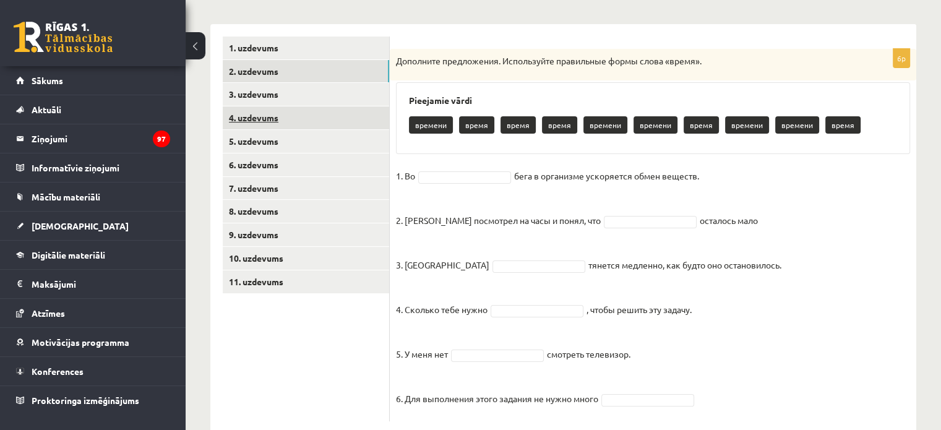
scroll to position [213, 0]
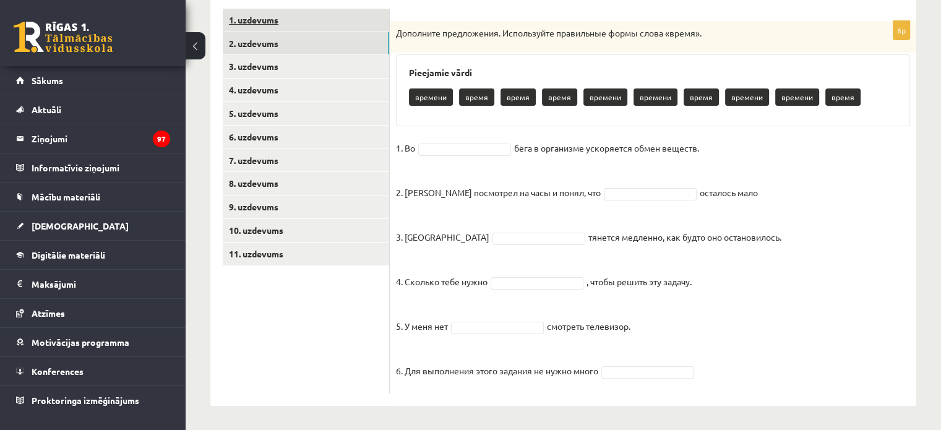
click at [285, 22] on link "1. uzdevums" at bounding box center [306, 20] width 166 height 23
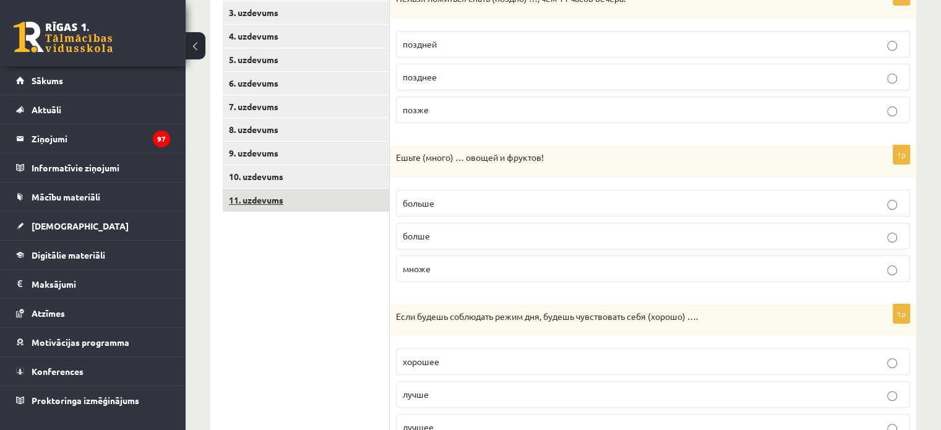
click at [287, 195] on link "11. uzdevums" at bounding box center [306, 200] width 166 height 23
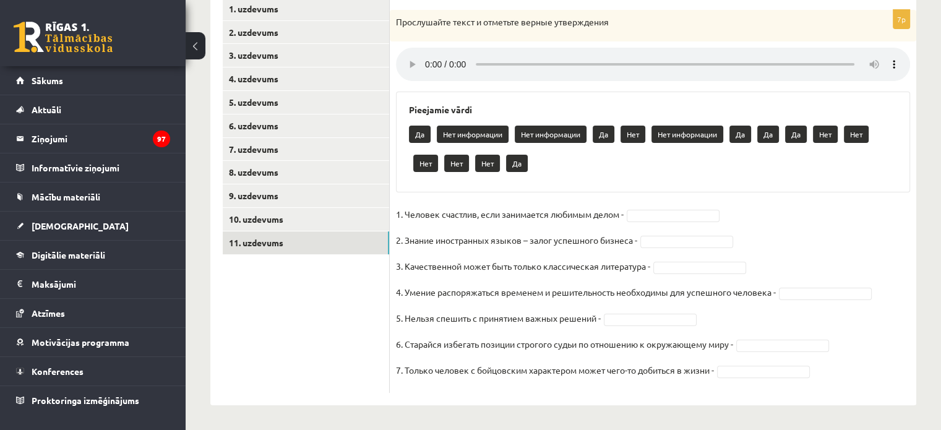
scroll to position [40, 0]
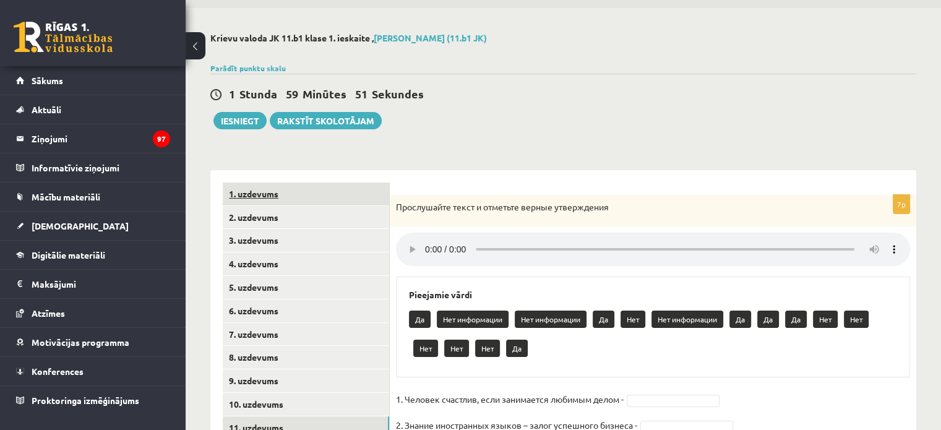
click at [271, 188] on link "1. uzdevums" at bounding box center [306, 193] width 166 height 23
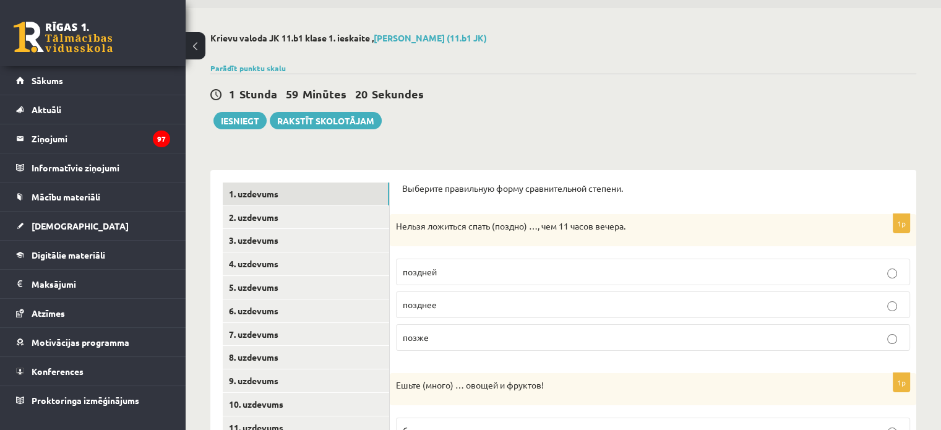
click at [430, 343] on label "позже" at bounding box center [653, 337] width 514 height 27
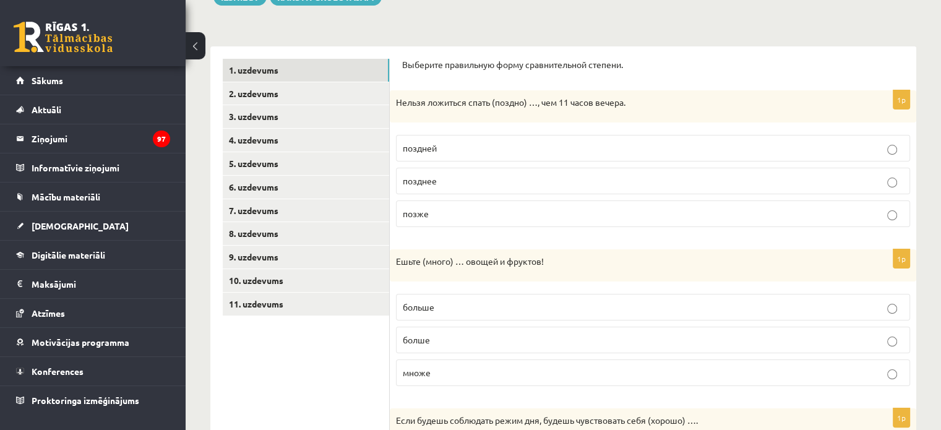
scroll to position [225, 0]
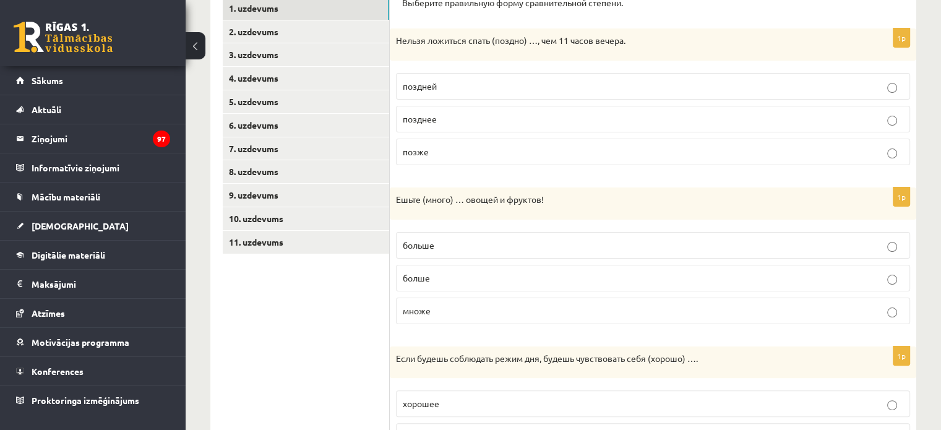
click at [437, 241] on p "больше" at bounding box center [653, 245] width 500 height 13
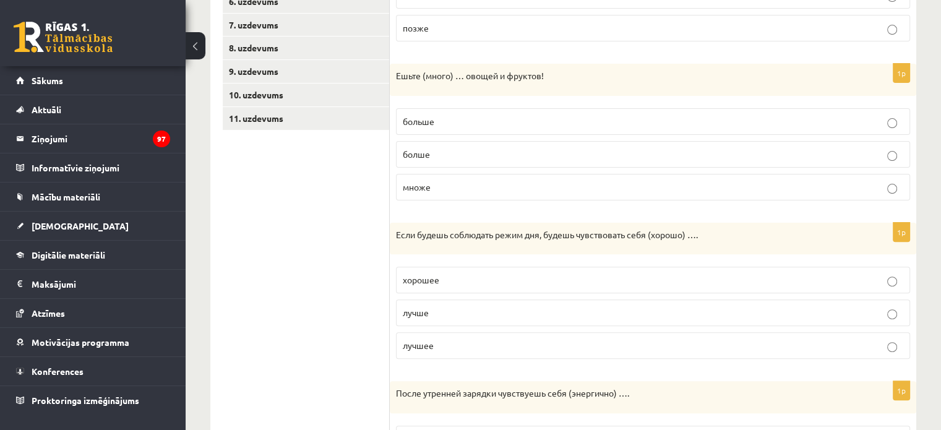
click at [429, 310] on p "лучше" at bounding box center [653, 312] width 500 height 13
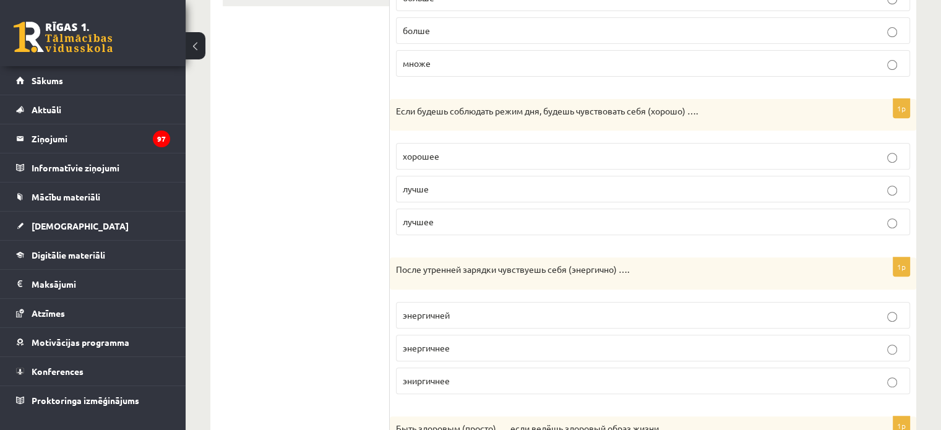
click at [453, 314] on p "энергичней" at bounding box center [653, 315] width 500 height 13
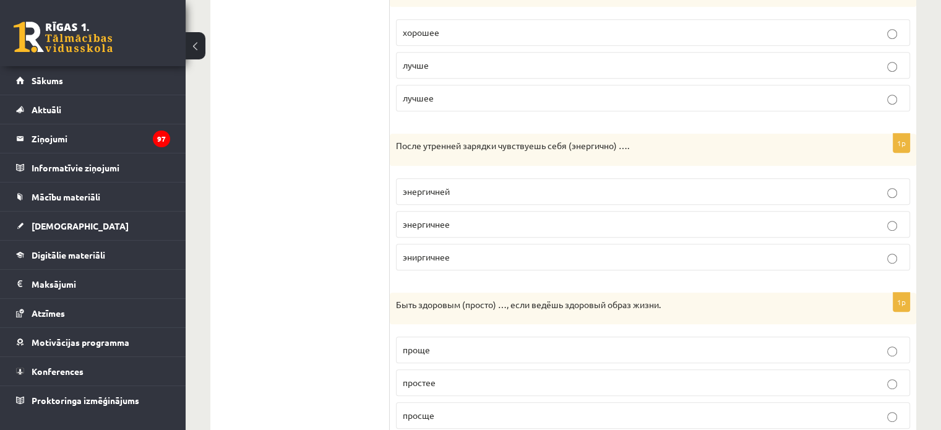
click at [453, 353] on p "проще" at bounding box center [653, 349] width 500 height 13
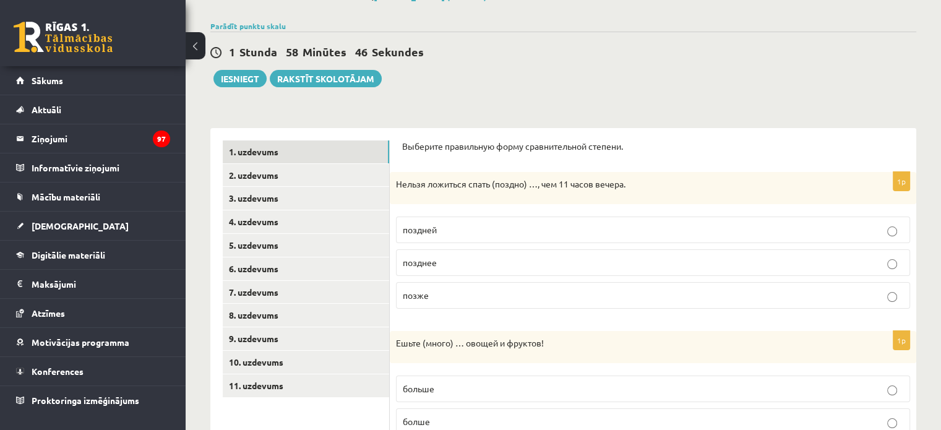
scroll to position [20, 0]
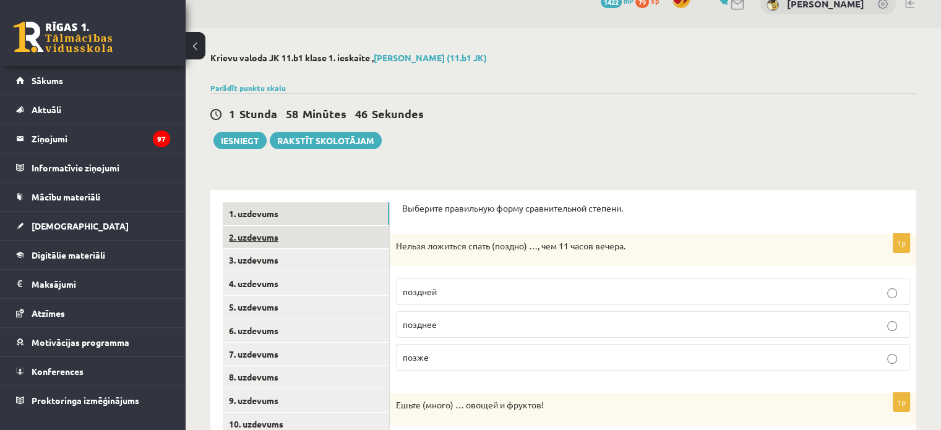
click at [306, 238] on link "2. uzdevums" at bounding box center [306, 237] width 166 height 23
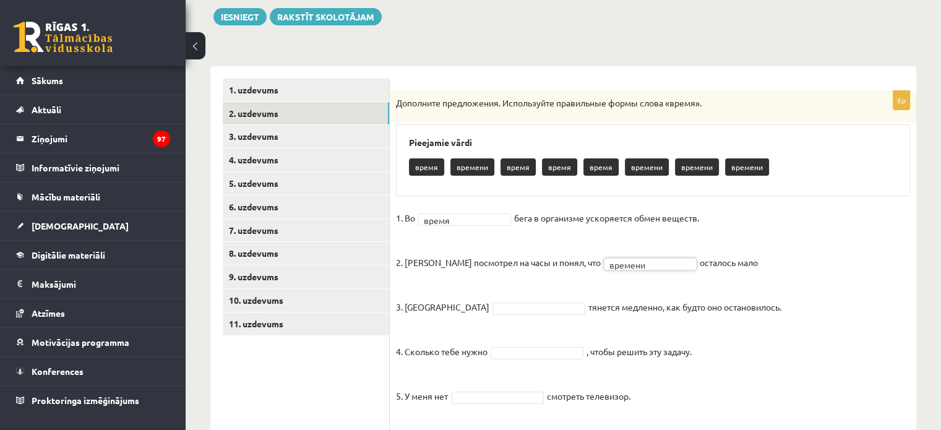
scroll to position [205, 0]
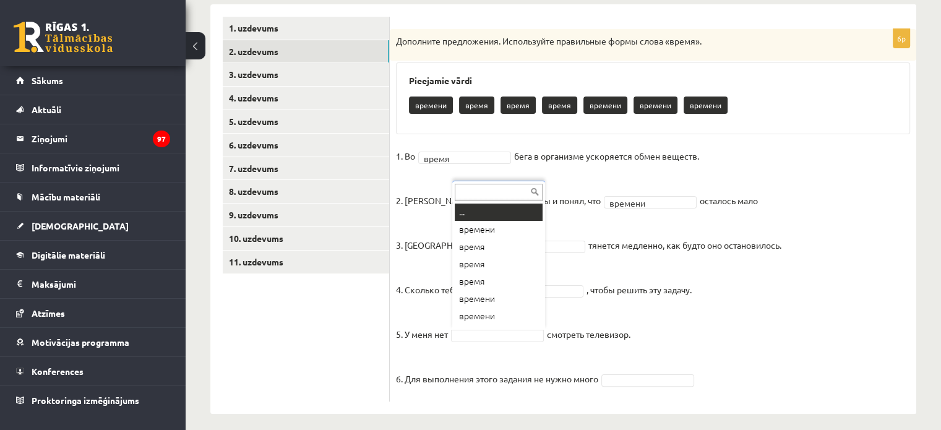
drag, startPoint x: 492, startPoint y: 328, endPoint x: 415, endPoint y: 331, distance: 76.8
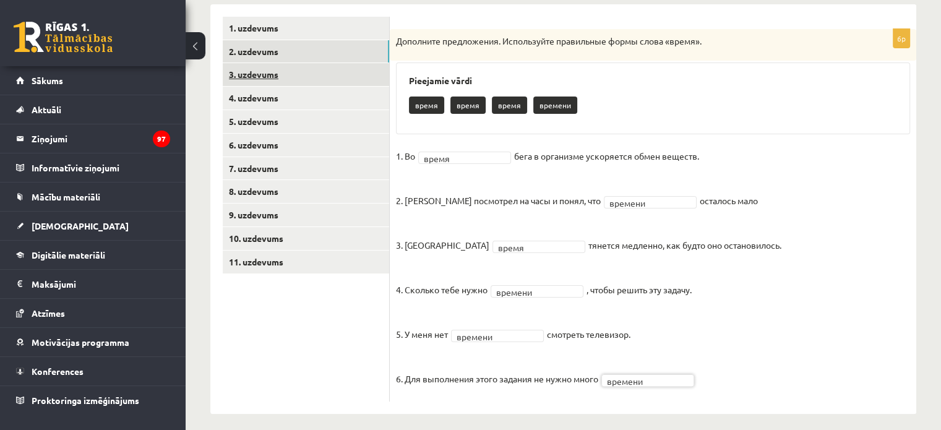
scroll to position [82, 0]
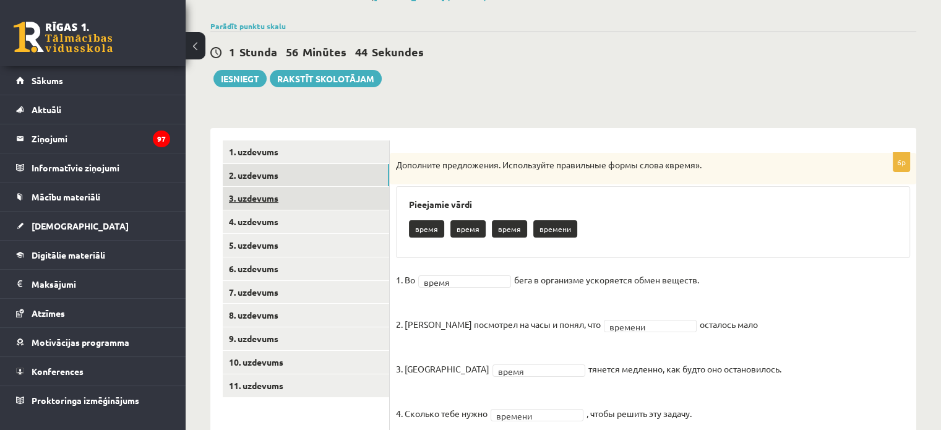
click at [265, 199] on link "3. uzdevums" at bounding box center [306, 198] width 166 height 23
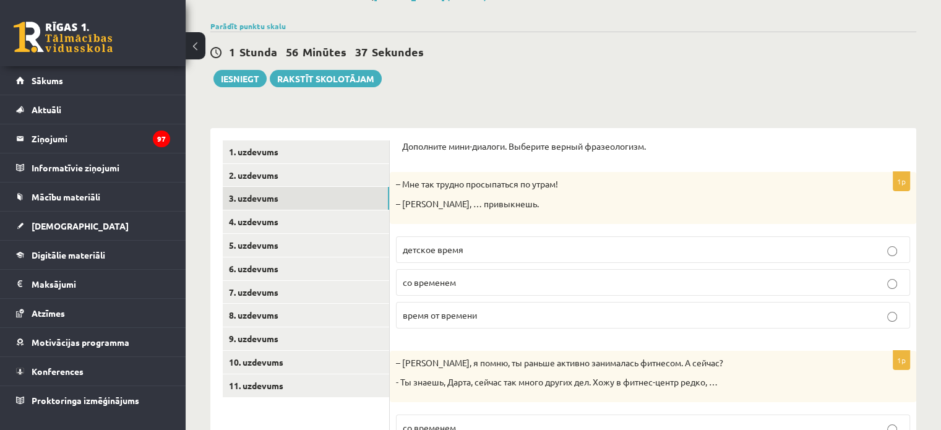
click at [453, 279] on span "со временем" at bounding box center [429, 282] width 53 height 11
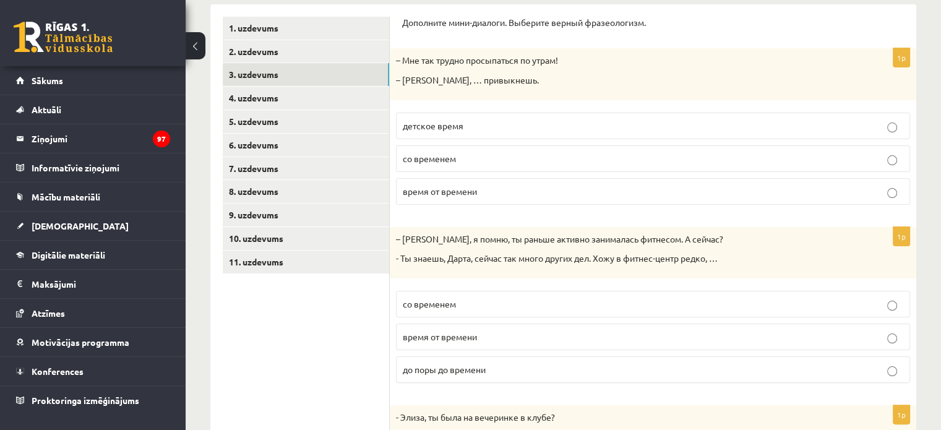
scroll to position [267, 0]
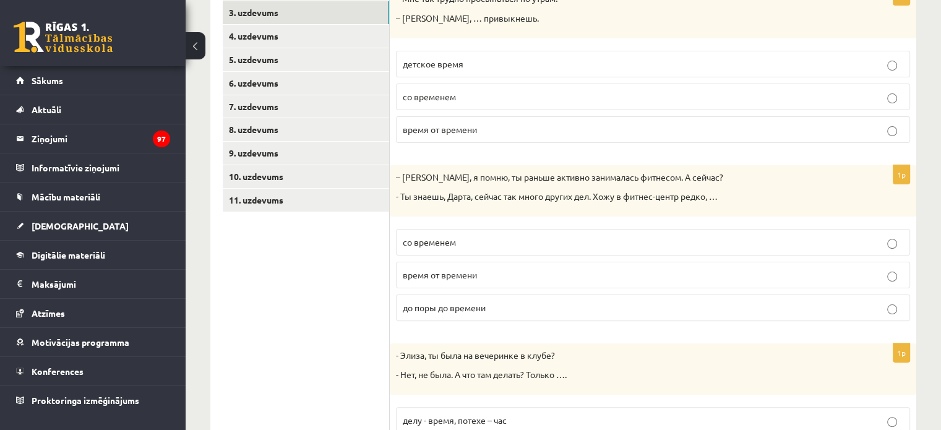
click at [483, 273] on p "время от времени" at bounding box center [653, 274] width 500 height 13
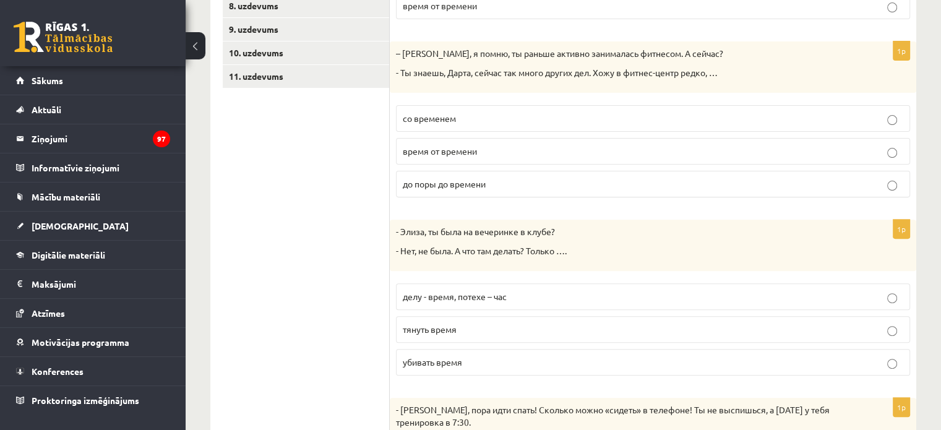
click at [440, 368] on label "убивать время" at bounding box center [653, 362] width 514 height 27
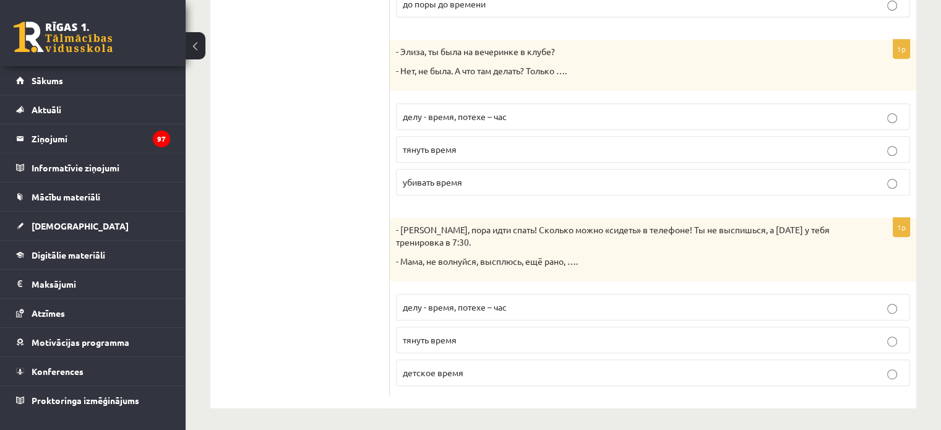
click at [463, 374] on p "детское время" at bounding box center [653, 372] width 500 height 13
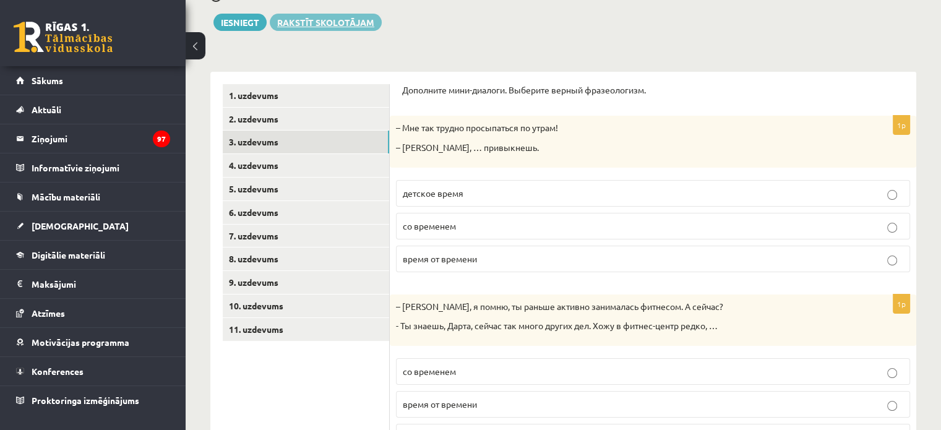
scroll to position [76, 0]
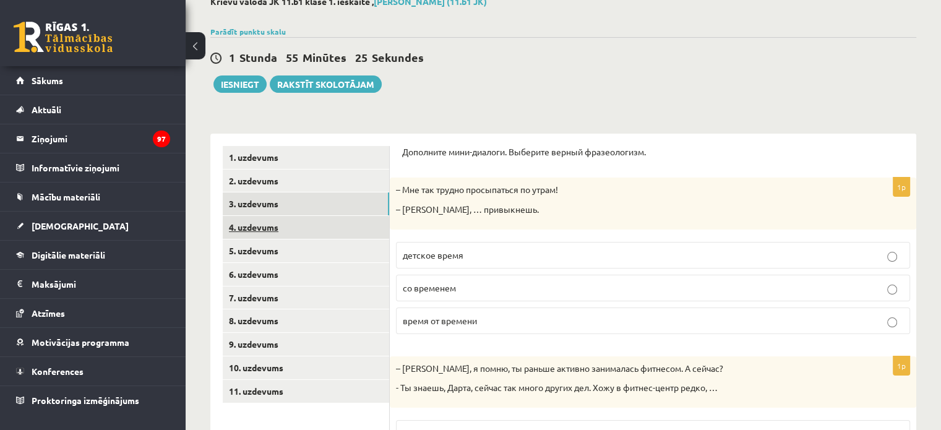
click at [257, 222] on link "4. uzdevums" at bounding box center [306, 227] width 166 height 23
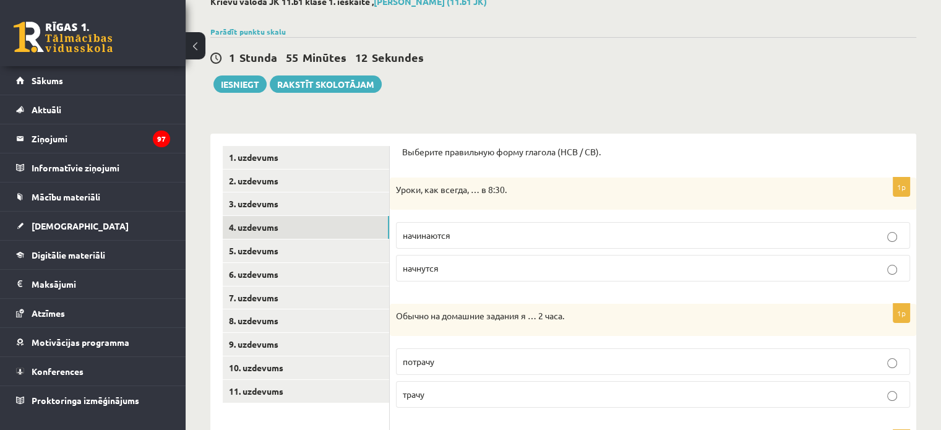
click at [431, 236] on span "начинаются" at bounding box center [427, 235] width 48 height 11
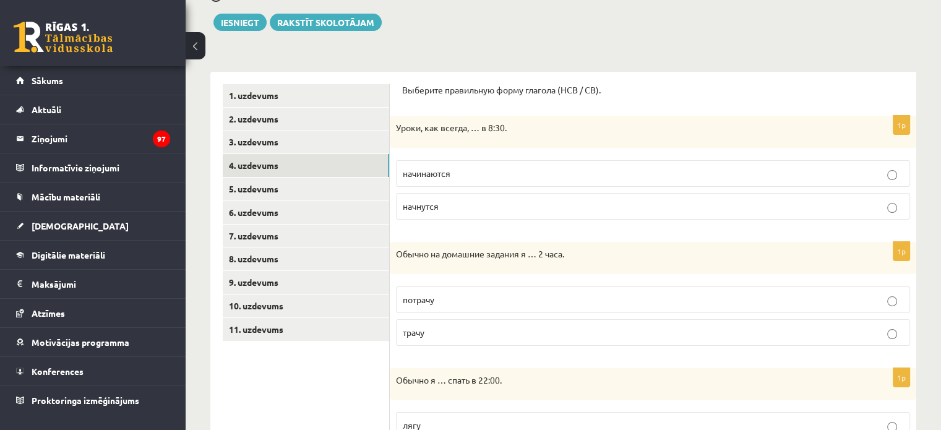
scroll to position [200, 0]
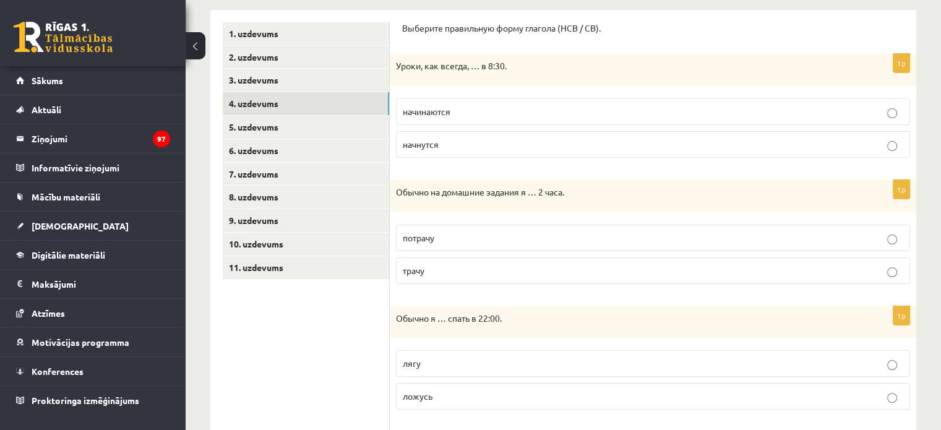
click at [406, 272] on span "трачу" at bounding box center [414, 270] width 22 height 11
click at [426, 396] on span "ложусь" at bounding box center [418, 395] width 30 height 11
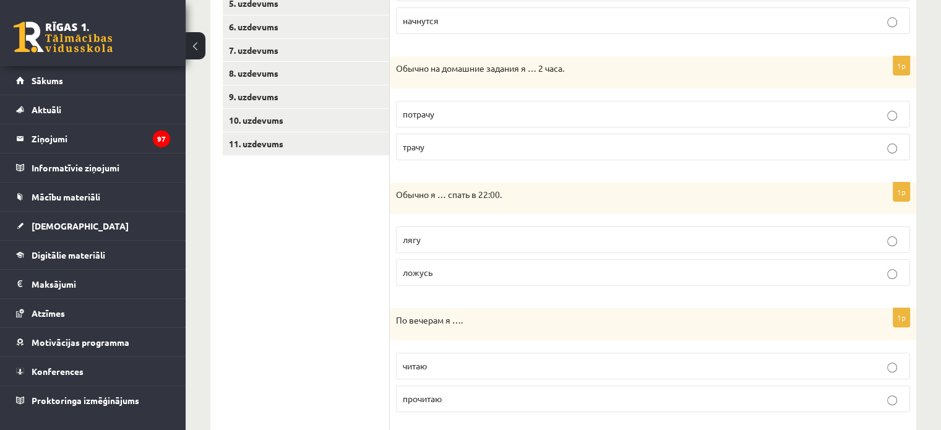
click at [442, 363] on p "читаю" at bounding box center [653, 365] width 500 height 13
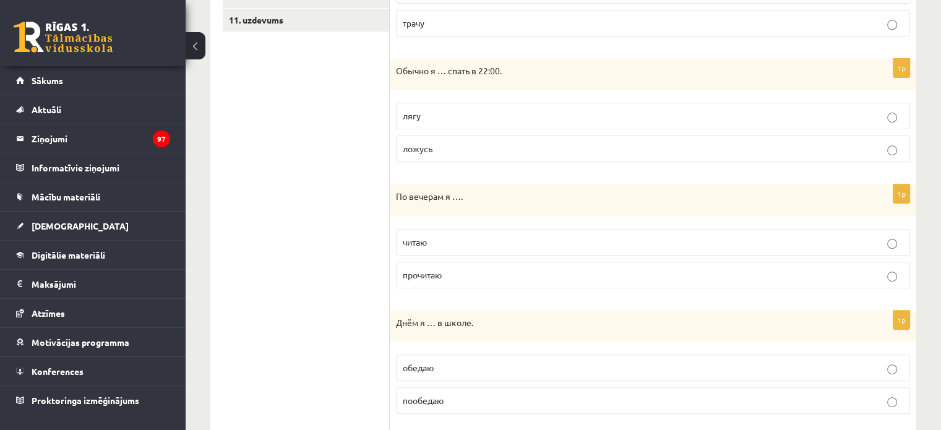
click at [445, 368] on p "обедаю" at bounding box center [653, 367] width 500 height 13
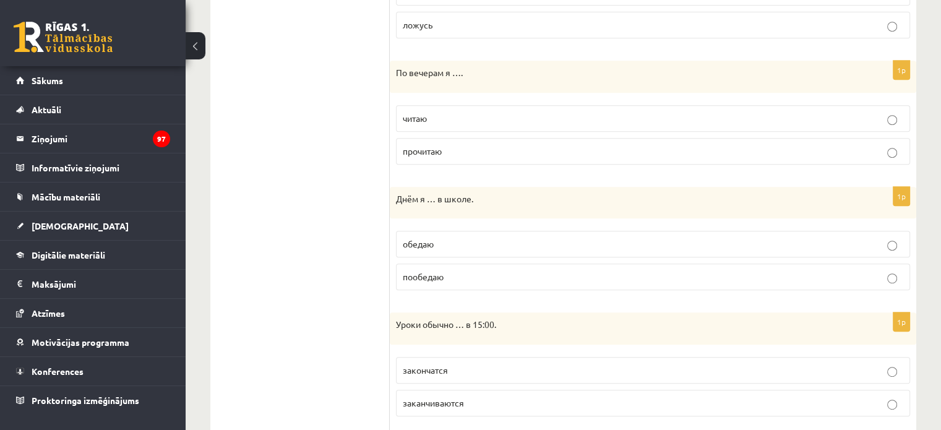
click at [451, 399] on span "заканчиваются" at bounding box center [433, 402] width 61 height 11
click at [429, 373] on span "начинается" at bounding box center [426, 372] width 46 height 11
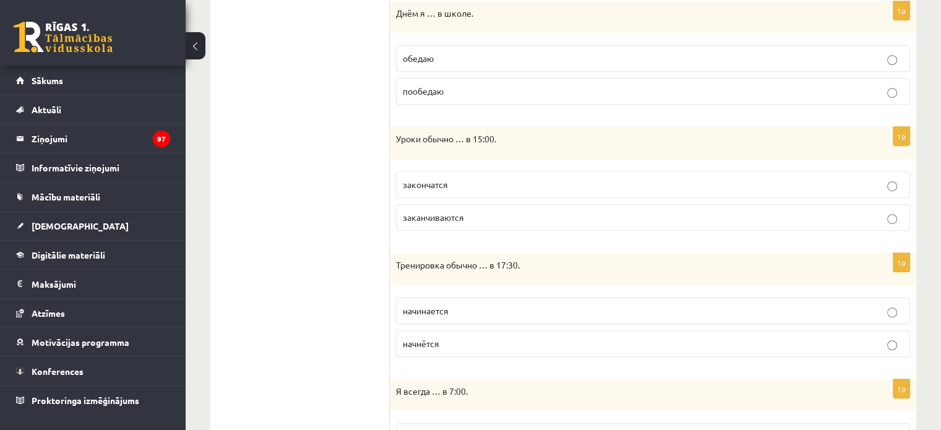
scroll to position [818, 0]
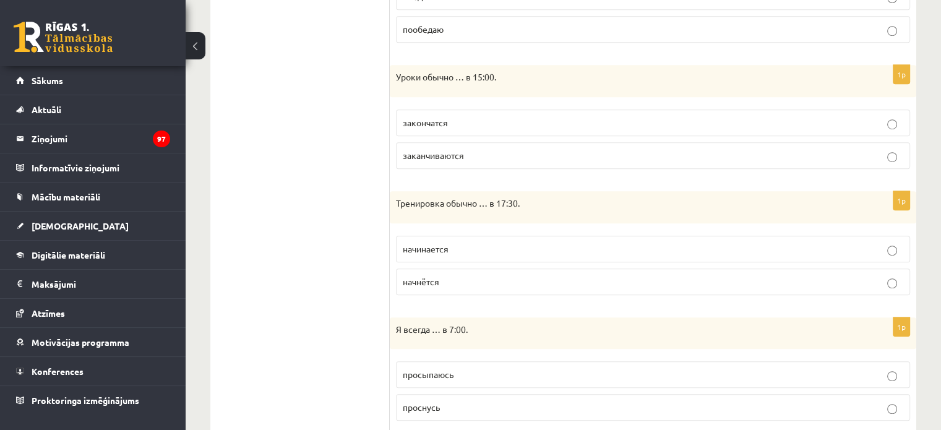
click at [431, 374] on span "просыпаюсь" at bounding box center [428, 374] width 51 height 11
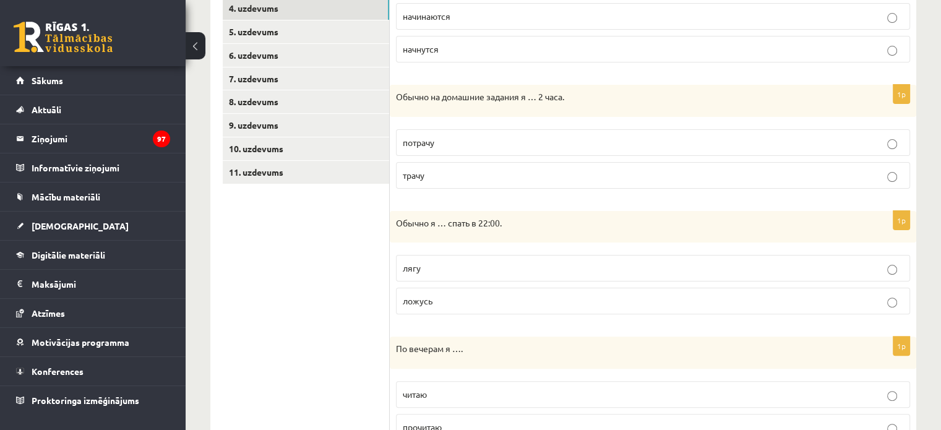
scroll to position [171, 0]
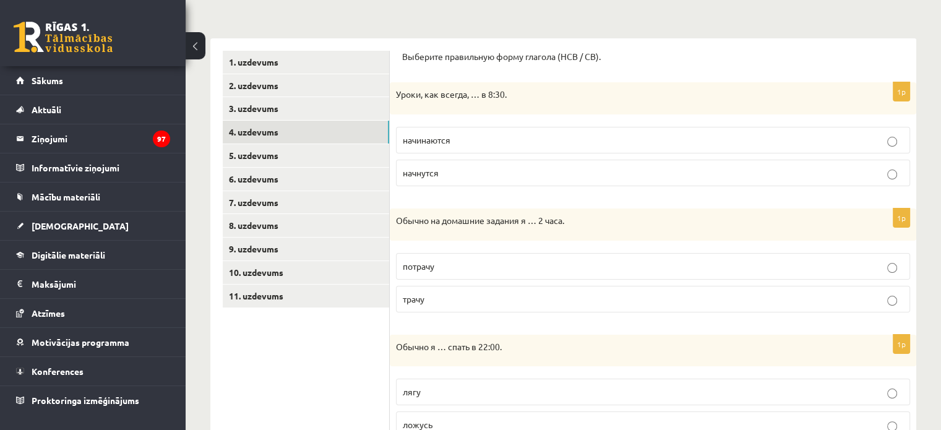
click at [434, 163] on label "начнутся" at bounding box center [653, 173] width 514 height 27
click at [268, 155] on link "5. uzdevums" at bounding box center [306, 155] width 166 height 23
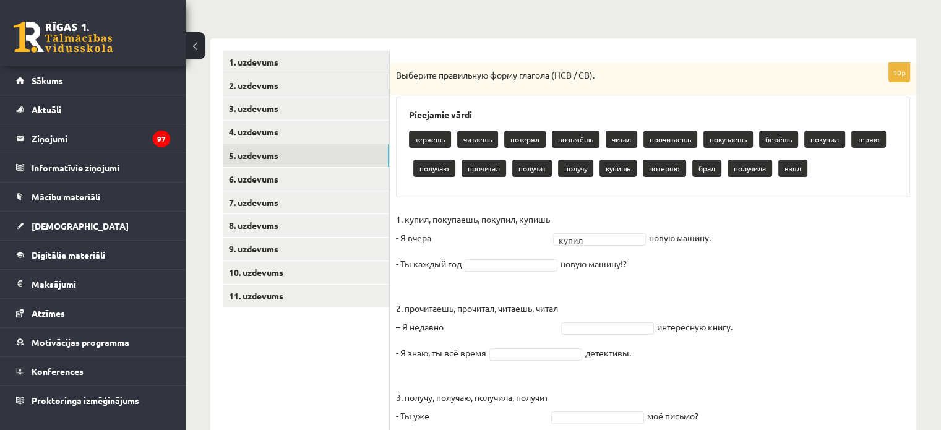
click at [485, 257] on fieldset "1. купил, покупаешь, покупил, купишь - Я вчера купил ***** новую машину. - Ты к…" at bounding box center [653, 423] width 514 height 427
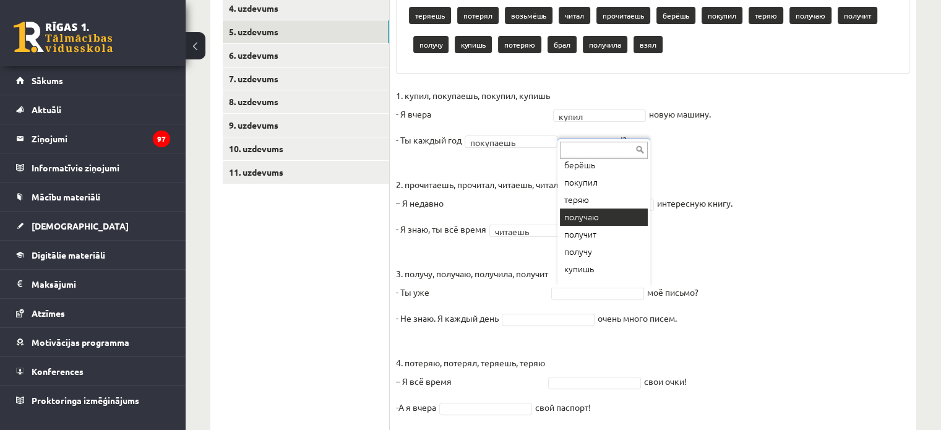
scroll to position [47, 0]
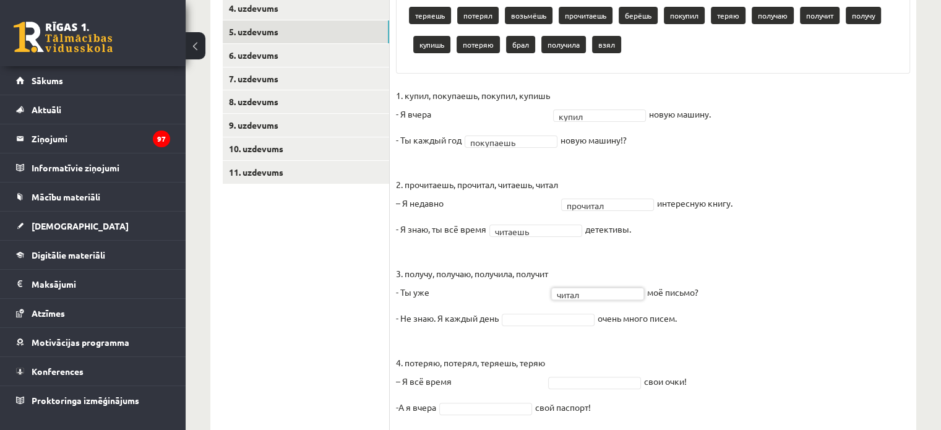
click at [585, 285] on fieldset "1. купил, покупаешь, покупил, купишь - Я вчера купил ***** новую машину. - Ты к…" at bounding box center [653, 299] width 514 height 427
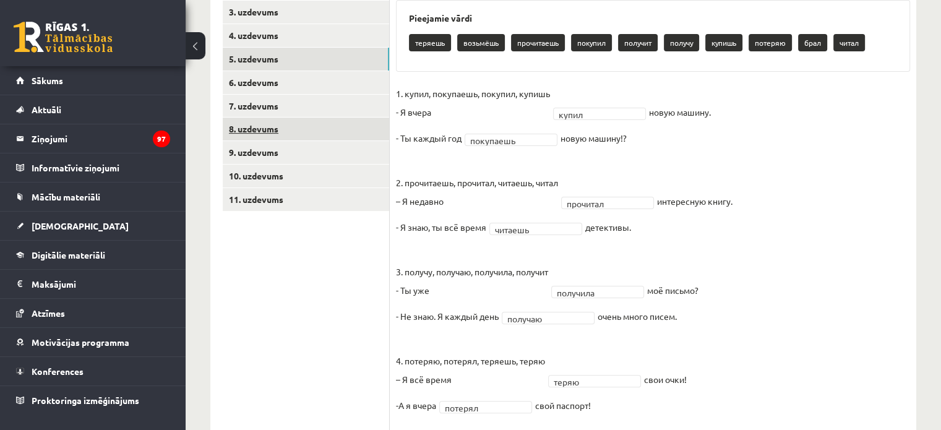
scroll to position [144, 0]
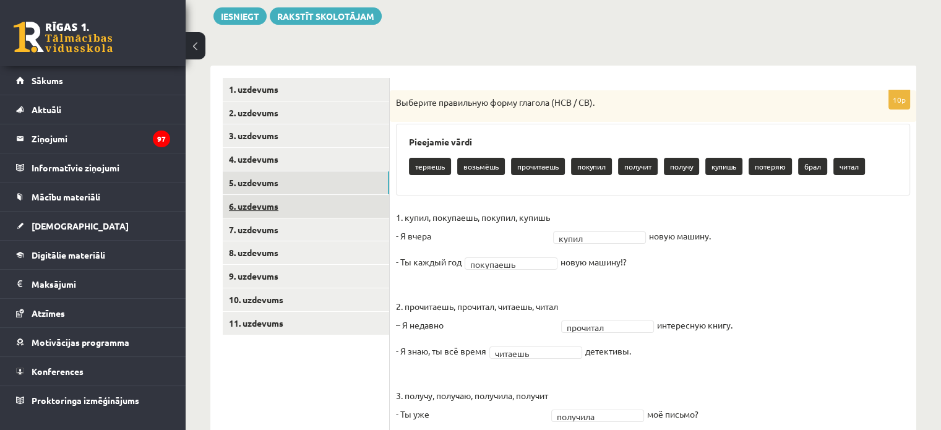
click at [267, 205] on link "6. uzdevums" at bounding box center [306, 206] width 166 height 23
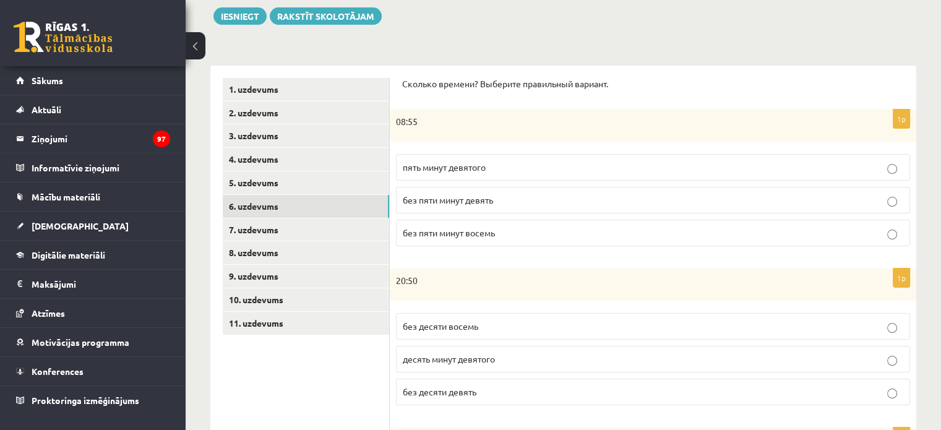
click at [471, 202] on span "без пяти минут девять" at bounding box center [448, 199] width 90 height 11
click at [422, 392] on span "без десяти девять" at bounding box center [440, 391] width 74 height 11
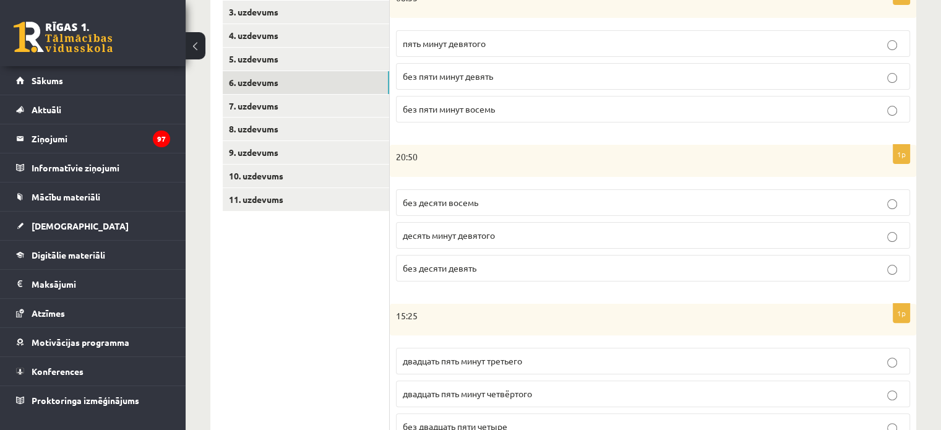
scroll to position [330, 0]
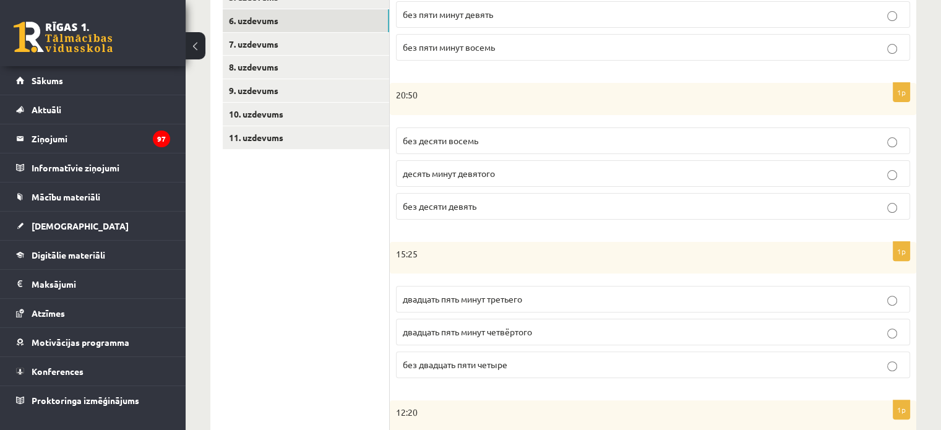
click at [512, 330] on span "двадцать пять минут четвёртого" at bounding box center [467, 331] width 129 height 11
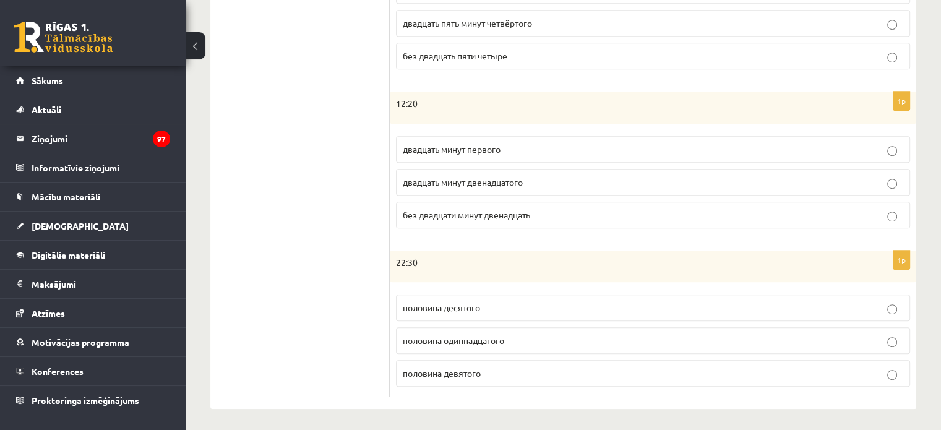
scroll to position [515, 0]
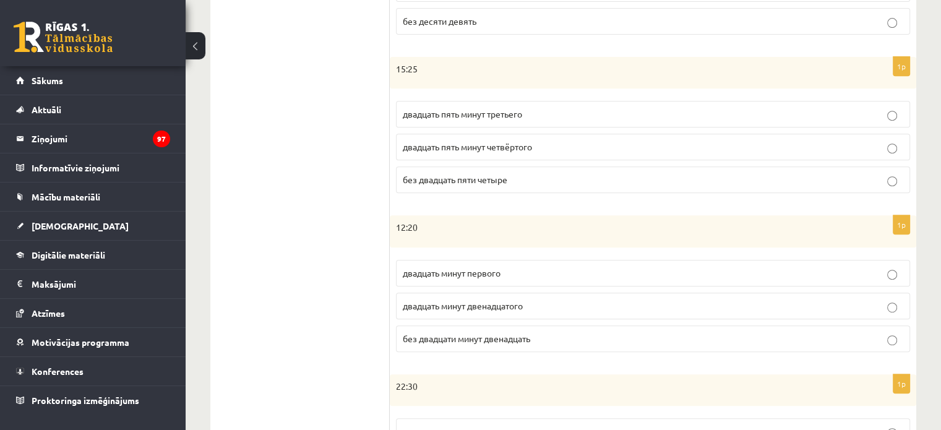
click at [455, 267] on span "двадцать минут первого" at bounding box center [452, 272] width 98 height 11
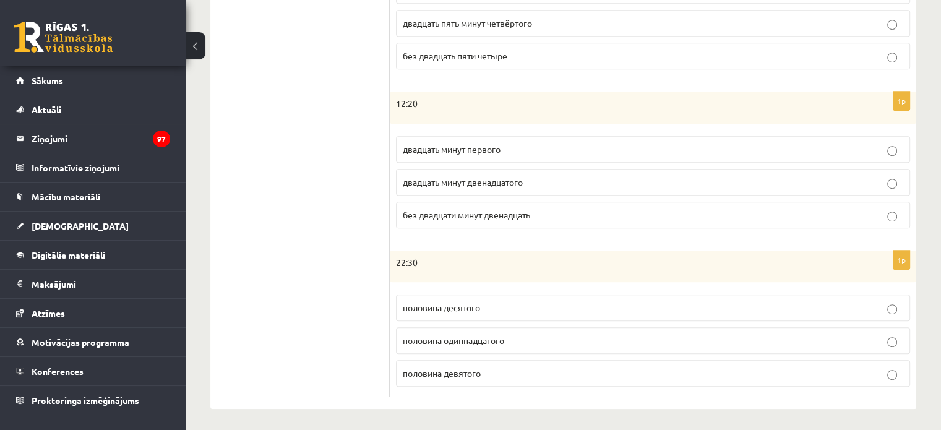
click at [474, 338] on span "половина одиннадцатого" at bounding box center [453, 340] width 101 height 11
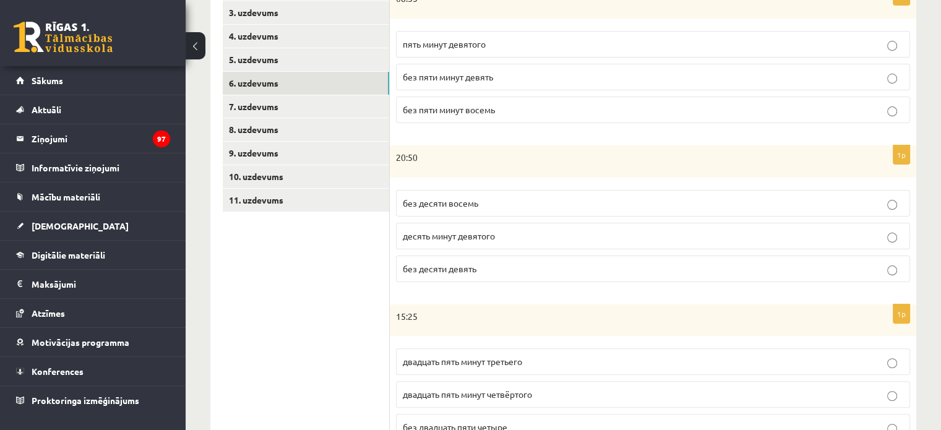
scroll to position [82, 0]
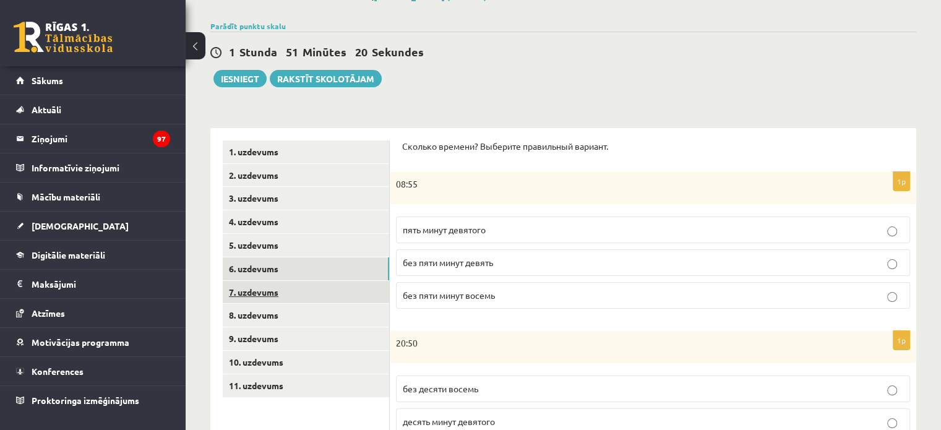
click at [265, 293] on link "7. uzdevums" at bounding box center [306, 292] width 166 height 23
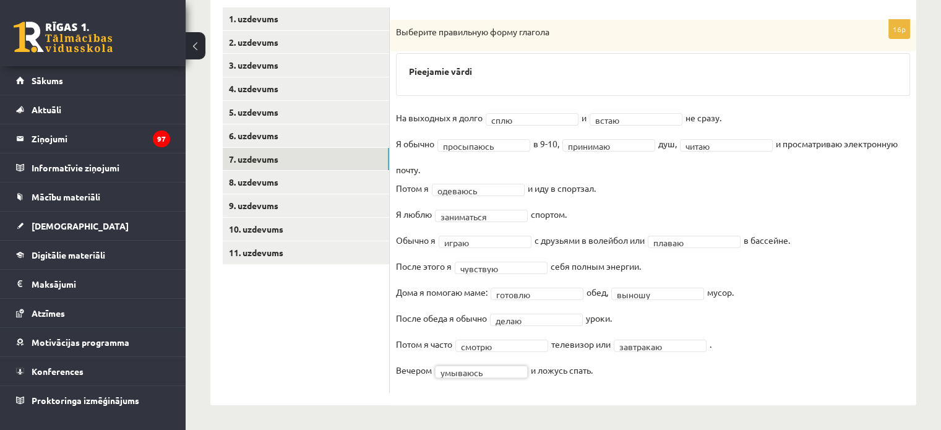
scroll to position [215, 0]
click at [719, 170] on div "..." at bounding box center [735, 171] width 93 height 42
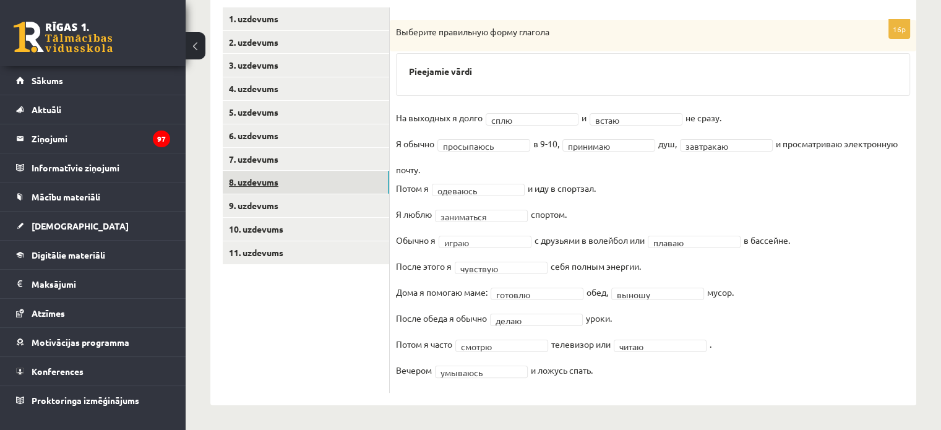
click at [299, 183] on link "8. uzdevums" at bounding box center [306, 182] width 166 height 23
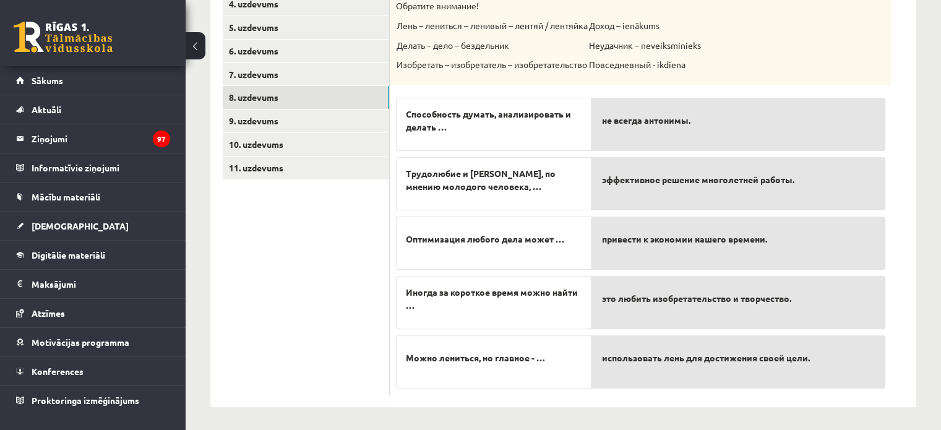
scroll to position [114, 0]
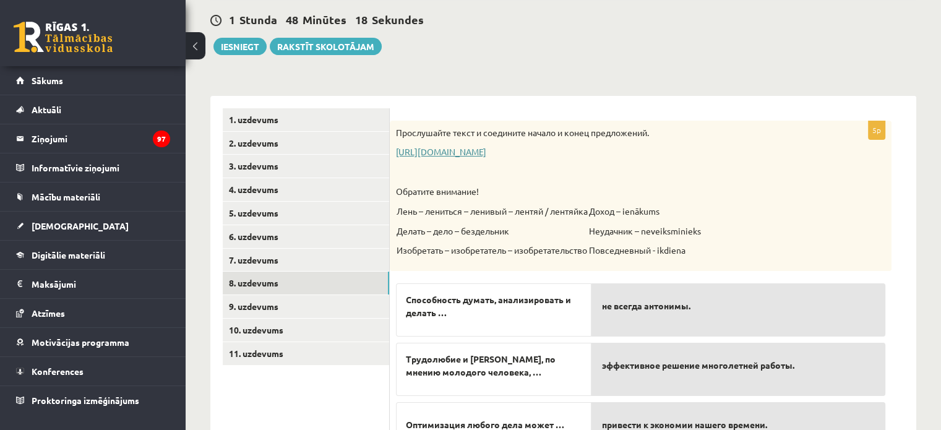
click at [419, 150] on link "https://www.zvaigzne.lv/upload/audio/100Urokov/2/49%202.mp3" at bounding box center [441, 151] width 90 height 11
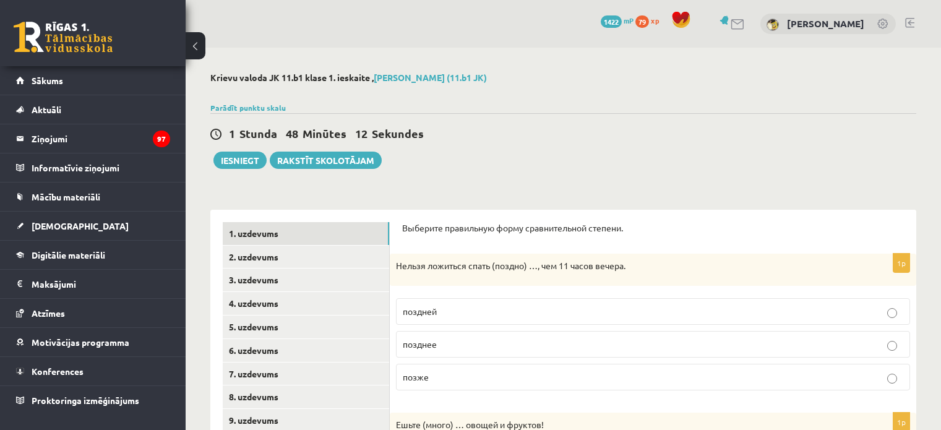
scroll to position [114, 0]
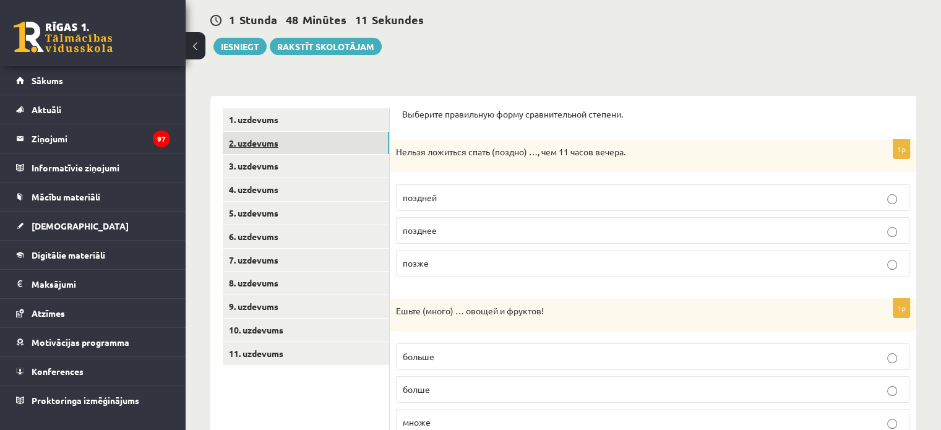
click at [277, 148] on link "2. uzdevums" at bounding box center [306, 143] width 166 height 23
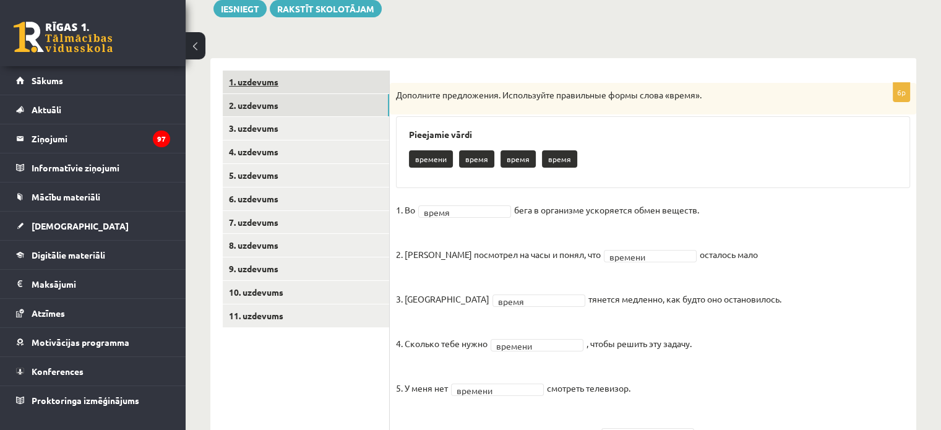
click at [274, 87] on link "1. uzdevums" at bounding box center [306, 82] width 166 height 23
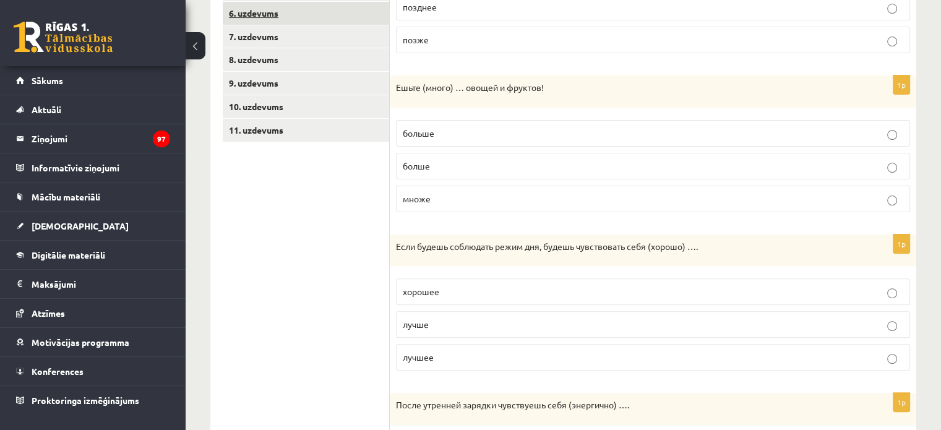
scroll to position [213, 0]
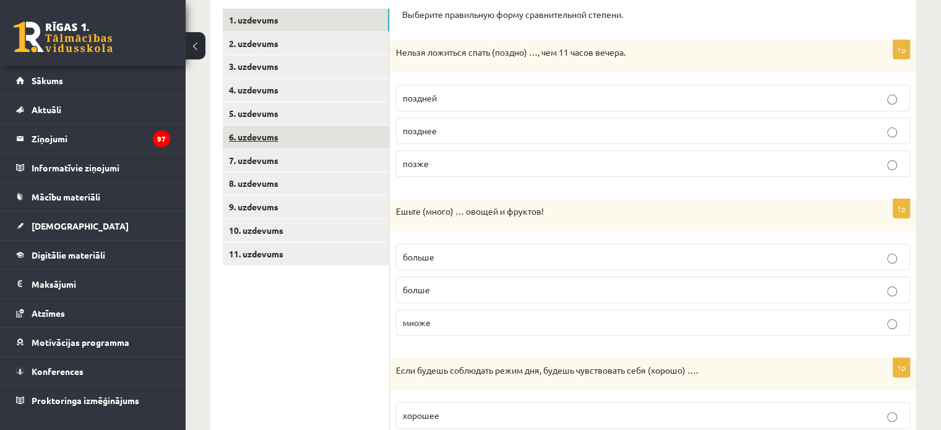
click at [267, 135] on link "6. uzdevums" at bounding box center [306, 137] width 166 height 23
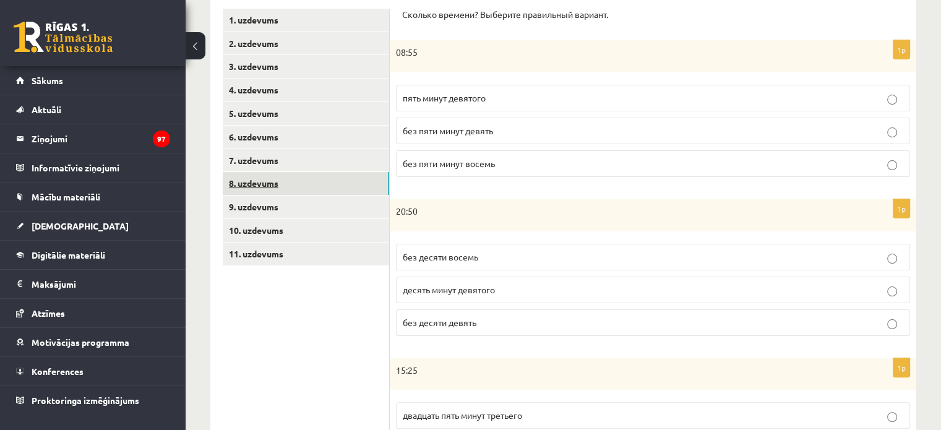
click at [278, 187] on link "8. uzdevums" at bounding box center [306, 183] width 166 height 23
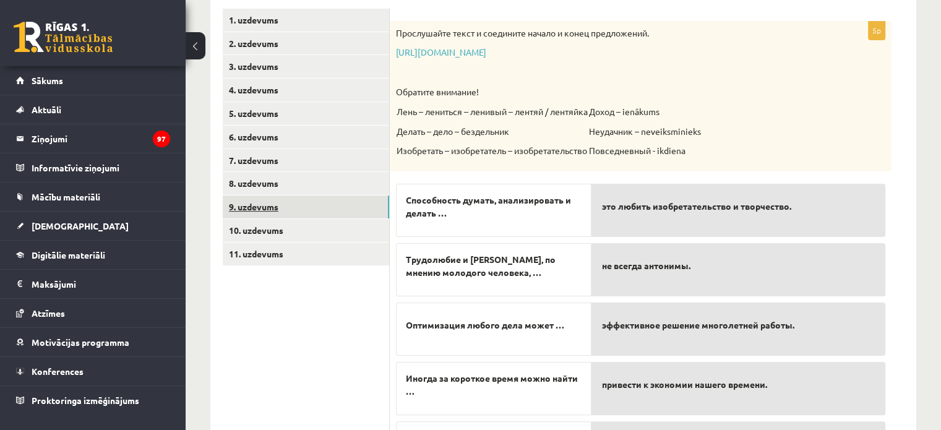
click at [277, 213] on link "9. uzdevums" at bounding box center [306, 206] width 166 height 23
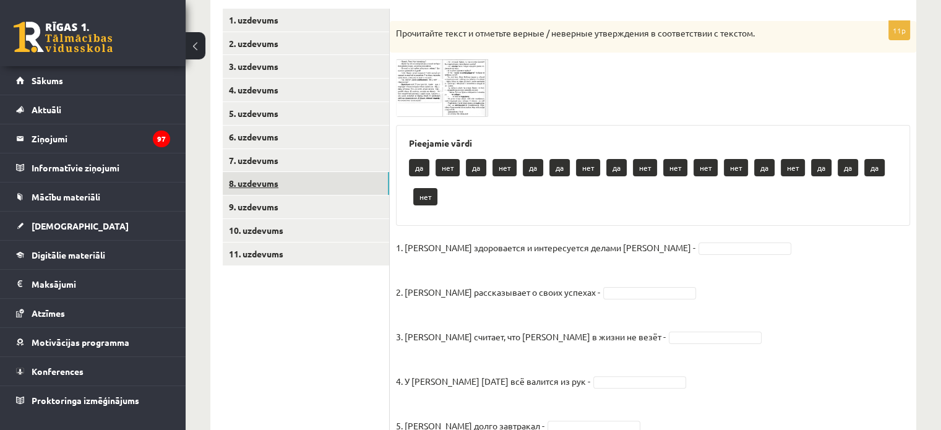
click at [266, 179] on link "8. uzdevums" at bounding box center [306, 183] width 166 height 23
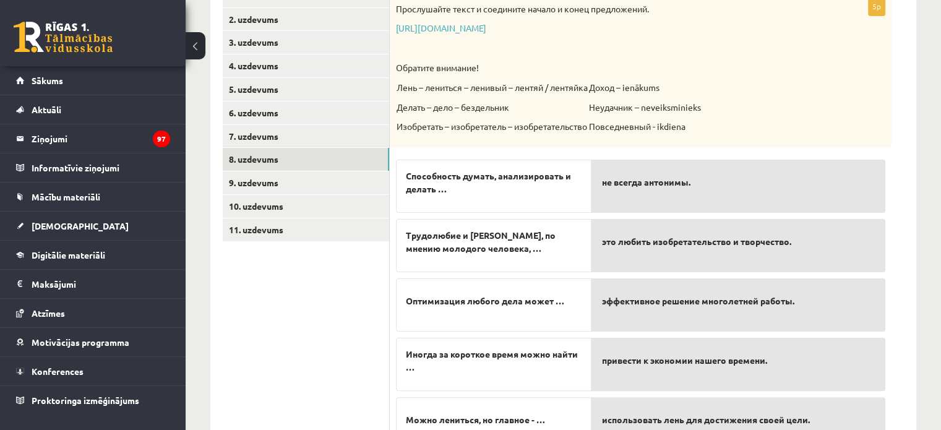
scroll to position [299, 0]
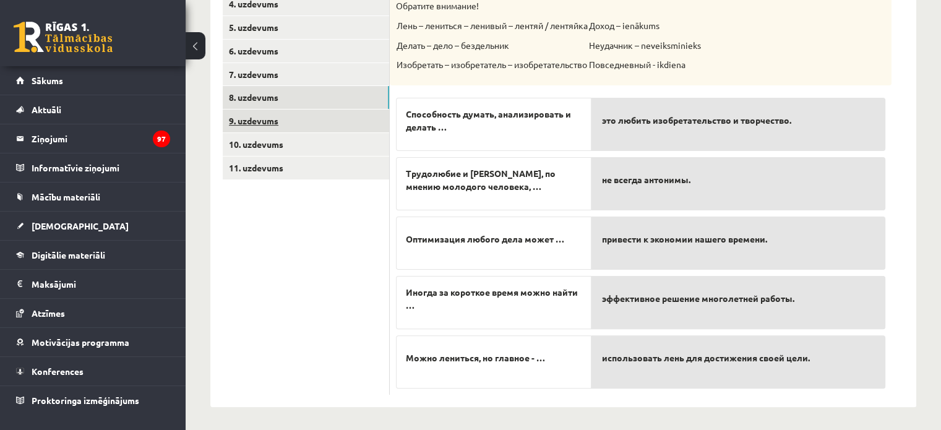
click at [324, 119] on link "9. uzdevums" at bounding box center [306, 120] width 166 height 23
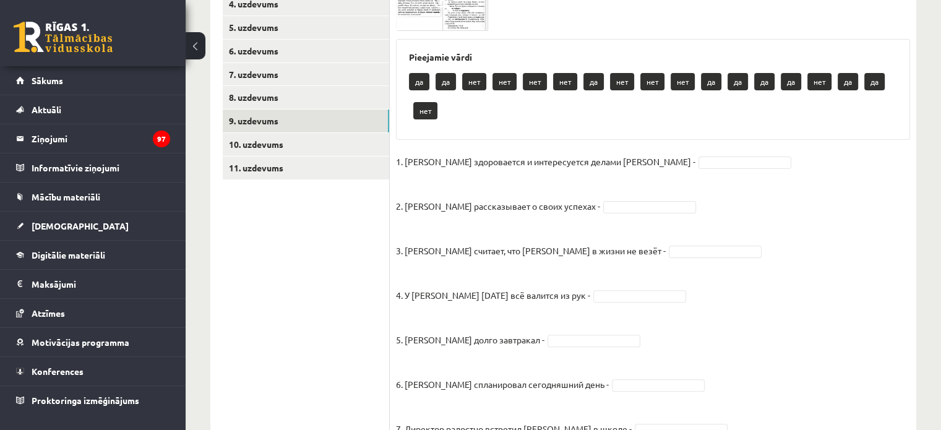
scroll to position [176, 0]
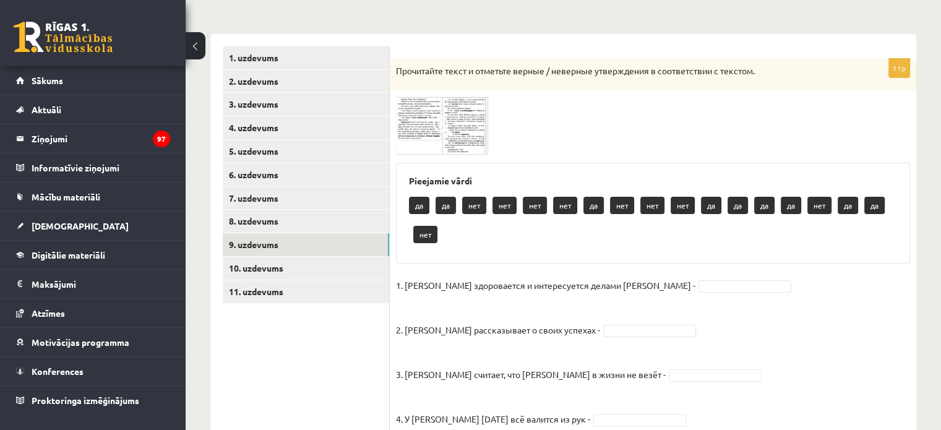
click at [413, 110] on img at bounding box center [442, 126] width 93 height 58
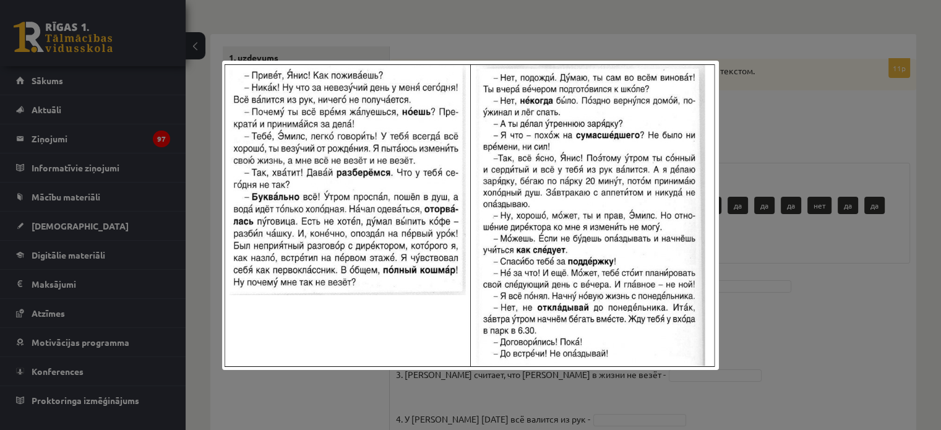
click at [817, 290] on div at bounding box center [470, 215] width 941 height 430
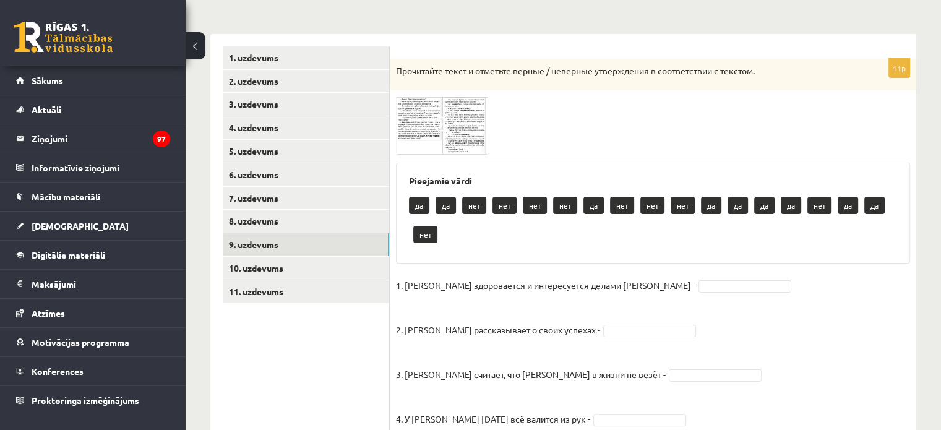
click at [414, 136] on img at bounding box center [442, 126] width 93 height 58
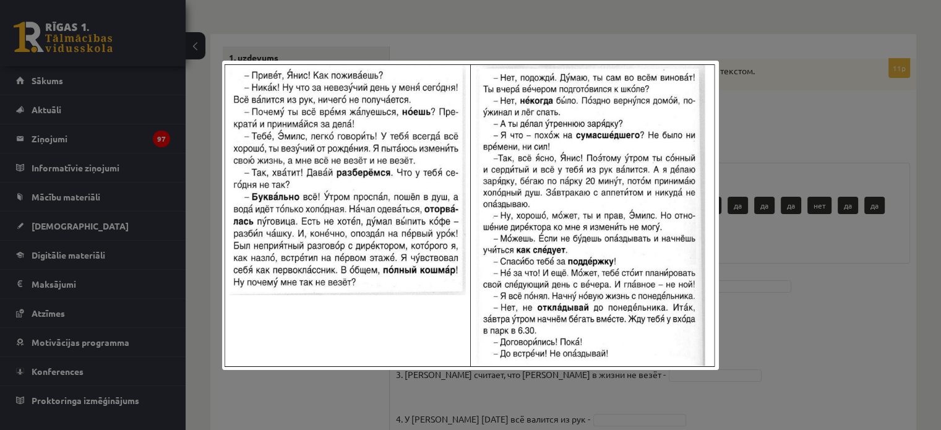
click at [806, 254] on div at bounding box center [470, 215] width 941 height 430
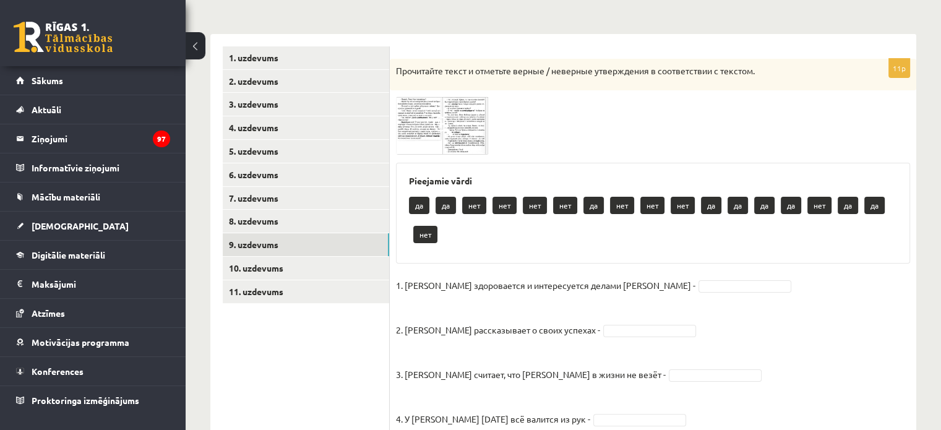
click at [462, 121] on img at bounding box center [442, 126] width 93 height 58
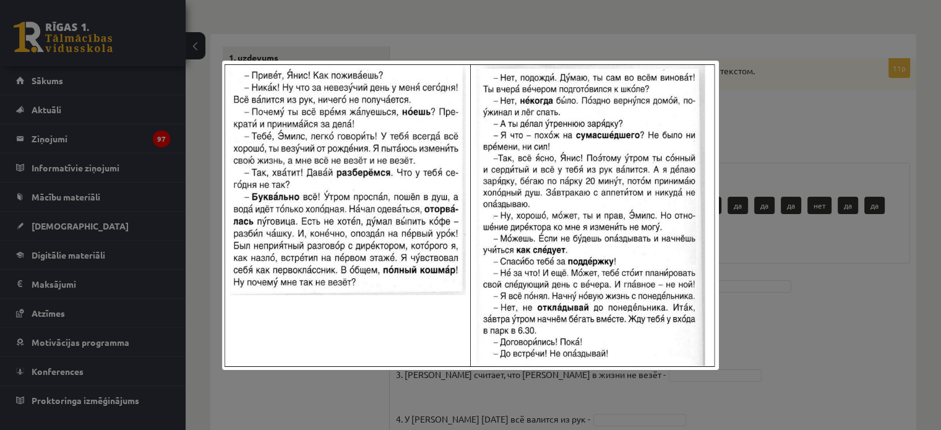
click at [774, 148] on div at bounding box center [470, 215] width 941 height 430
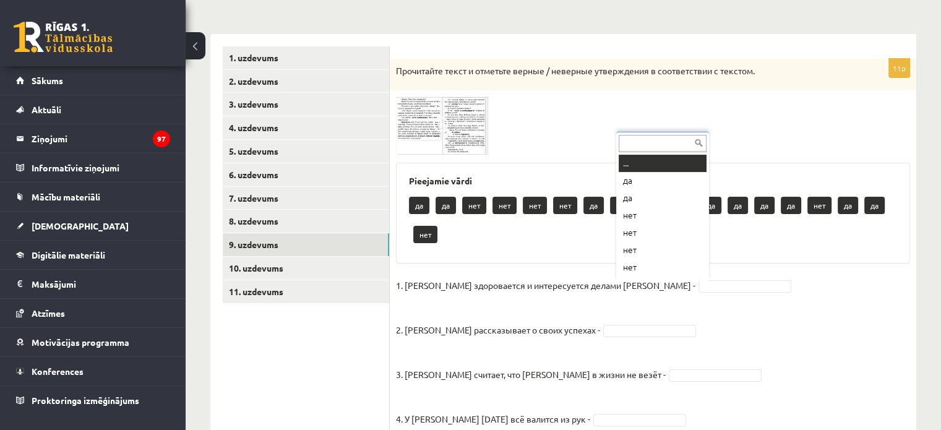
scroll to position [15, 0]
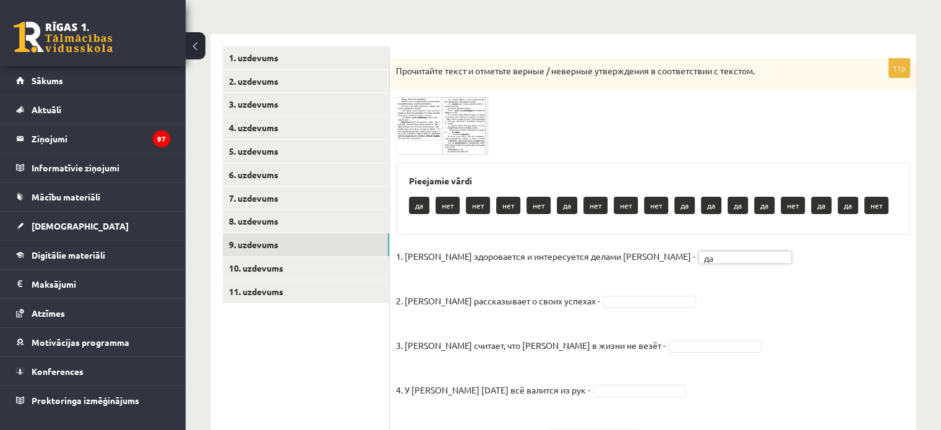
click at [437, 143] on img at bounding box center [442, 126] width 93 height 58
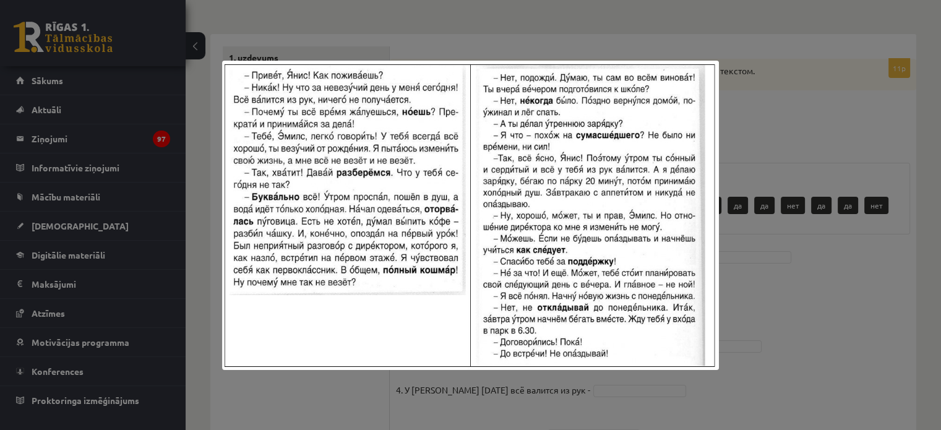
click at [779, 148] on div at bounding box center [470, 215] width 941 height 430
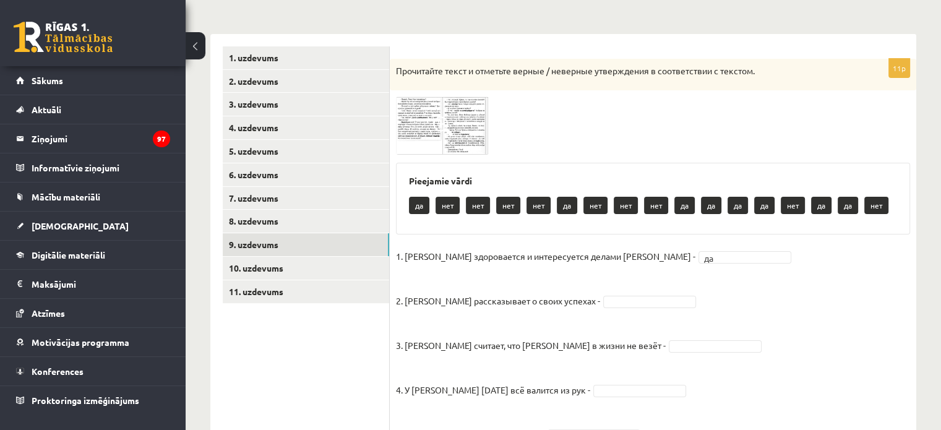
click at [460, 126] on img at bounding box center [442, 126] width 93 height 58
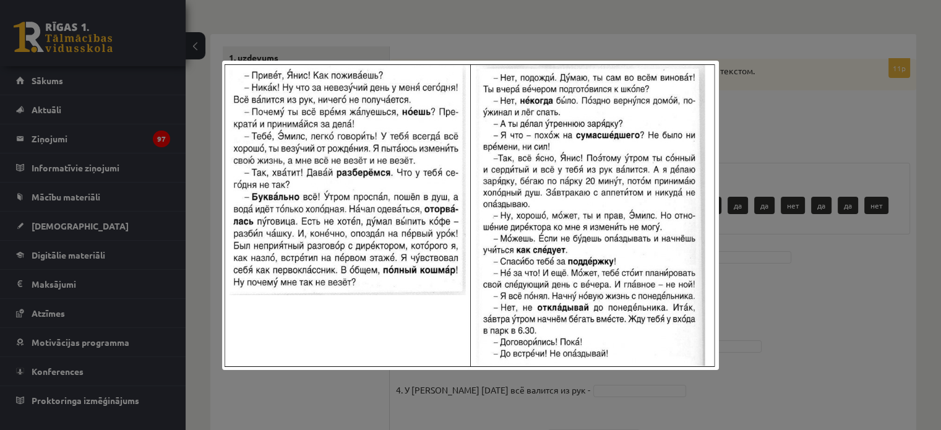
click at [770, 144] on div at bounding box center [470, 215] width 941 height 430
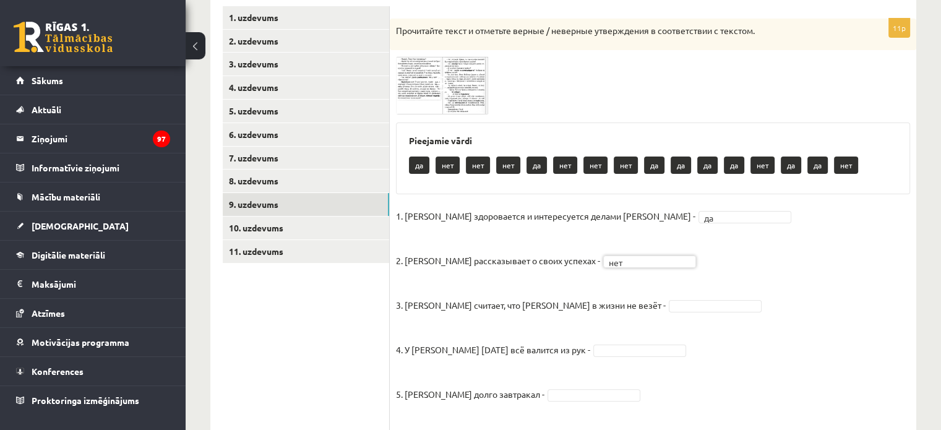
scroll to position [154, 0]
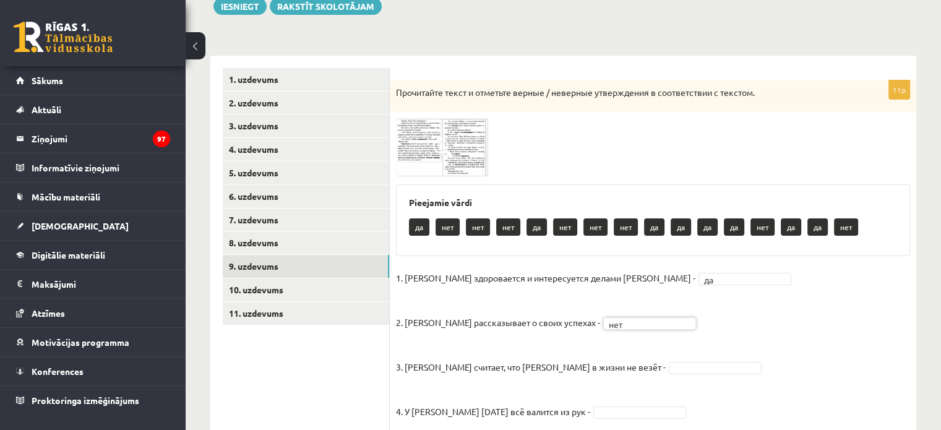
click at [443, 152] on span at bounding box center [443, 148] width 20 height 20
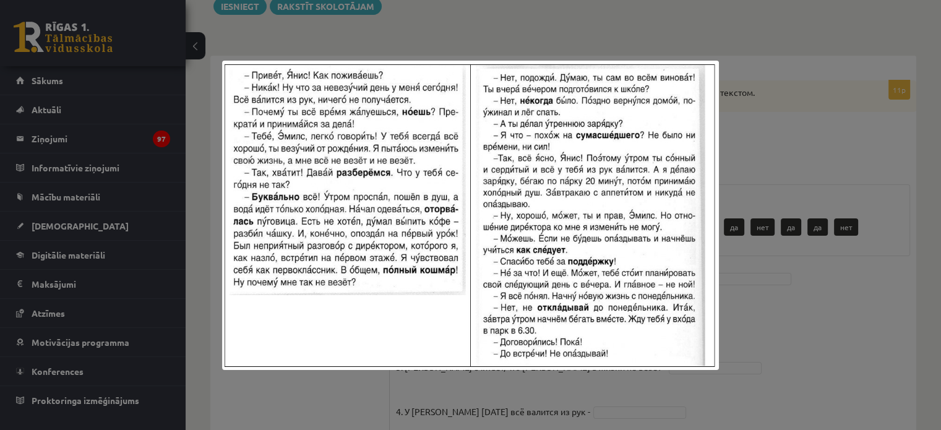
click at [821, 291] on div at bounding box center [470, 215] width 941 height 430
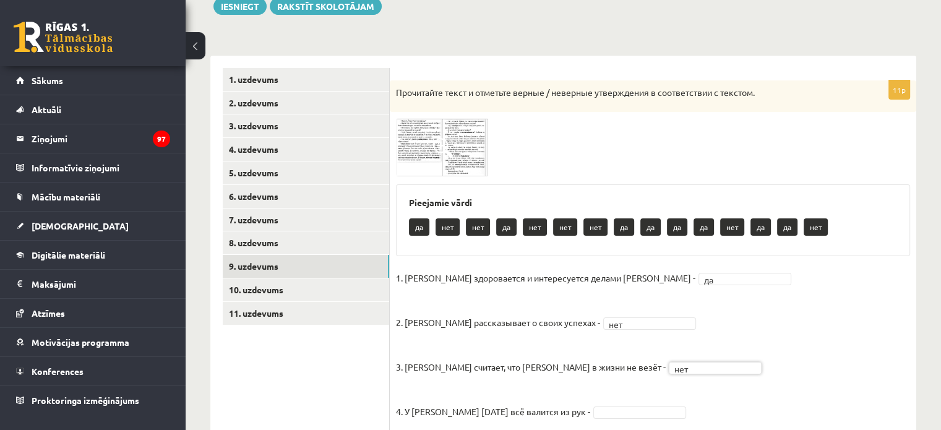
scroll to position [216, 0]
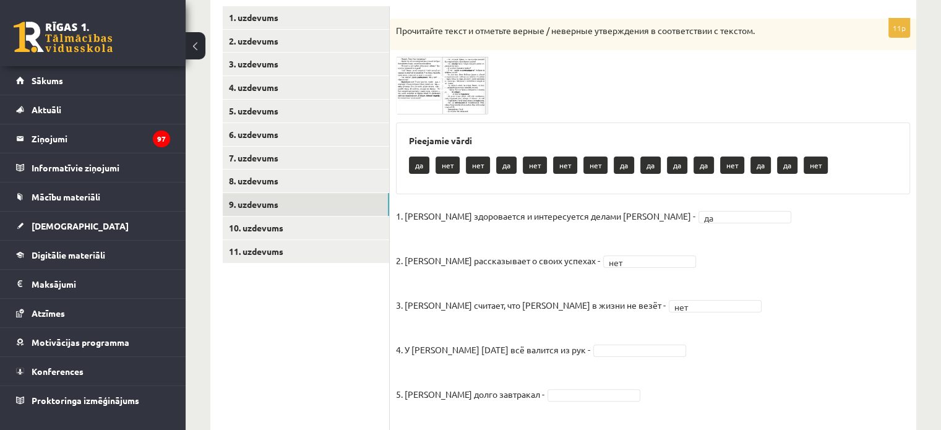
click at [444, 79] on span at bounding box center [443, 86] width 20 height 20
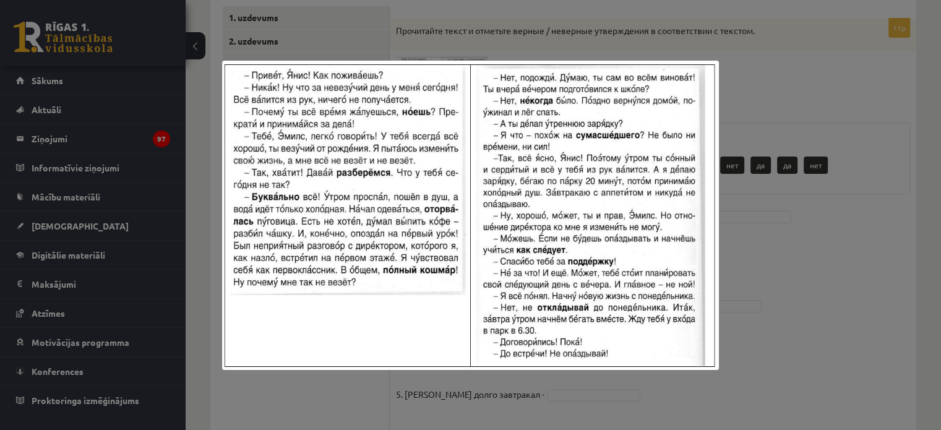
click at [779, 254] on div at bounding box center [470, 215] width 941 height 430
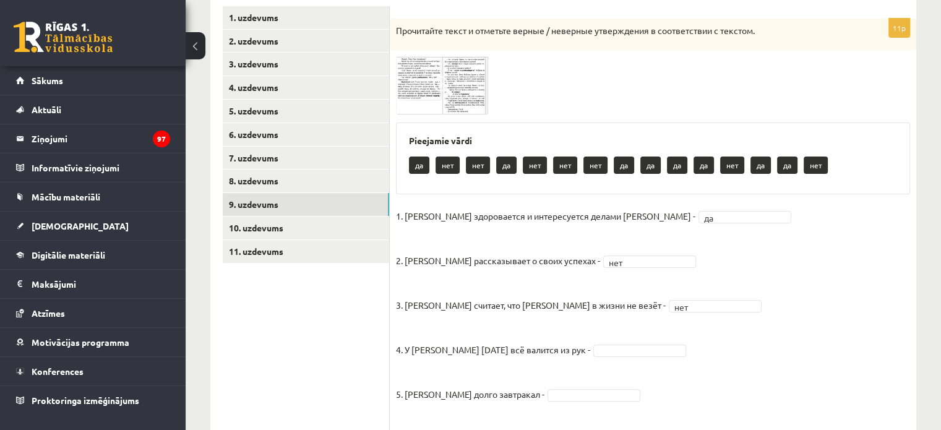
click at [440, 84] on span at bounding box center [443, 86] width 20 height 20
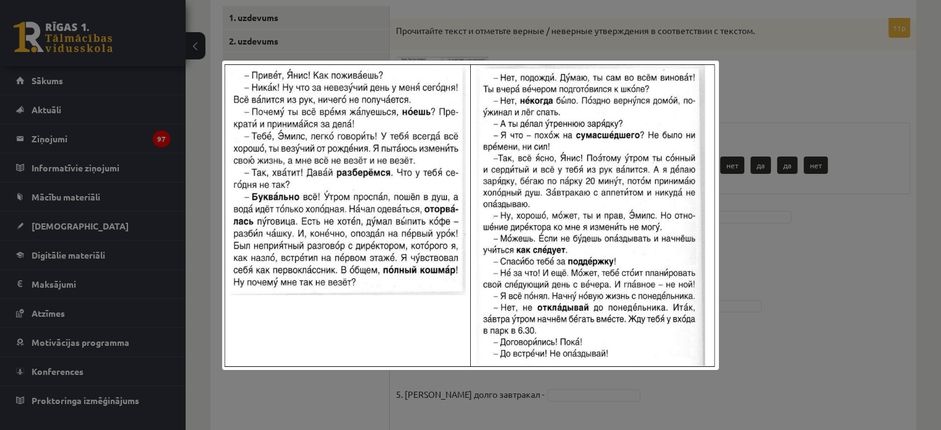
click at [810, 283] on div at bounding box center [470, 215] width 941 height 430
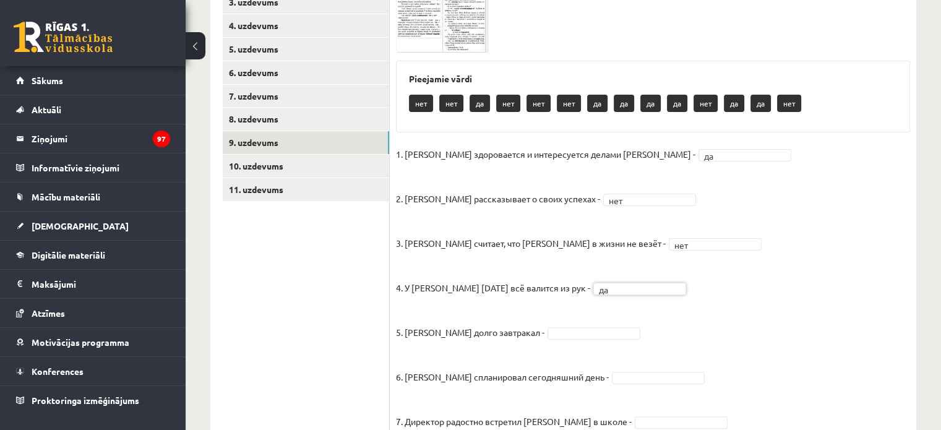
scroll to position [154, 0]
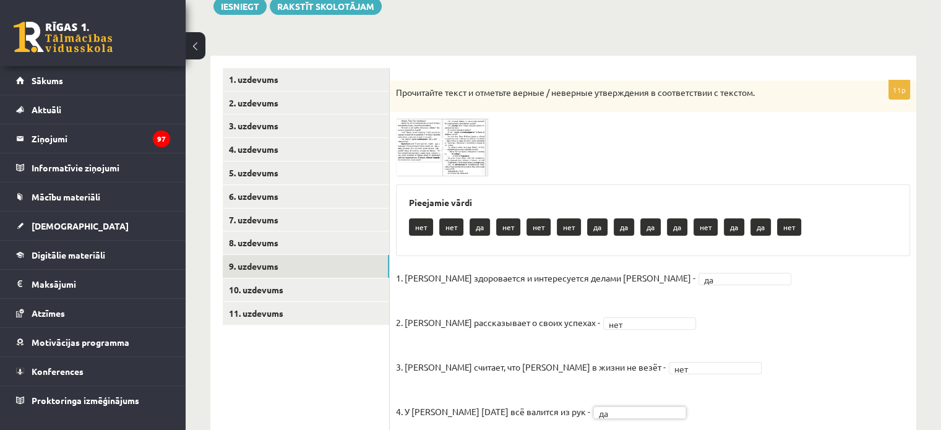
click at [449, 143] on span at bounding box center [443, 148] width 20 height 20
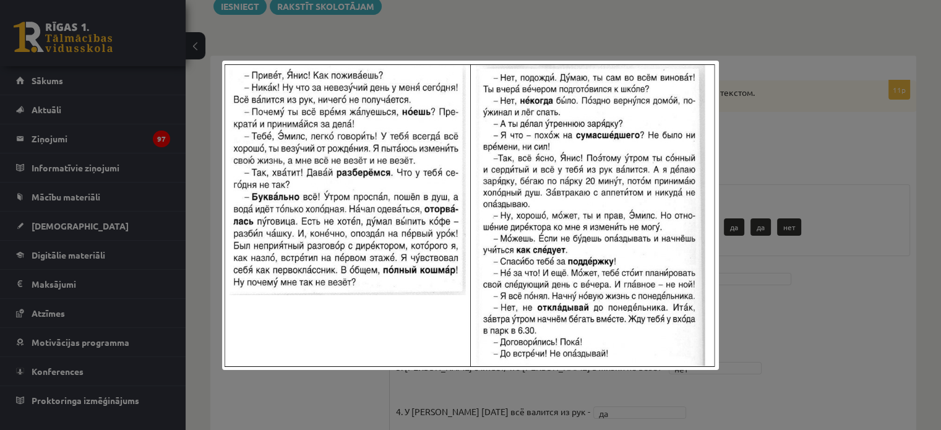
click at [812, 328] on div at bounding box center [470, 215] width 941 height 430
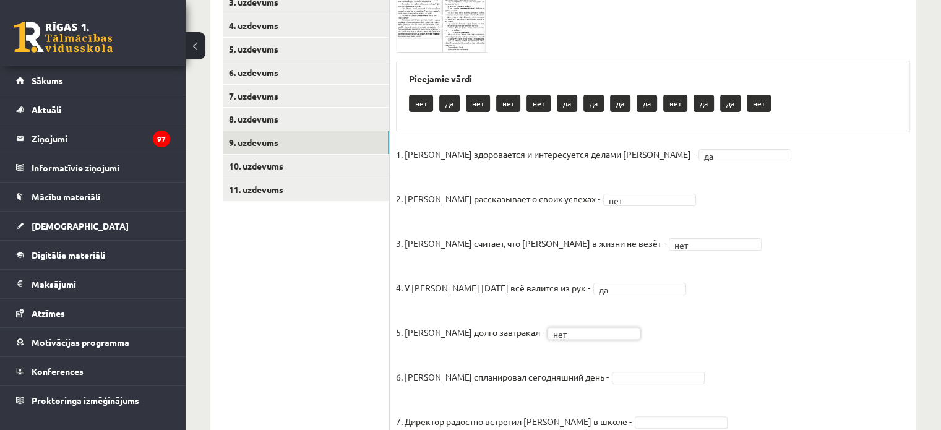
scroll to position [216, 0]
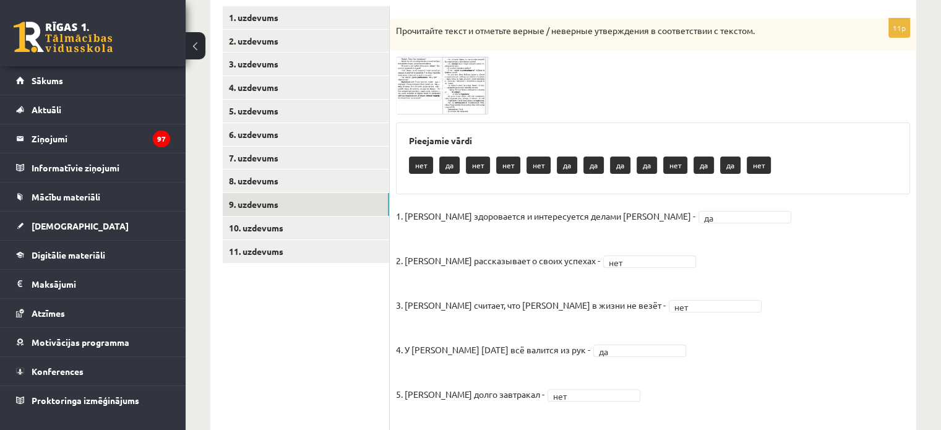
click at [460, 112] on img at bounding box center [442, 85] width 93 height 58
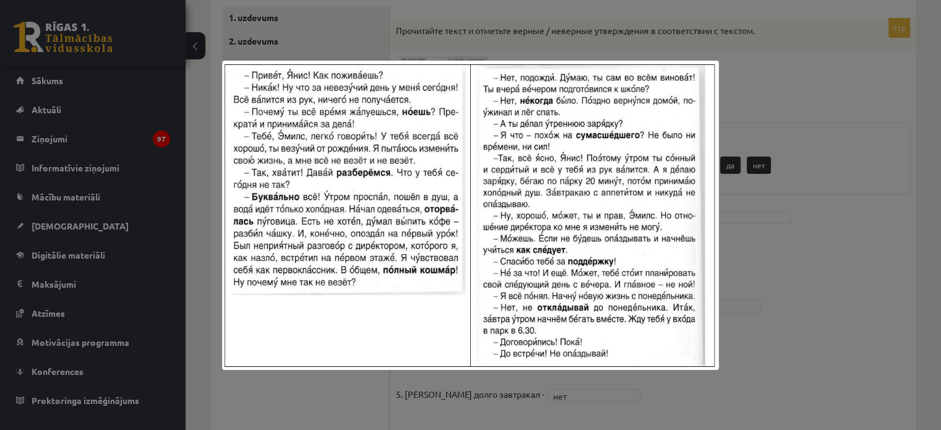
click at [754, 247] on div at bounding box center [470, 215] width 941 height 430
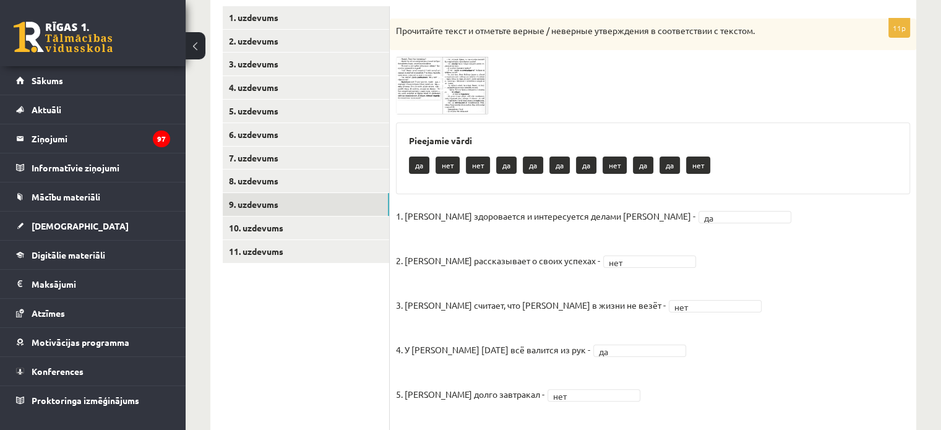
scroll to position [154, 0]
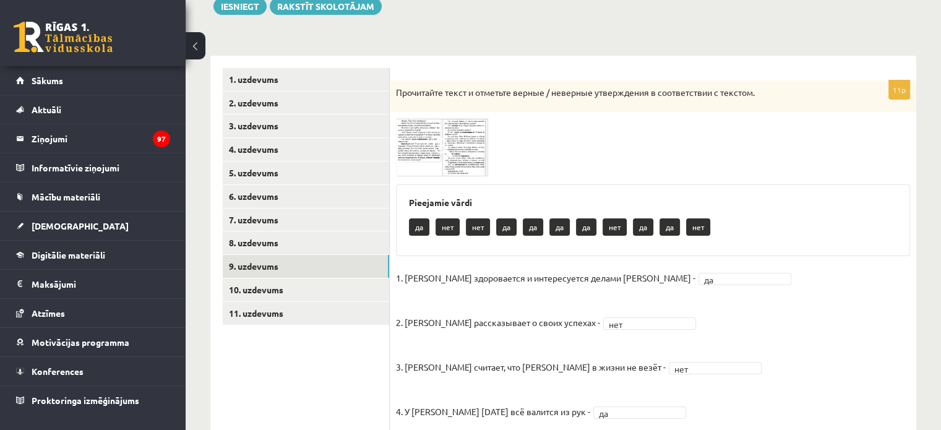
click at [438, 166] on img at bounding box center [442, 147] width 93 height 58
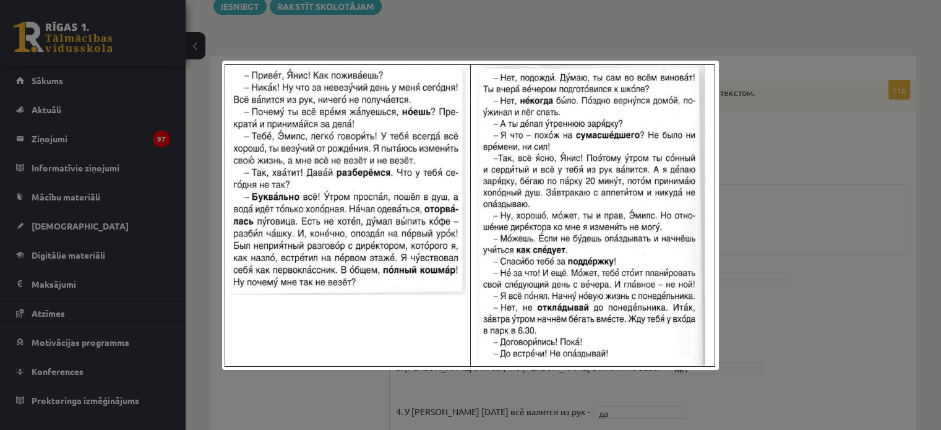
click at [731, 236] on div at bounding box center [470, 215] width 941 height 430
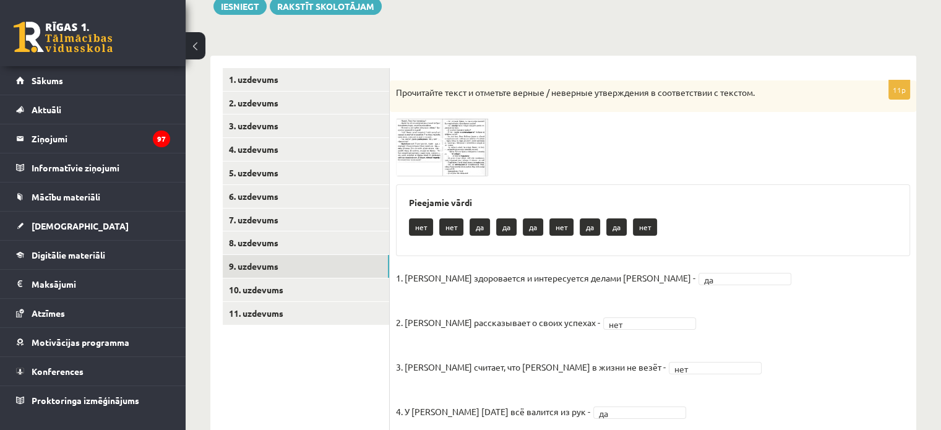
click at [468, 171] on img at bounding box center [442, 147] width 93 height 58
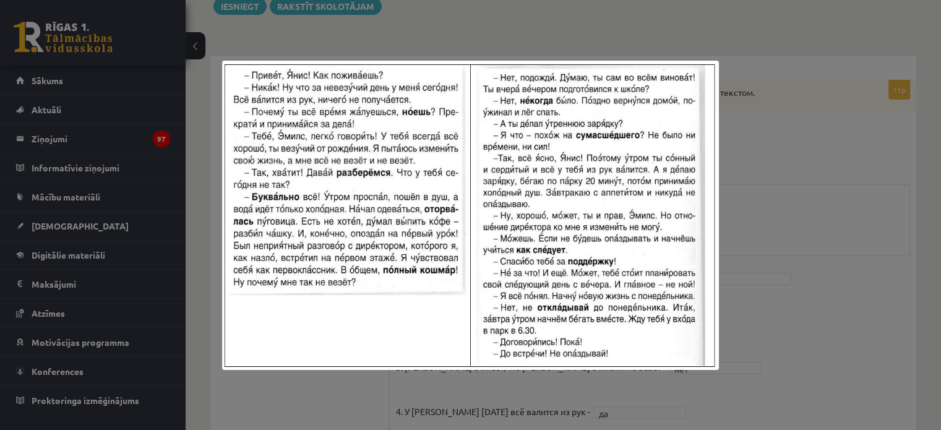
click at [743, 221] on div at bounding box center [470, 215] width 941 height 430
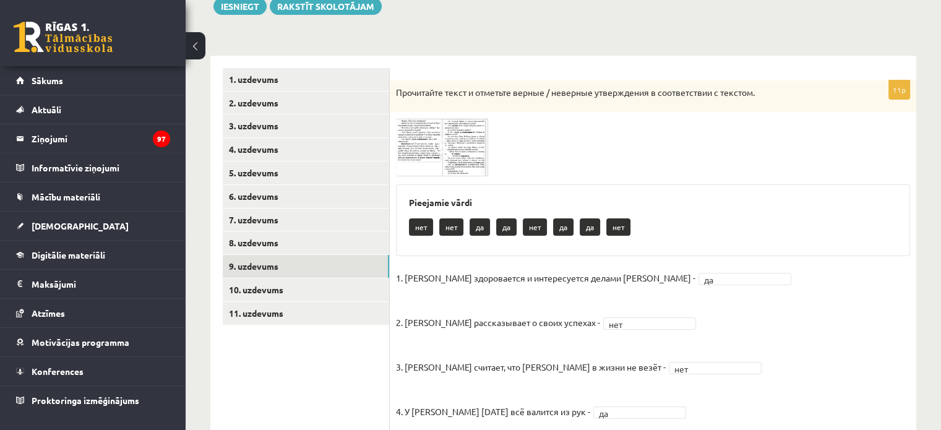
click at [475, 137] on img at bounding box center [442, 147] width 93 height 58
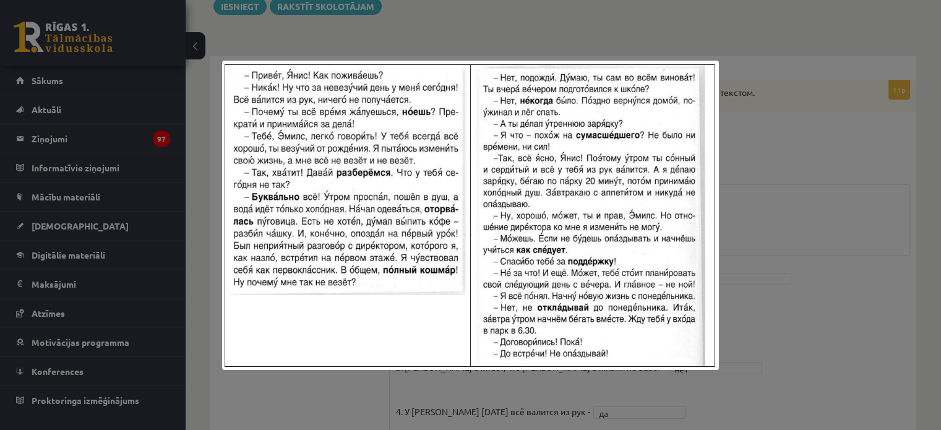
click at [765, 227] on div at bounding box center [470, 215] width 941 height 430
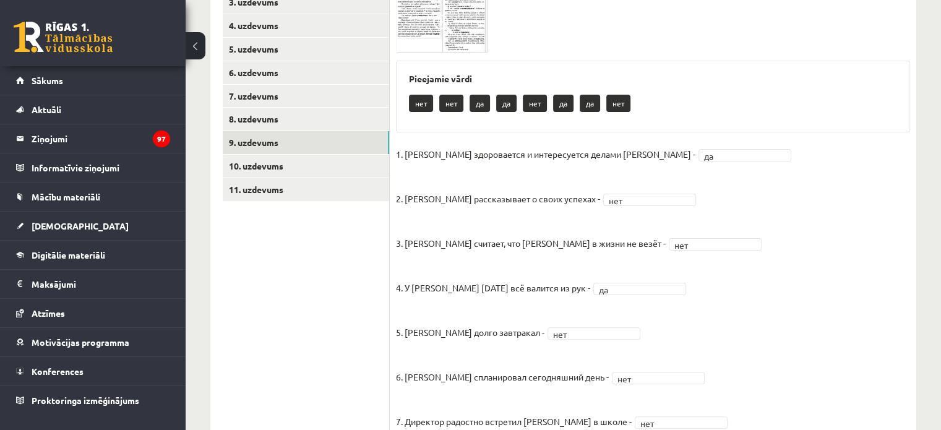
scroll to position [525, 0]
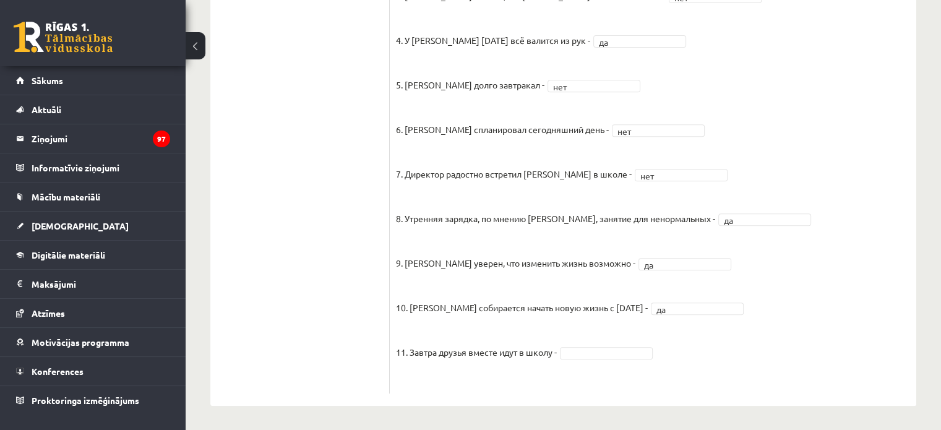
click at [598, 344] on fieldset "1. Эмилс здоровается и интересуется делами Яниса - да ** 2. Янис рассказывает о…" at bounding box center [653, 142] width 514 height 490
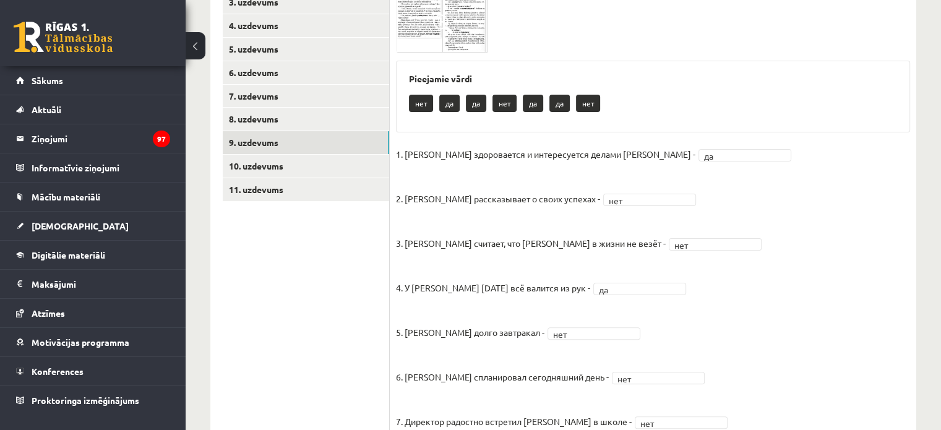
scroll to position [216, 0]
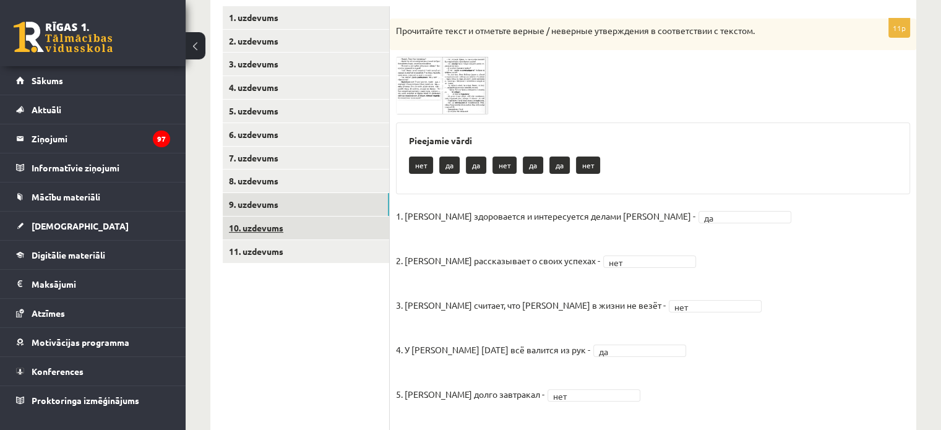
click at [299, 220] on link "10. uzdevums" at bounding box center [306, 228] width 166 height 23
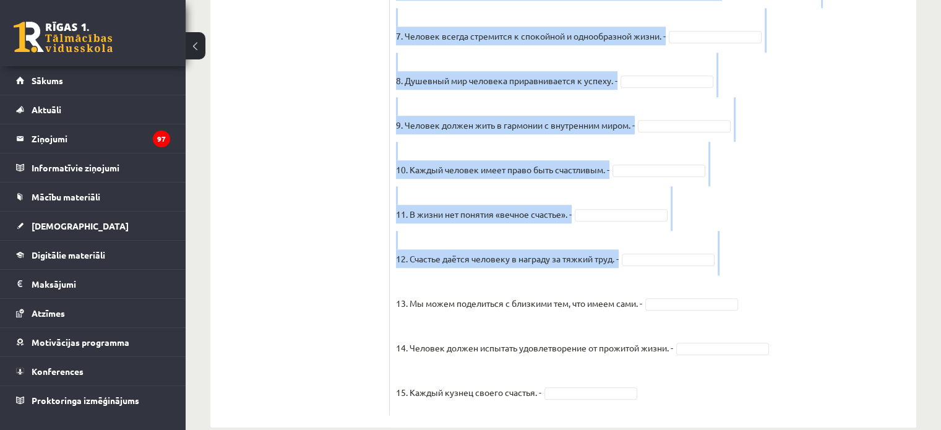
scroll to position [1104, 0]
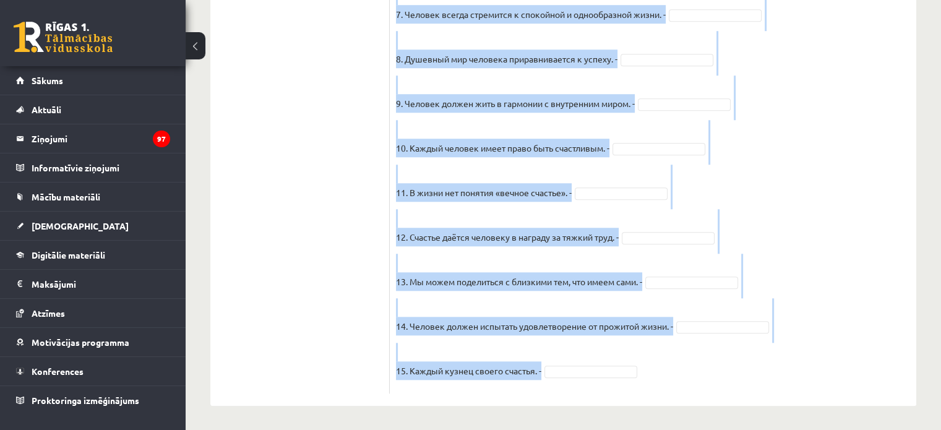
drag, startPoint x: 397, startPoint y: 210, endPoint x: 616, endPoint y: 363, distance: 266.5
copy div "Прочитайте текст и отметьте верные / неверные утверждения в соответствии с текс…"
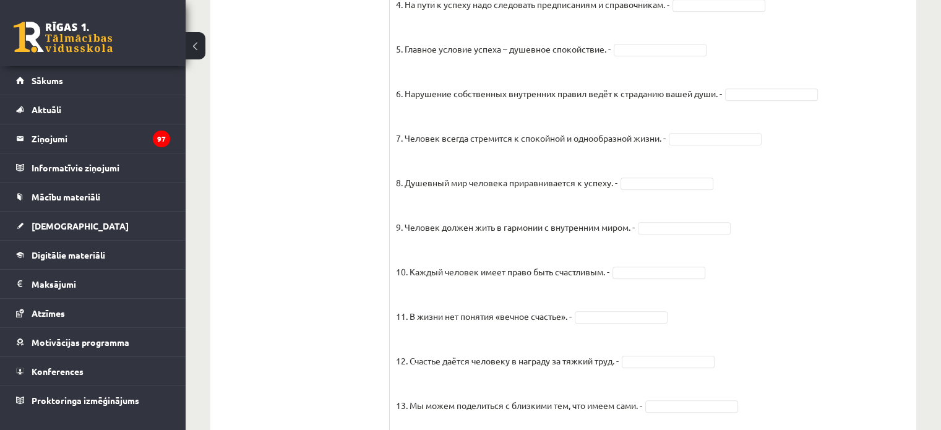
scroll to position [732, 0]
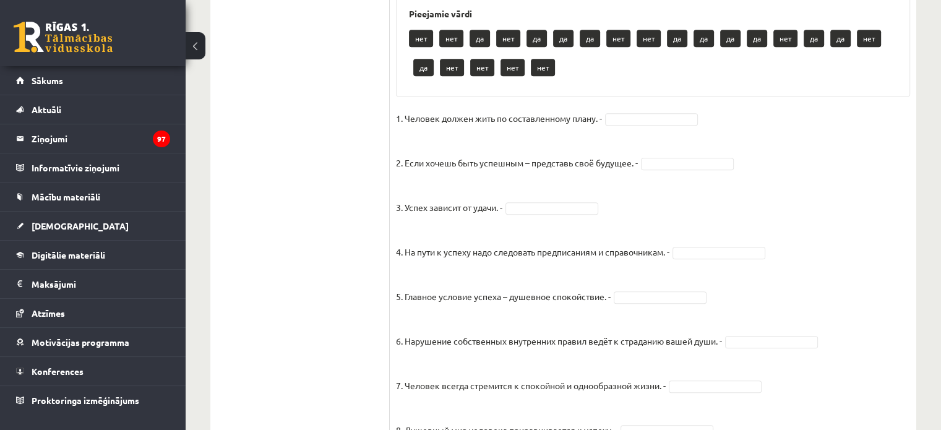
click at [627, 127] on fieldset "1. Человек должен жить по составленному плану. - 2. Если хочешь быть успешным –…" at bounding box center [653, 434] width 514 height 650
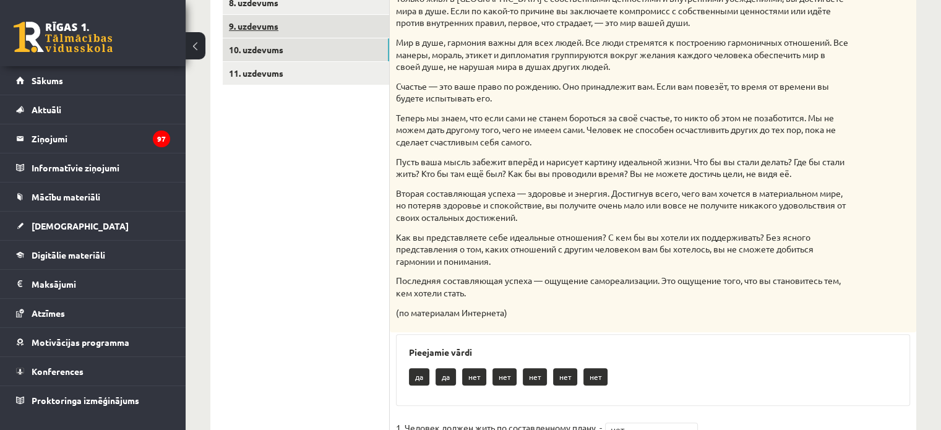
scroll to position [208, 0]
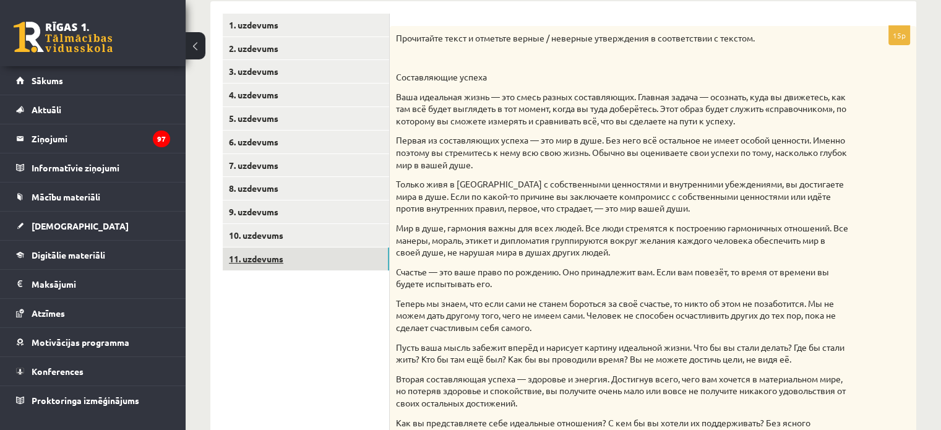
click at [262, 257] on link "11. uzdevums" at bounding box center [306, 258] width 166 height 23
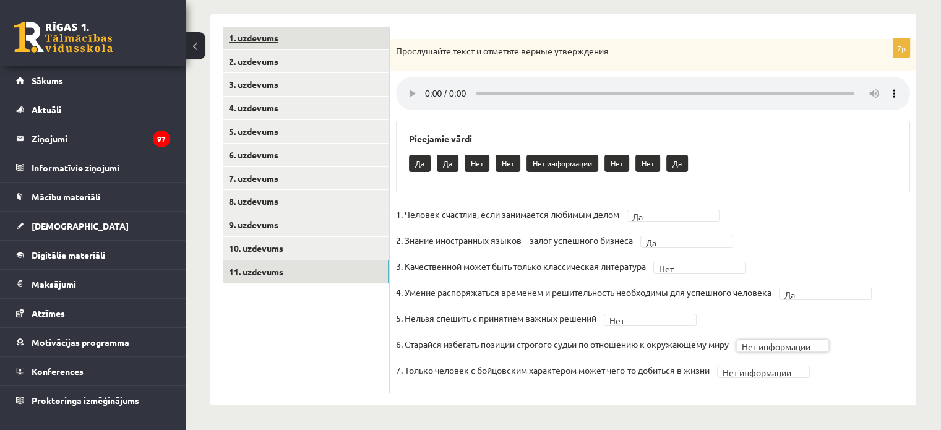
scroll to position [72, 0]
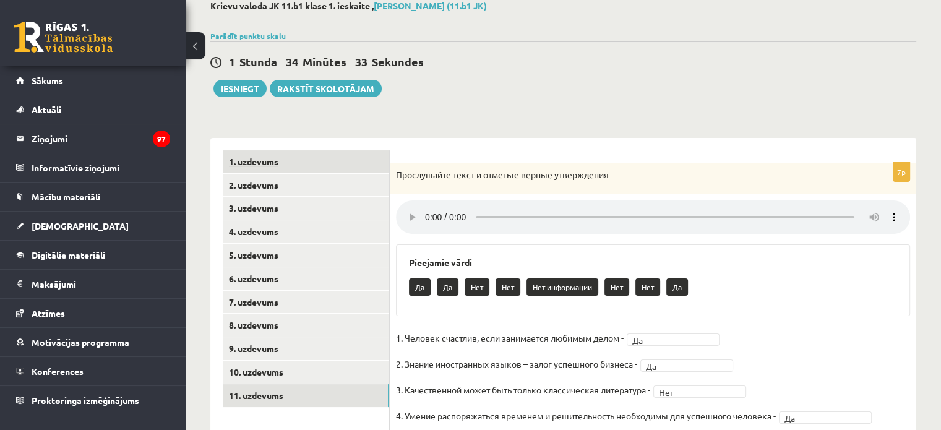
click at [303, 160] on link "1. uzdevums" at bounding box center [306, 161] width 166 height 23
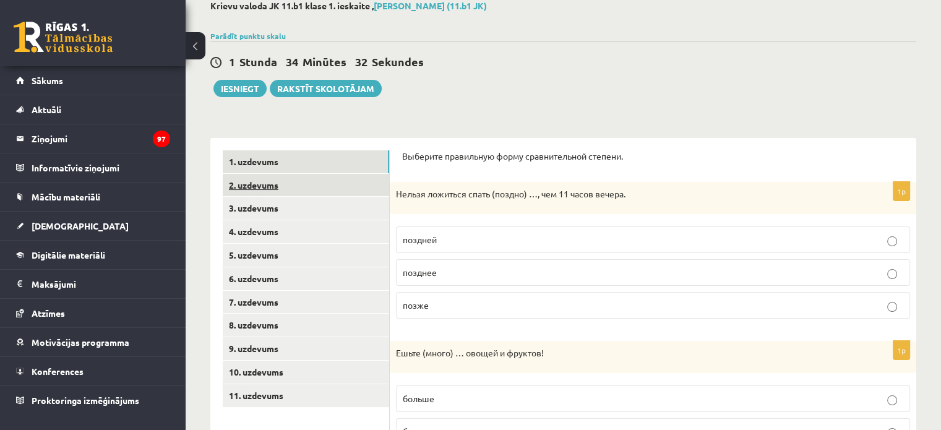
click at [297, 184] on link "2. uzdevums" at bounding box center [306, 185] width 166 height 23
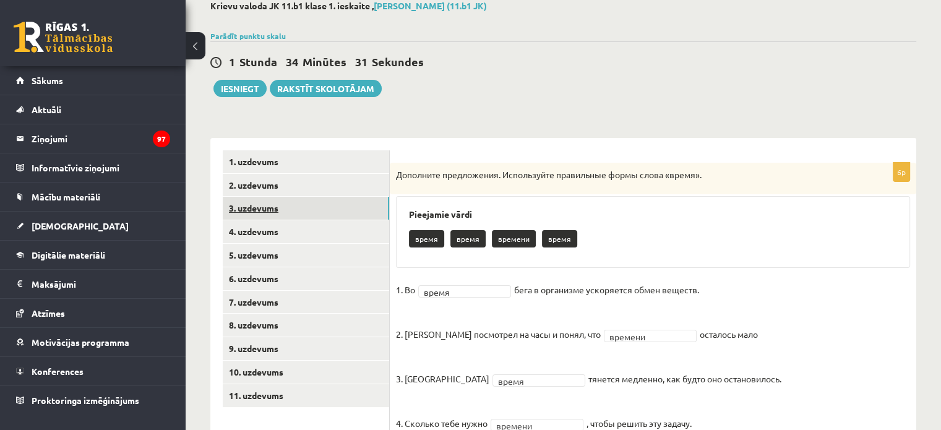
click at [296, 206] on link "3. uzdevums" at bounding box center [306, 208] width 166 height 23
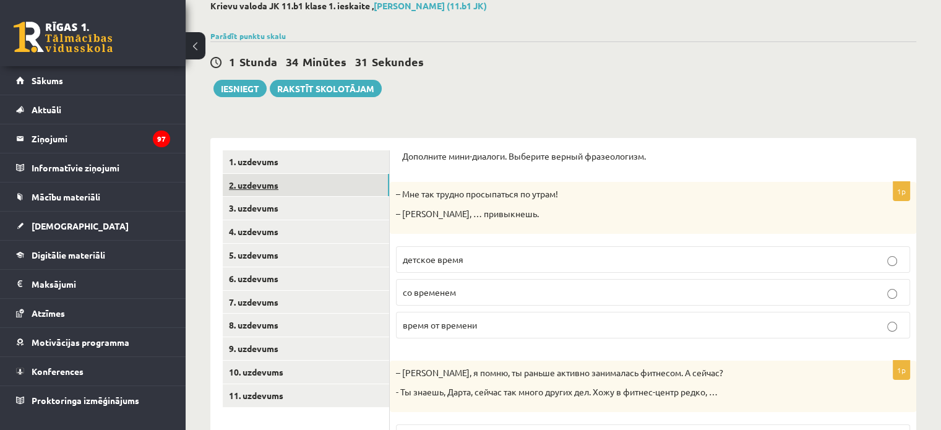
click at [299, 189] on link "2. uzdevums" at bounding box center [306, 185] width 166 height 23
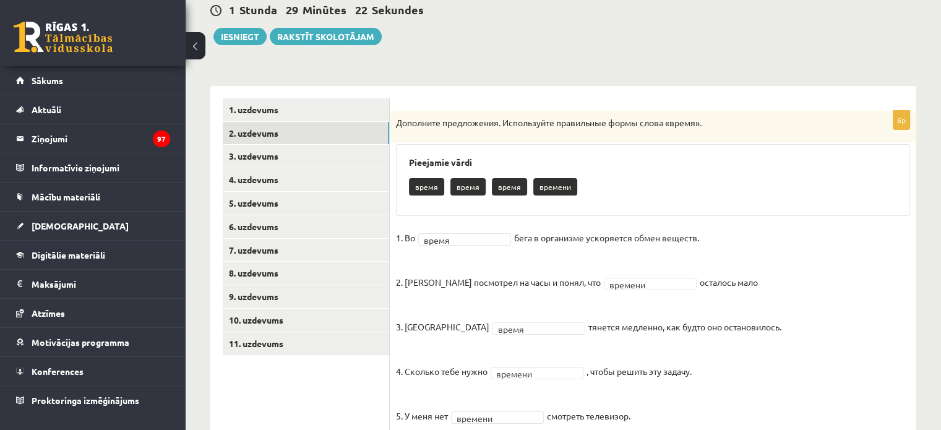
scroll to position [0, 0]
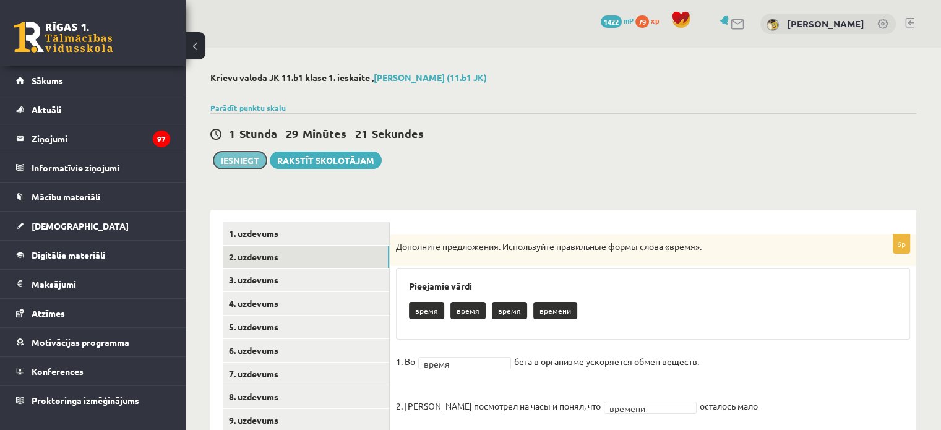
click at [236, 159] on button "Iesniegt" at bounding box center [239, 160] width 53 height 17
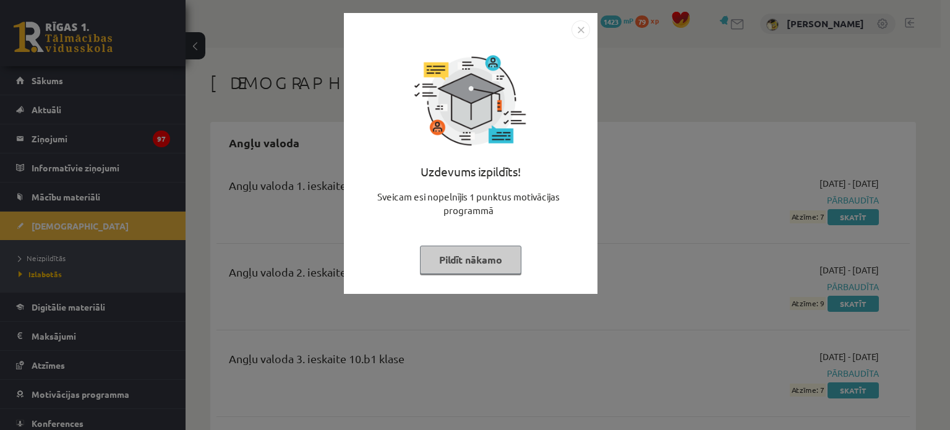
click at [572, 30] on img "Close" at bounding box center [581, 29] width 19 height 19
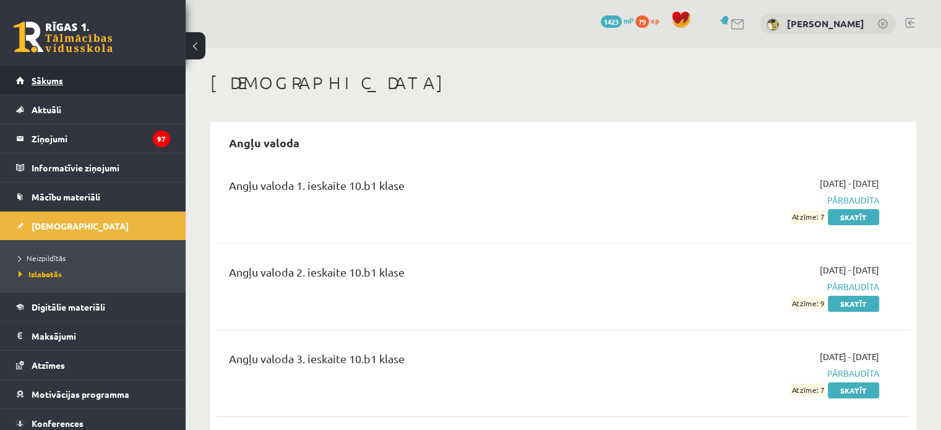
click at [62, 69] on link "Sākums" at bounding box center [93, 80] width 154 height 28
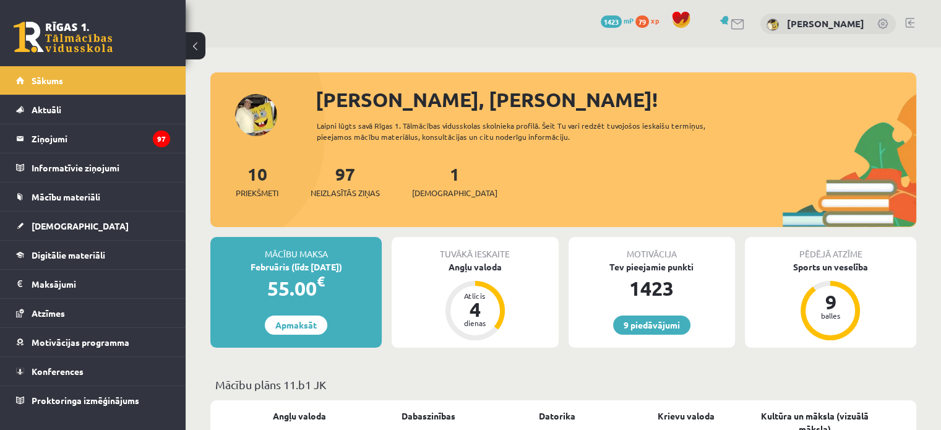
scroll to position [124, 0]
